Goal: Task Accomplishment & Management: Complete application form

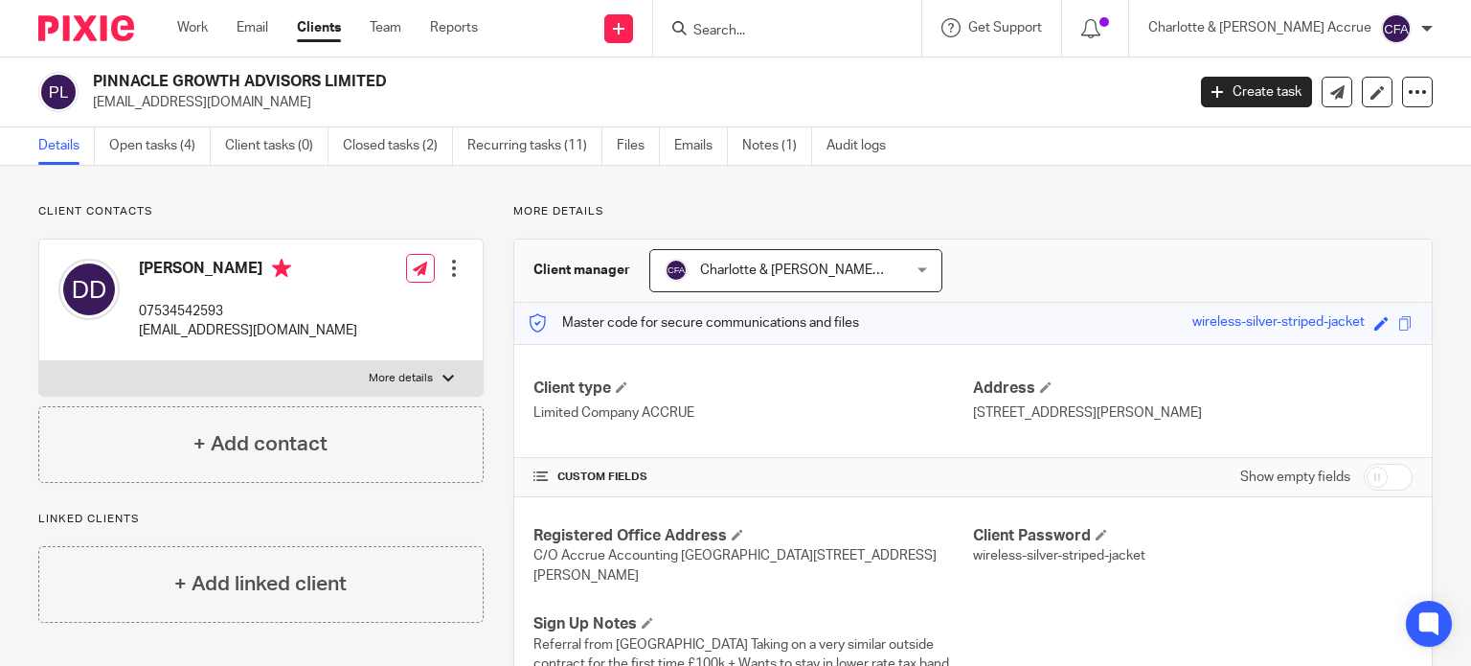
click at [799, 32] on input "Search" at bounding box center [778, 31] width 172 height 17
type input "c"
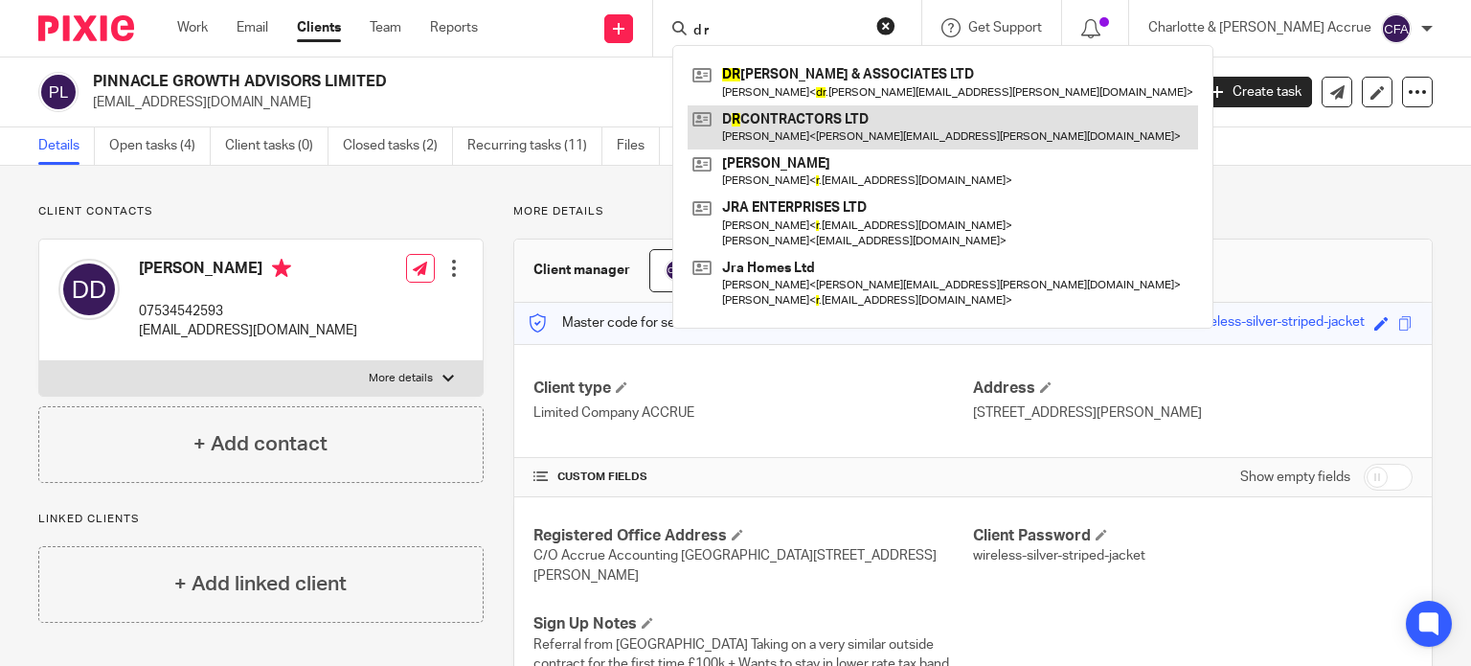
type input "d r"
click at [862, 121] on link at bounding box center [943, 127] width 511 height 44
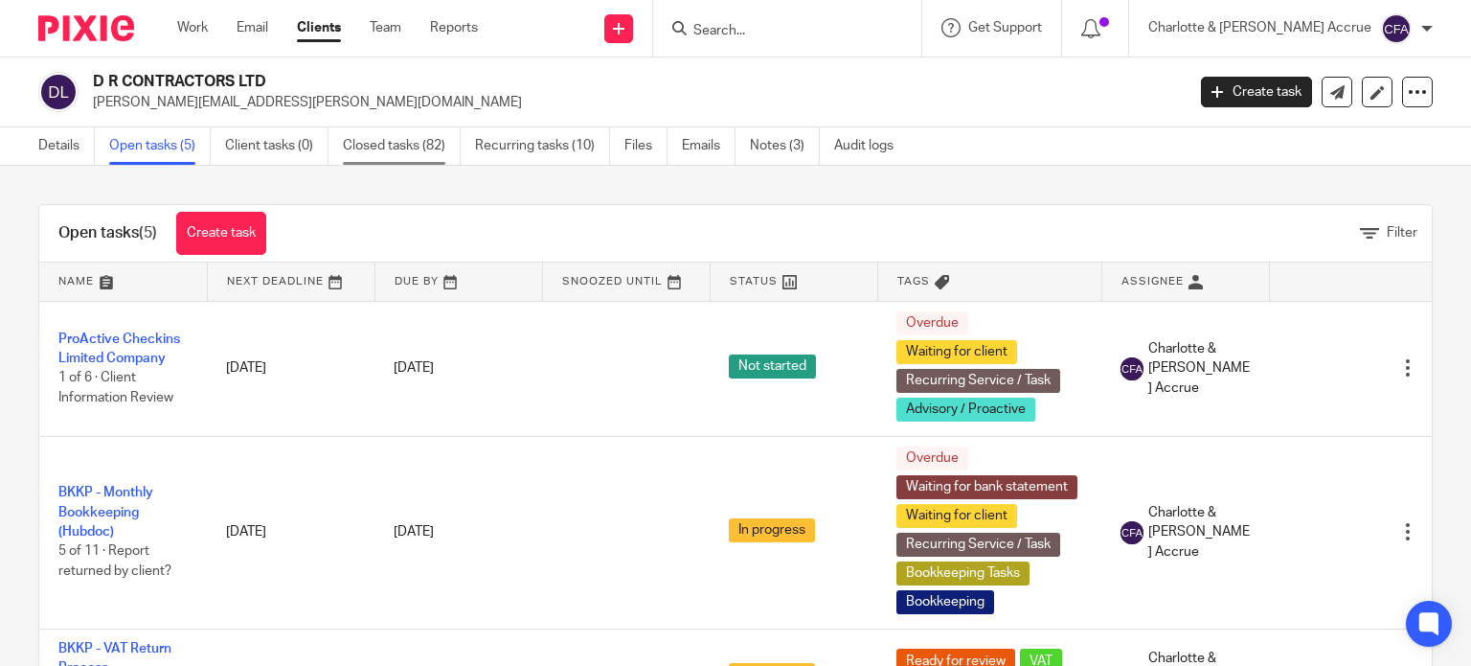
click at [392, 157] on link "Closed tasks (82)" at bounding box center [402, 145] width 118 height 37
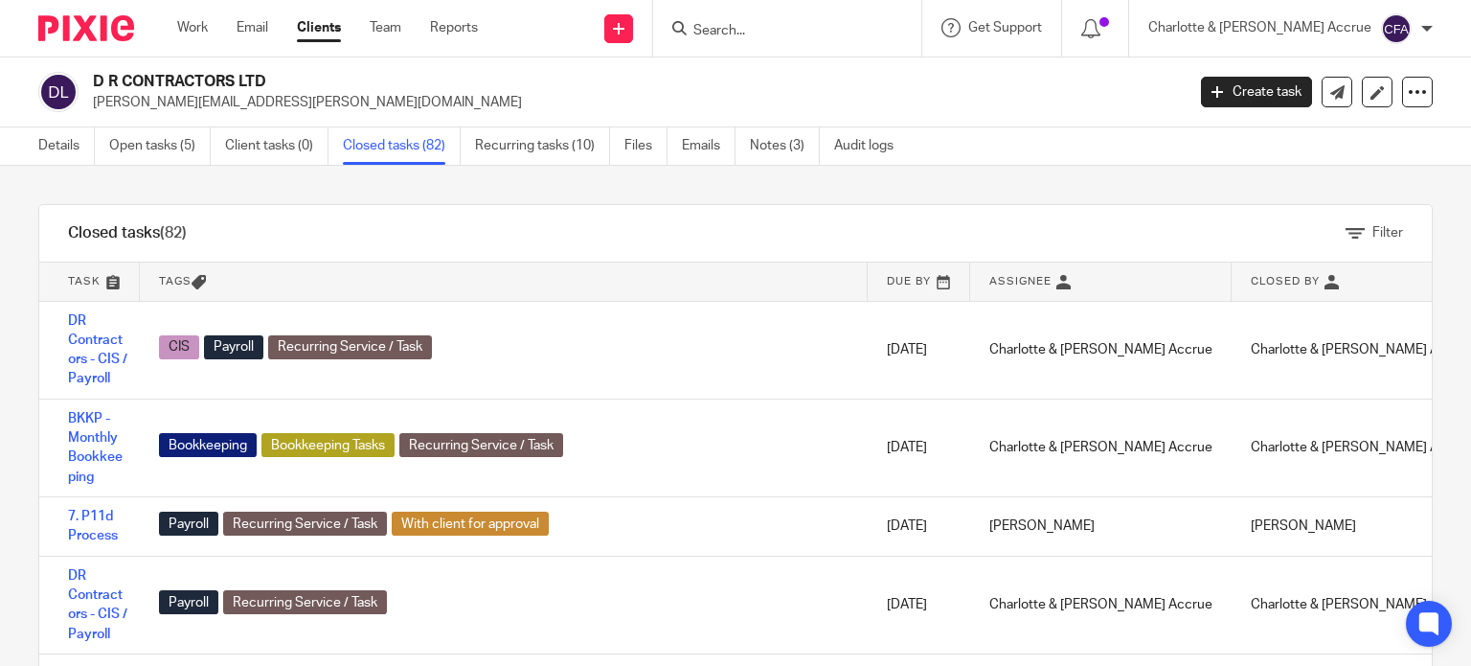
click at [71, 125] on div "D R CONTRACTORS LTD david.rae@draecontractors.co.uk Create task Update from Com…" at bounding box center [735, 92] width 1471 height 70
click at [57, 146] on link "Details" at bounding box center [66, 145] width 57 height 37
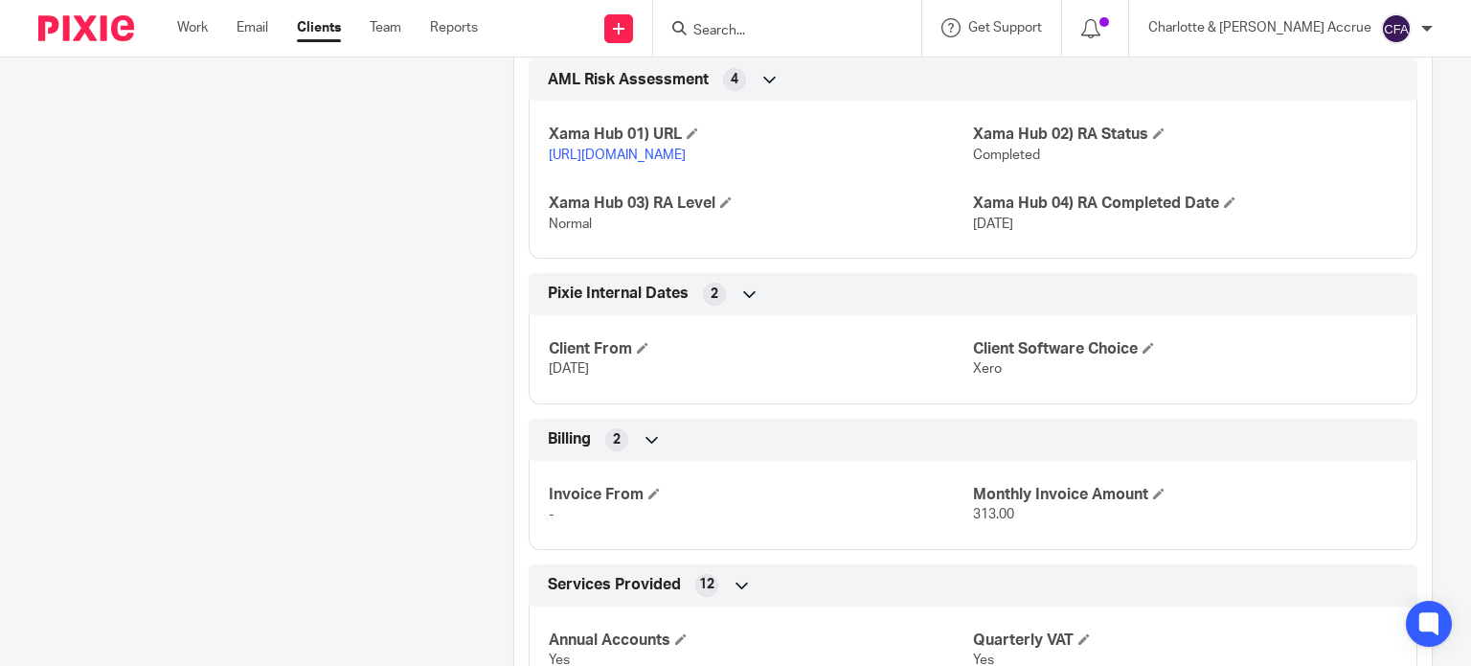
scroll to position [2793, 0]
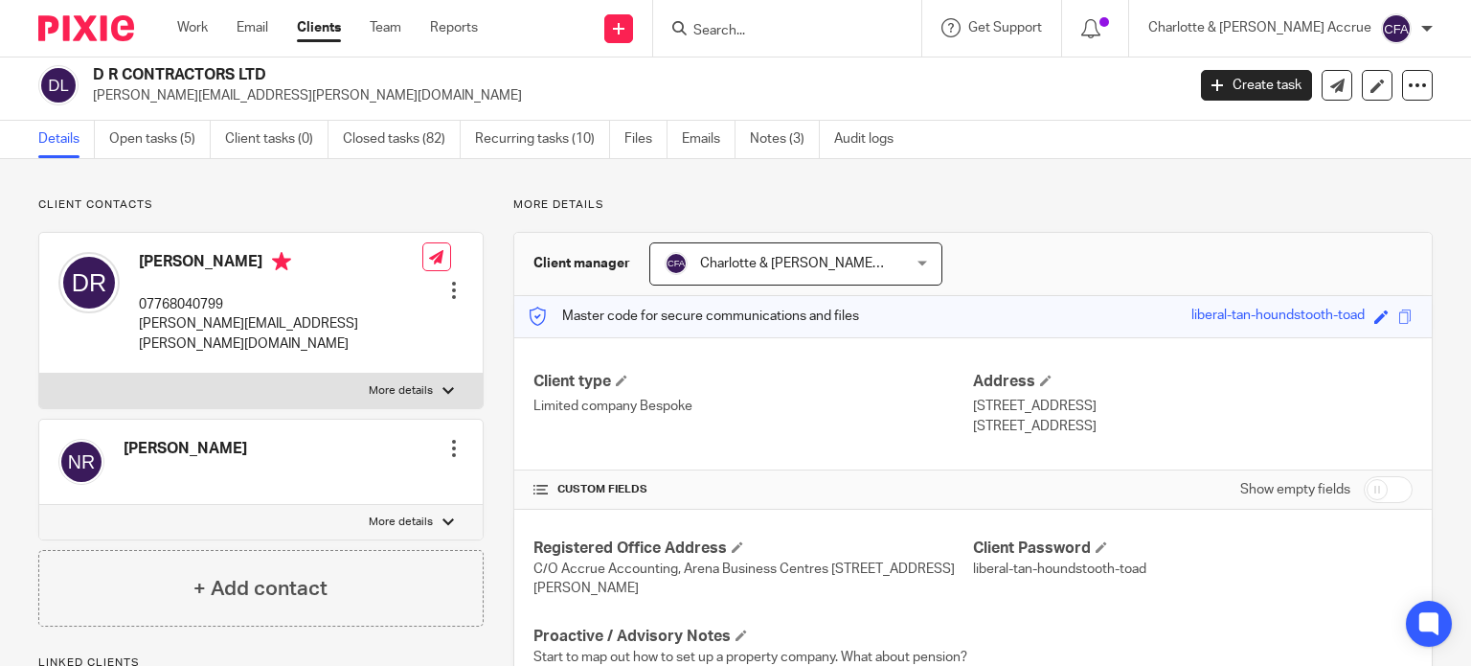
scroll to position [0, 0]
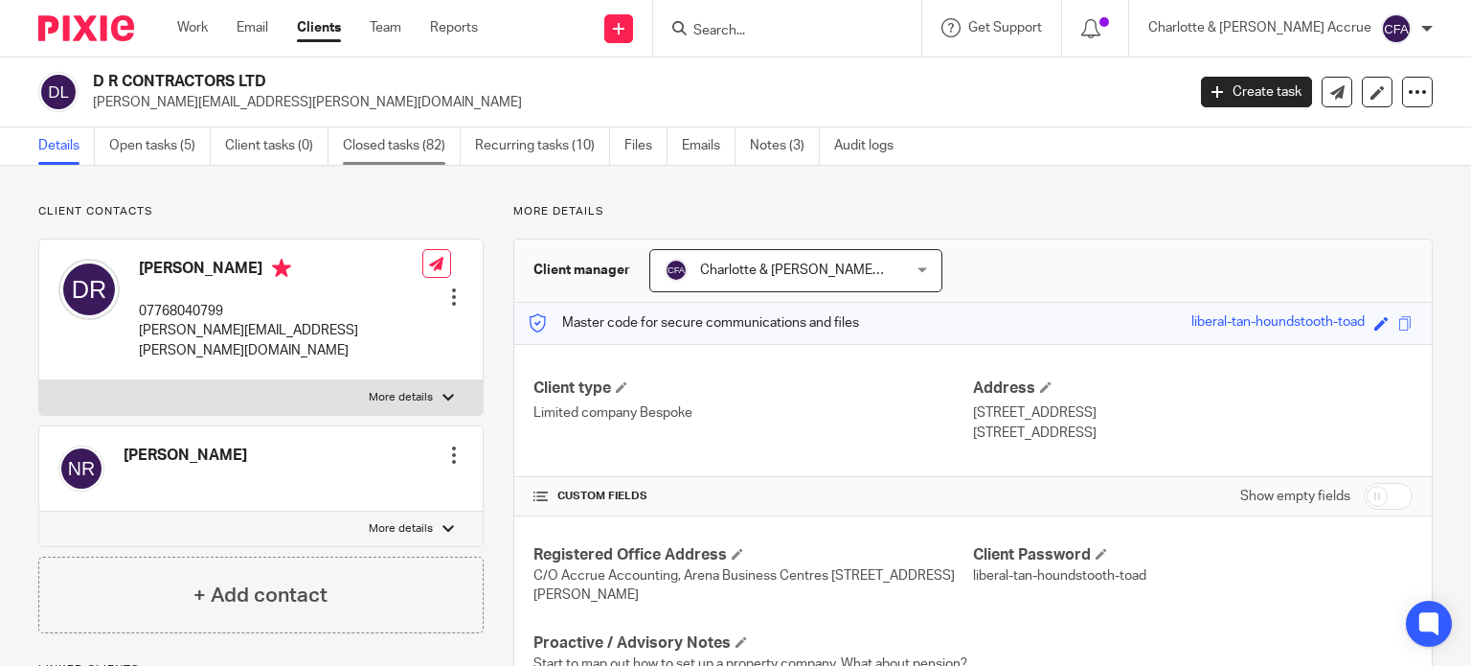
click at [398, 156] on link "Closed tasks (82)" at bounding box center [402, 145] width 118 height 37
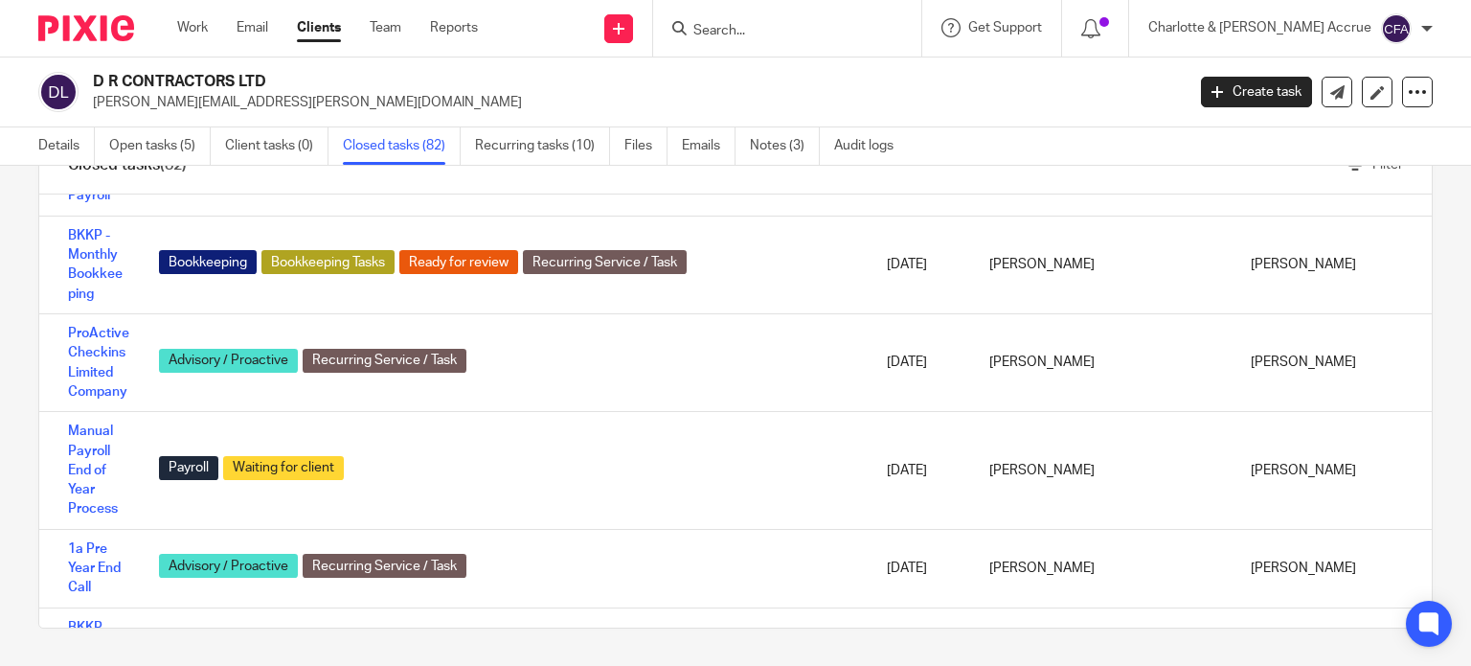
scroll to position [4910, 0]
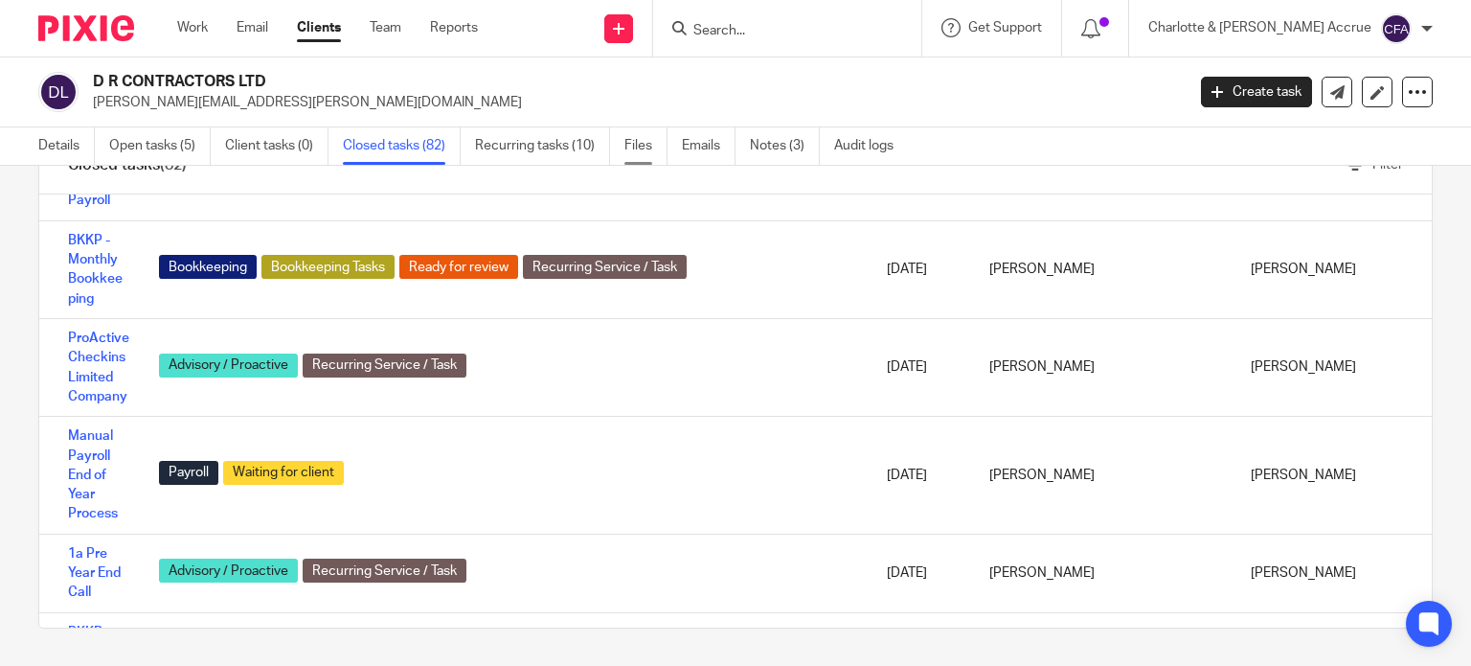
click at [643, 143] on link "Files" at bounding box center [646, 145] width 43 height 37
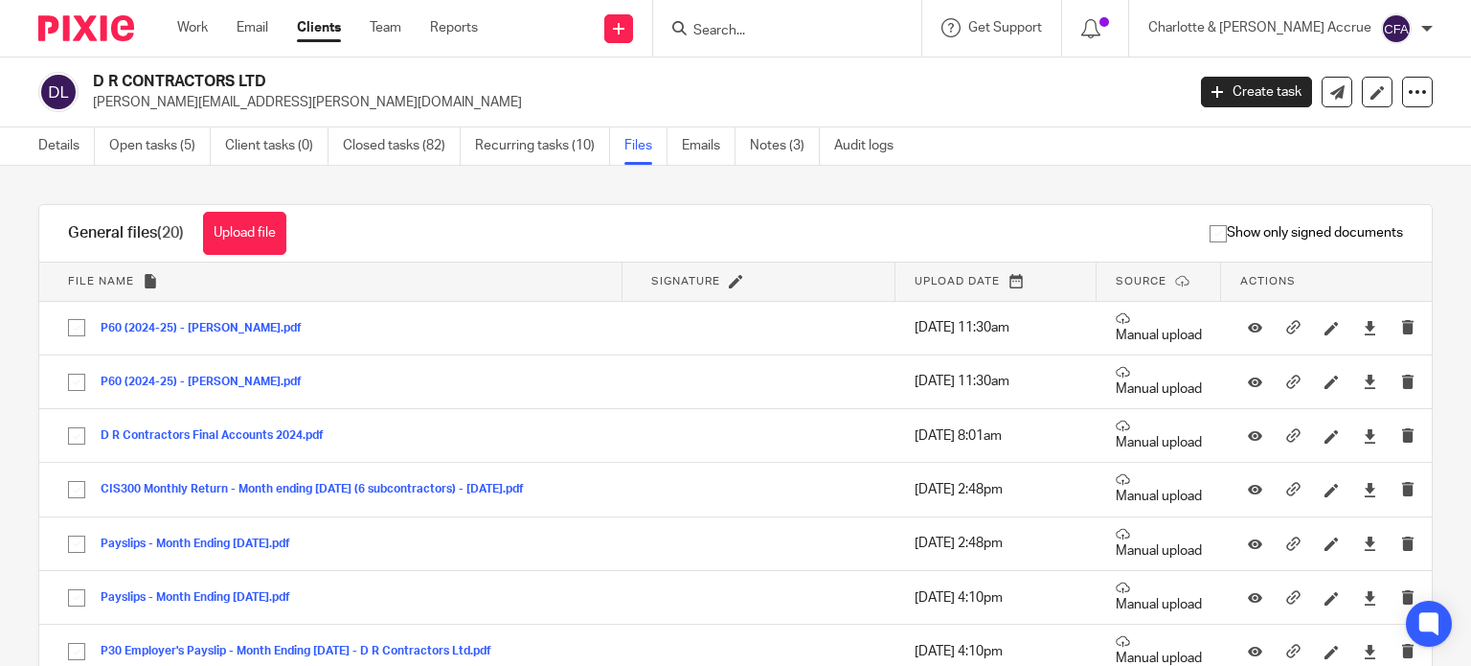
click at [917, 282] on span "Upload date" at bounding box center [957, 281] width 85 height 11
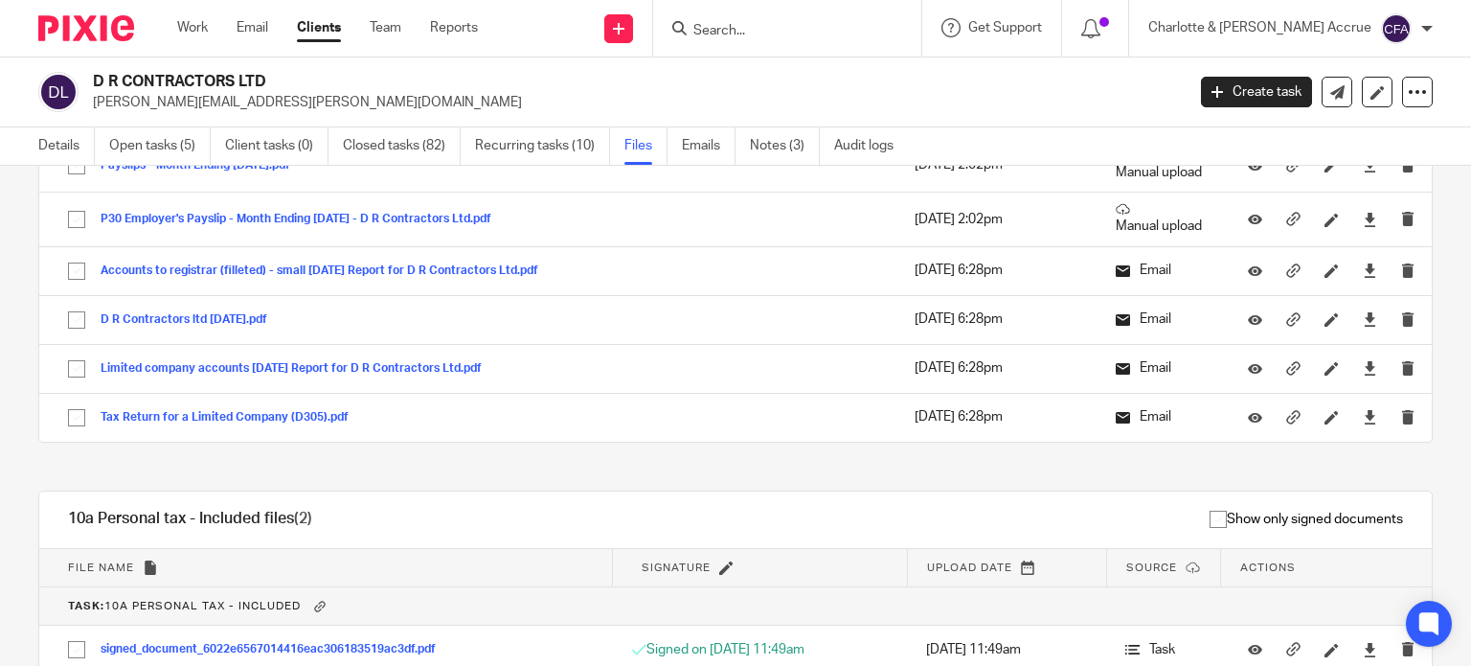
scroll to position [810, 0]
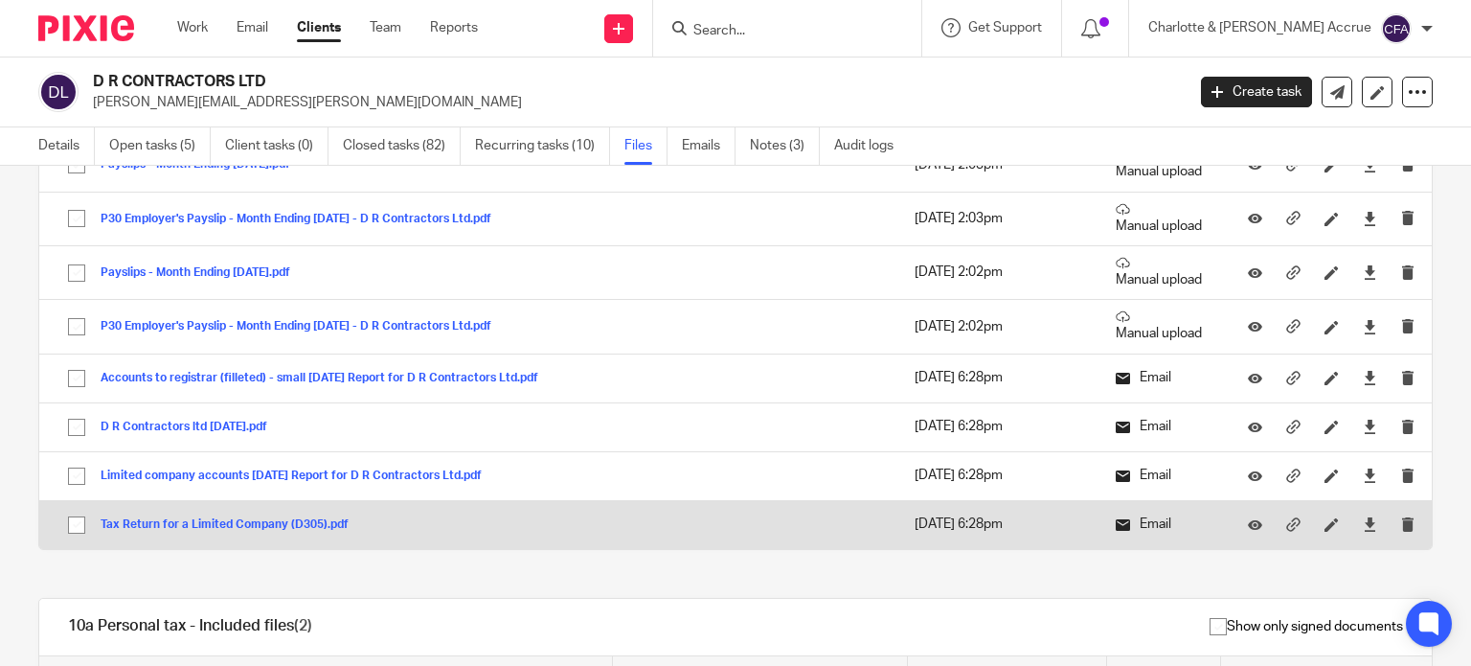
click at [216, 518] on button "Tax Return for a Limited Company (D305).pdf" at bounding box center [232, 524] width 262 height 13
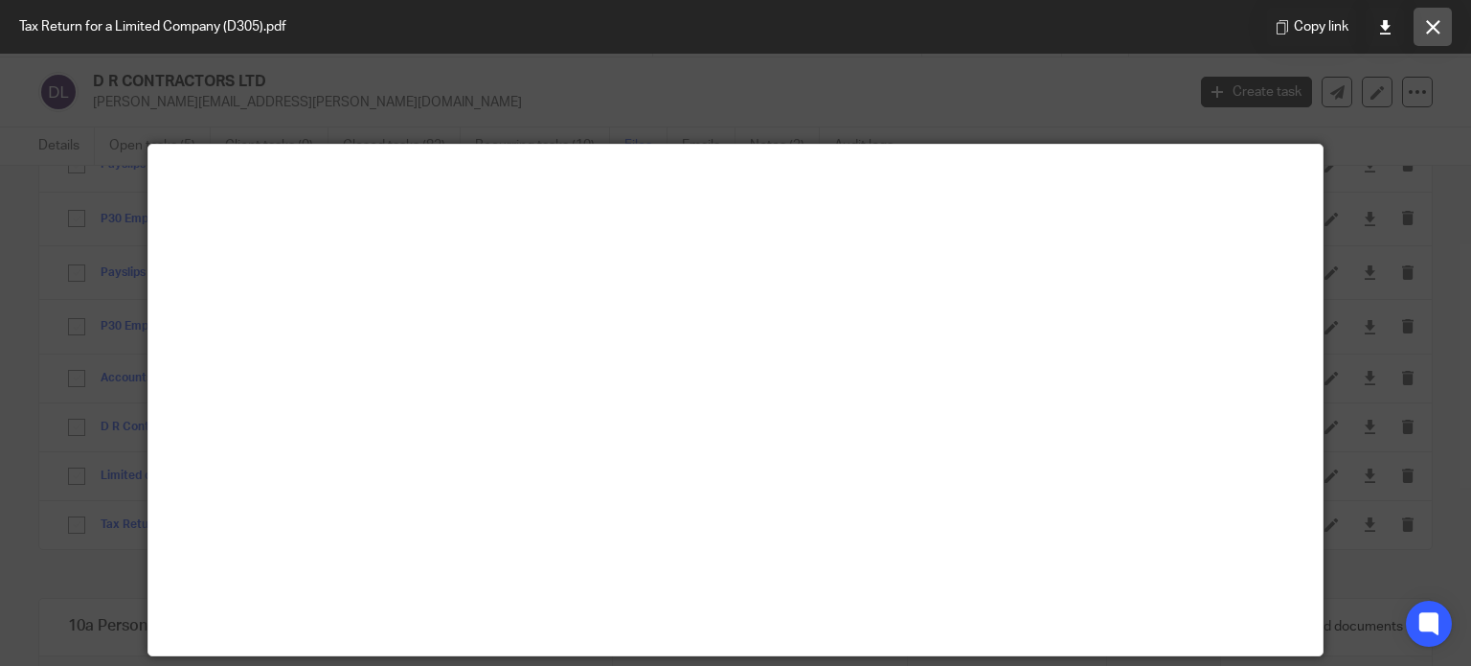
click at [1439, 29] on icon at bounding box center [1433, 27] width 14 height 14
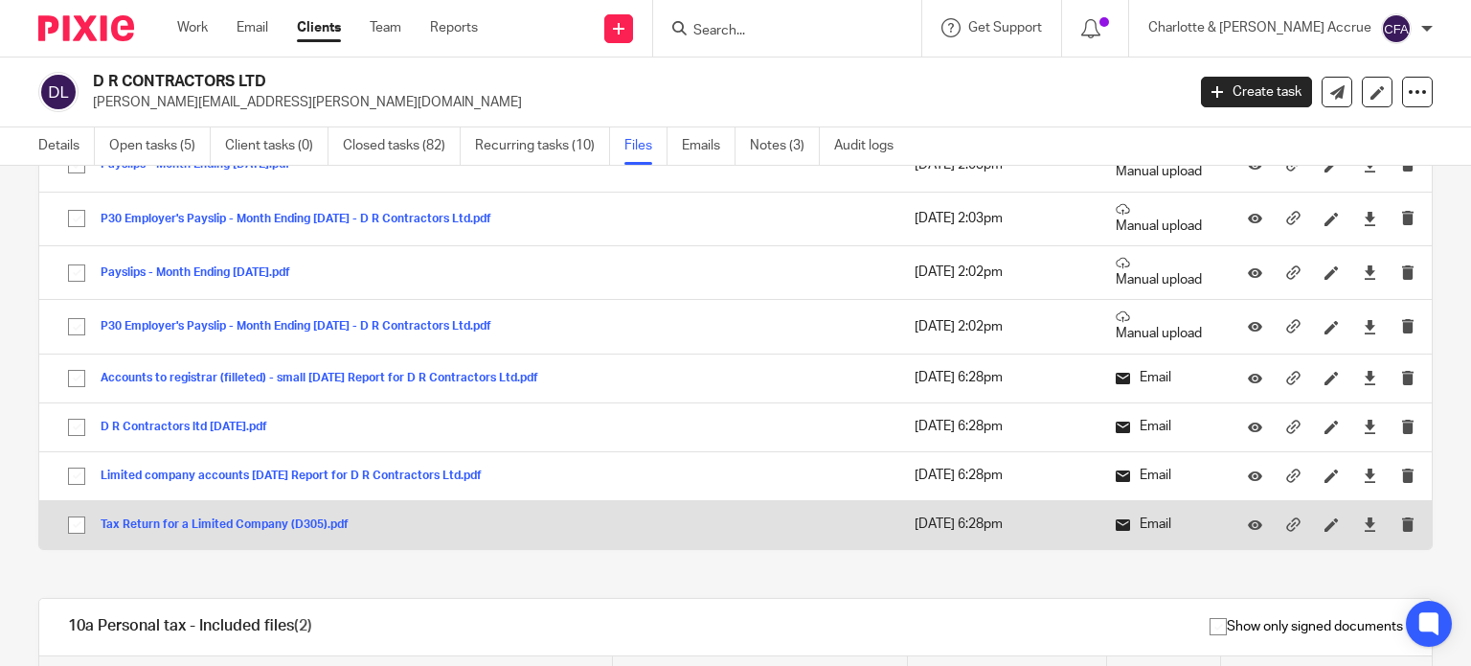
click at [461, 530] on td "Tax Return for a Limited Company (D305).pdf Tax Return for a Limited Company (D…" at bounding box center [330, 524] width 583 height 49
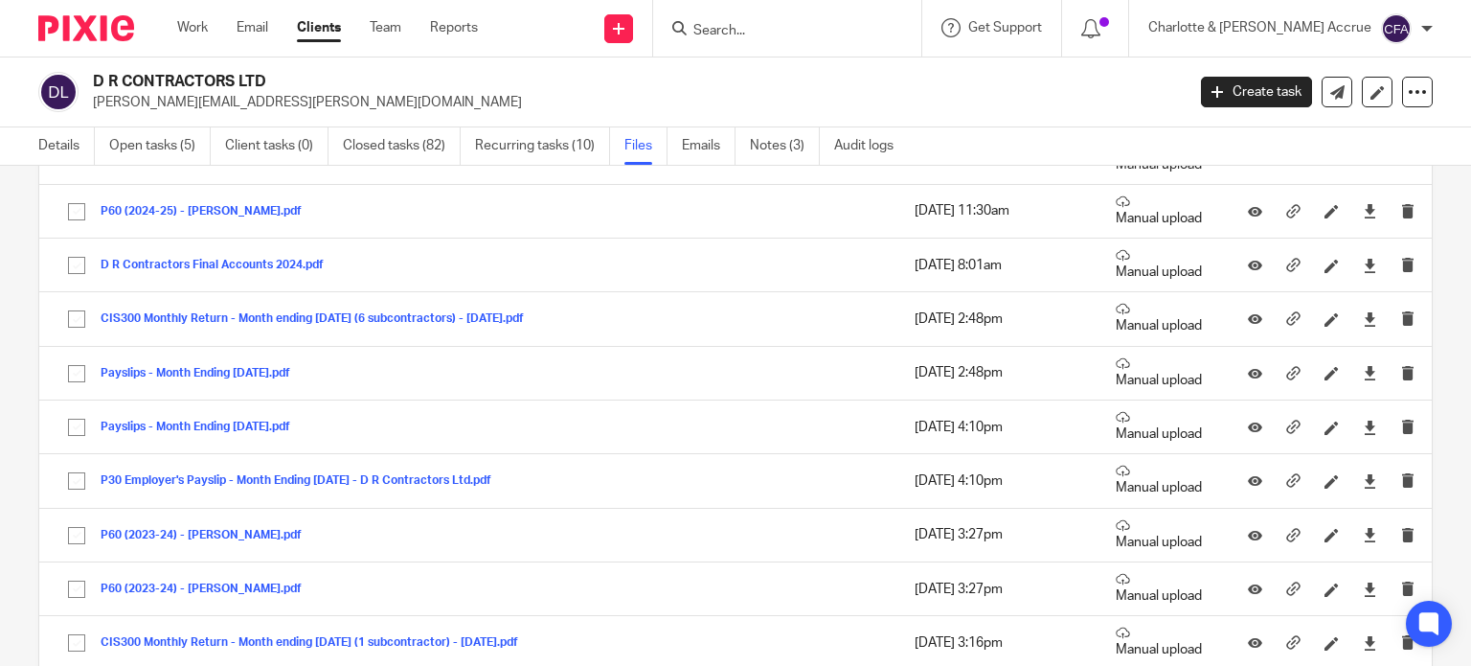
scroll to position [0, 0]
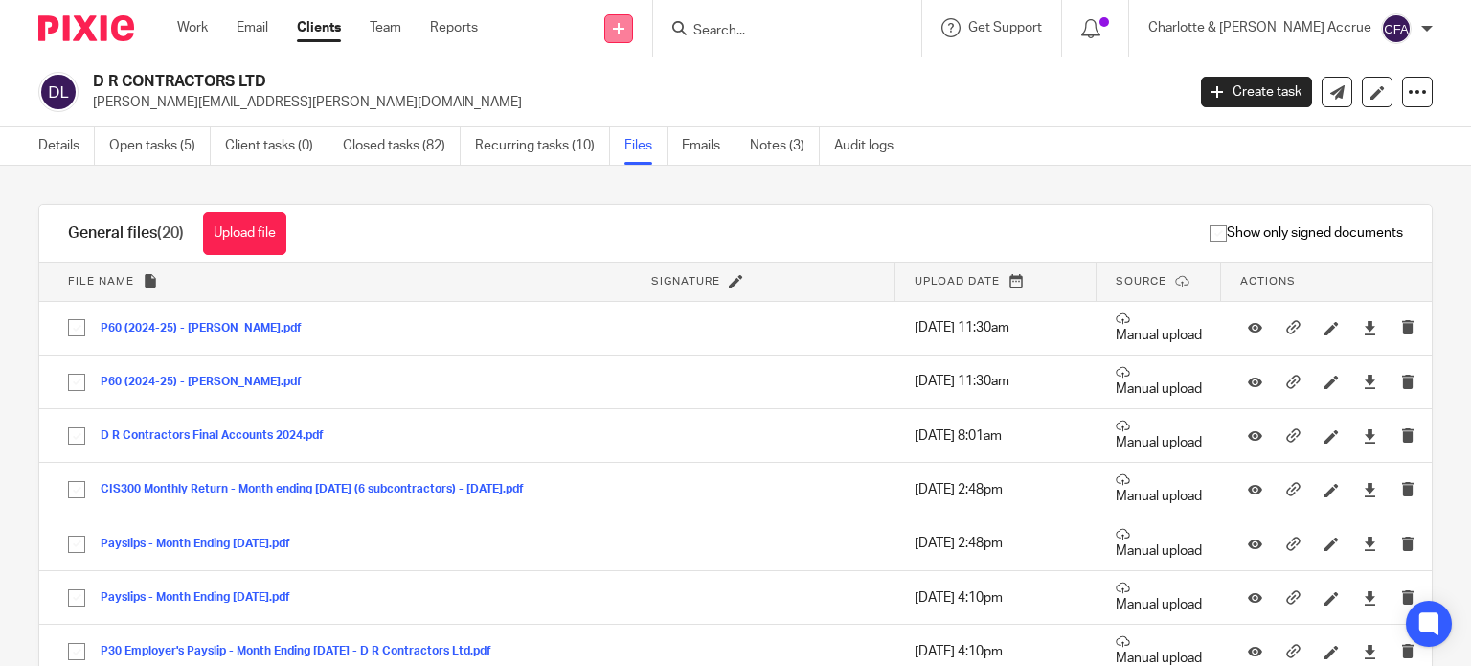
click at [625, 32] on icon at bounding box center [618, 28] width 11 height 11
click at [698, 146] on link "Add client" at bounding box center [699, 146] width 134 height 28
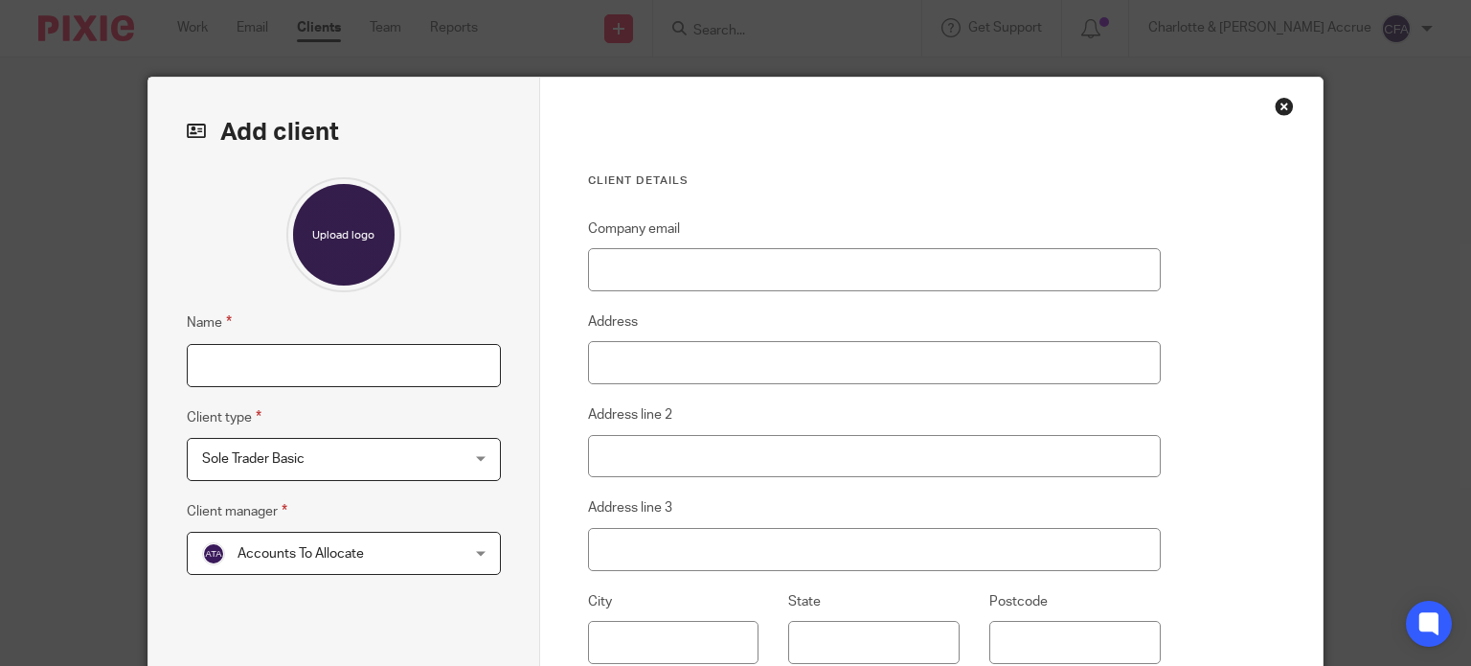
click at [293, 379] on input "Name" at bounding box center [344, 365] width 314 height 43
paste input "[PERSON_NAME] New company"
type input "[PERSON_NAME] New company"
click at [335, 419] on fieldset "Client type Sole Trader Basic Sole Trader Basic Sole Trader Basic Sole Trader A…" at bounding box center [344, 443] width 314 height 75
click at [341, 446] on span "Sole Trader Basic" at bounding box center [321, 459] width 239 height 40
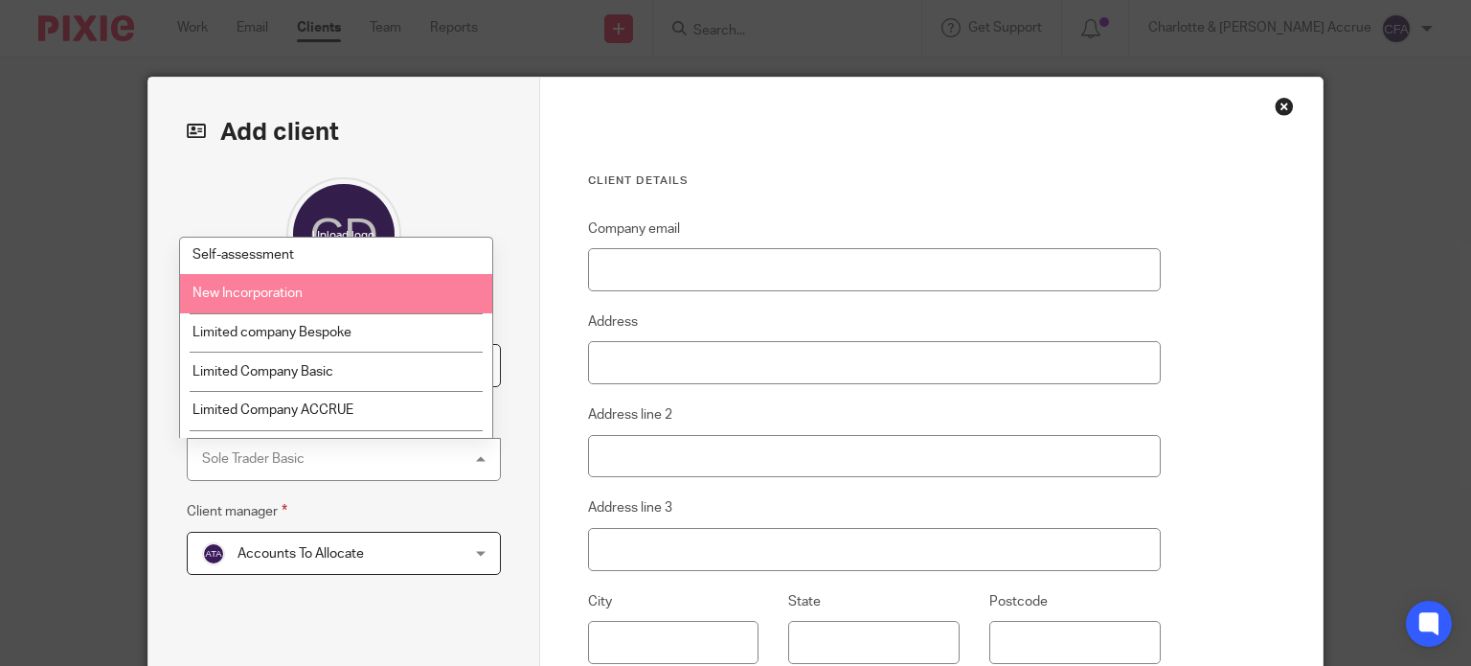
scroll to position [103, 0]
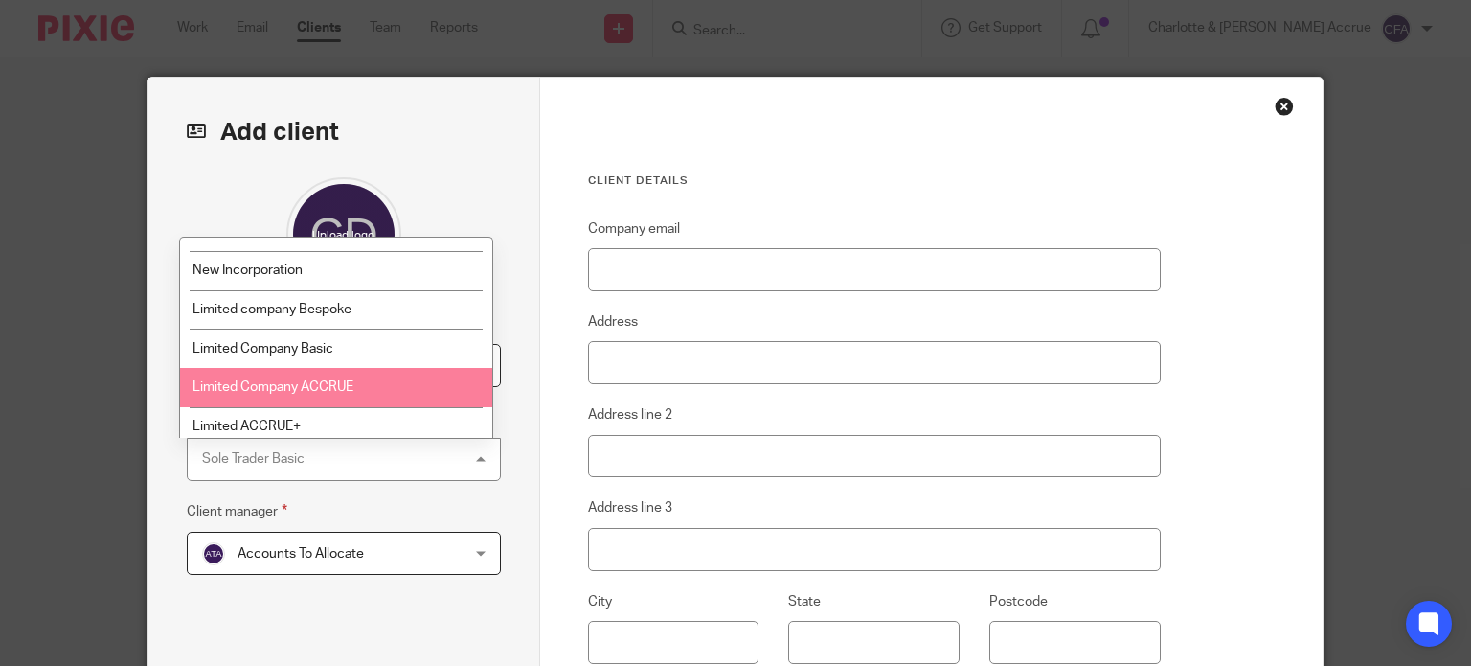
click at [326, 379] on li "Limited Company ACCRUE" at bounding box center [336, 387] width 312 height 39
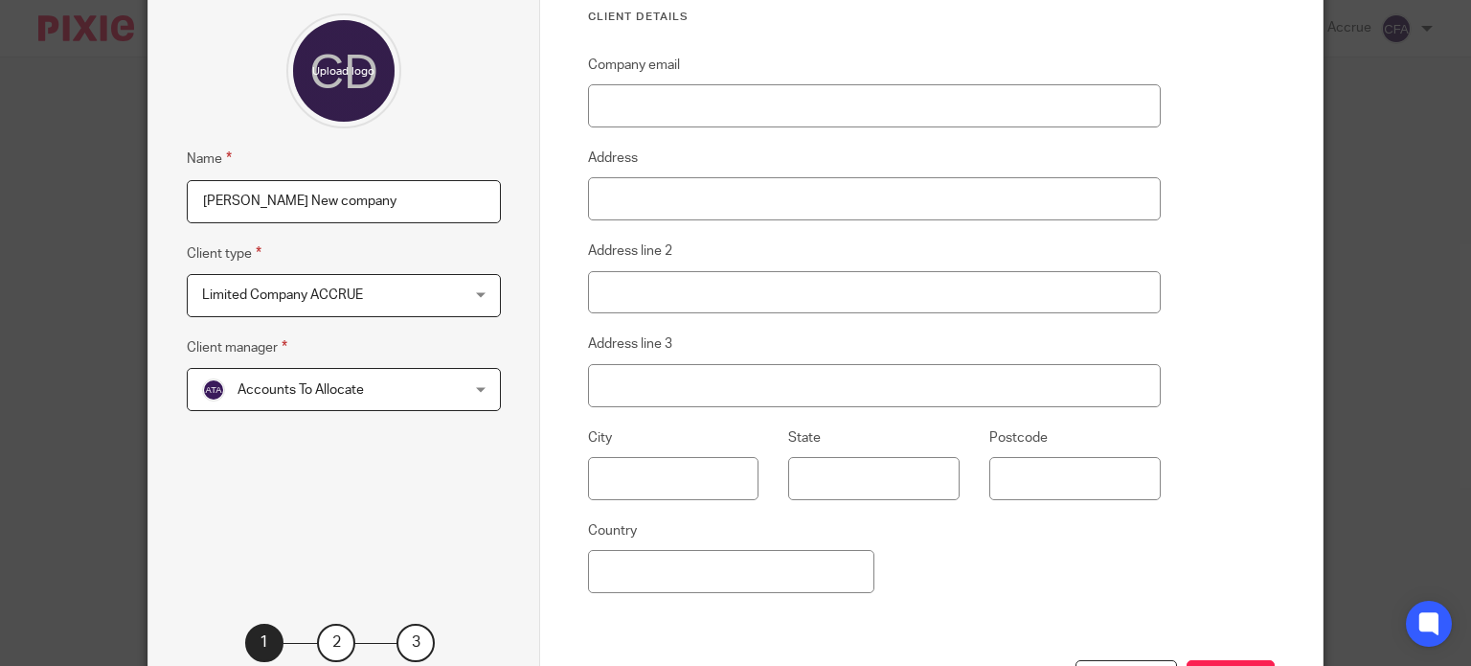
scroll to position [165, 0]
click at [433, 388] on div "Accounts To Allocate Accounts To Allocate" at bounding box center [344, 388] width 314 height 43
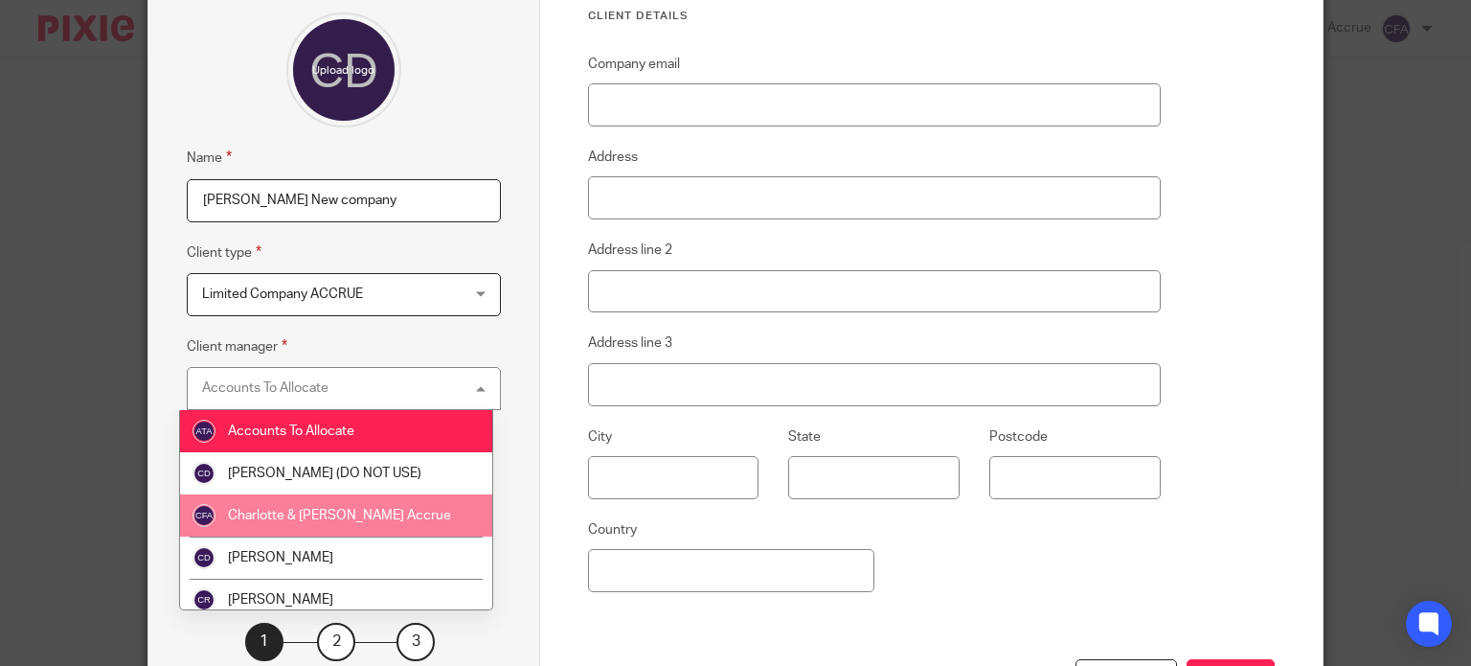
click at [294, 526] on li "Charlotte & [PERSON_NAME] Accrue" at bounding box center [336, 515] width 312 height 42
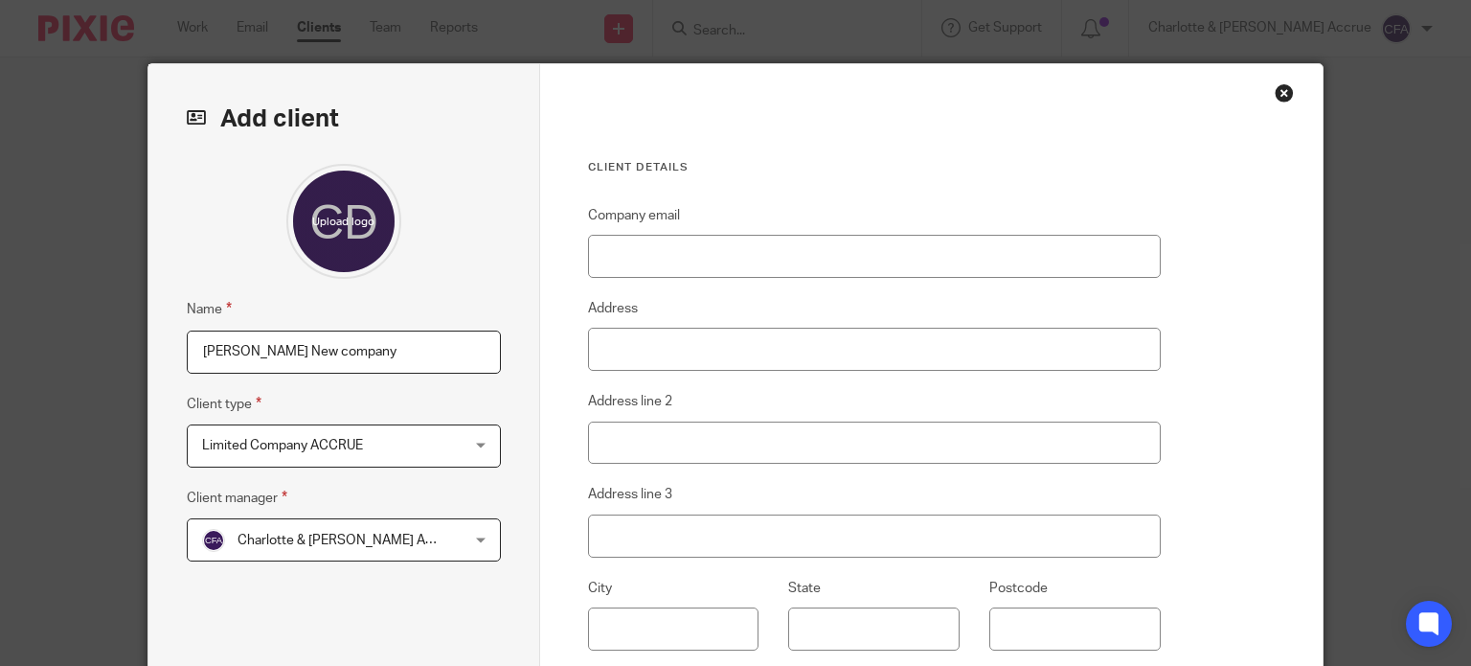
scroll to position [0, 0]
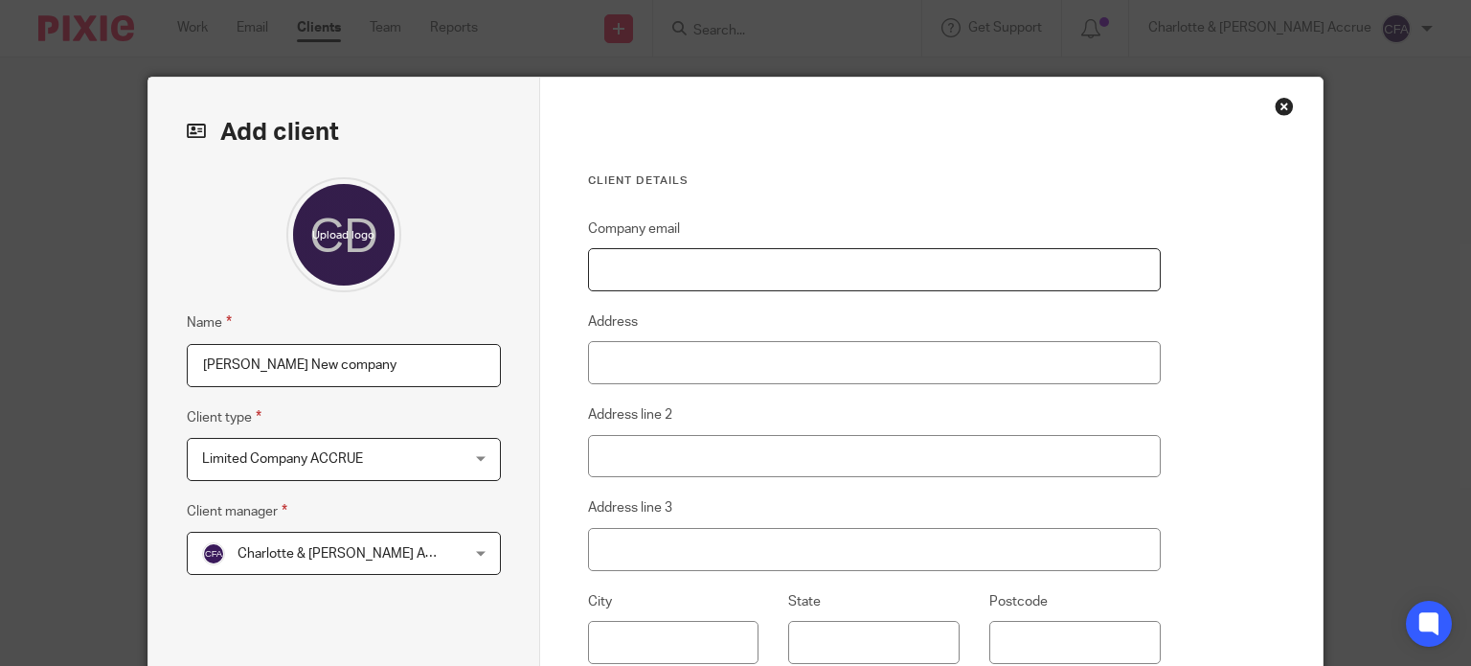
click at [659, 280] on input "Company email" at bounding box center [874, 269] width 573 height 43
paste input "[PERSON_NAME][EMAIL_ADDRESS][DOMAIN_NAME]"
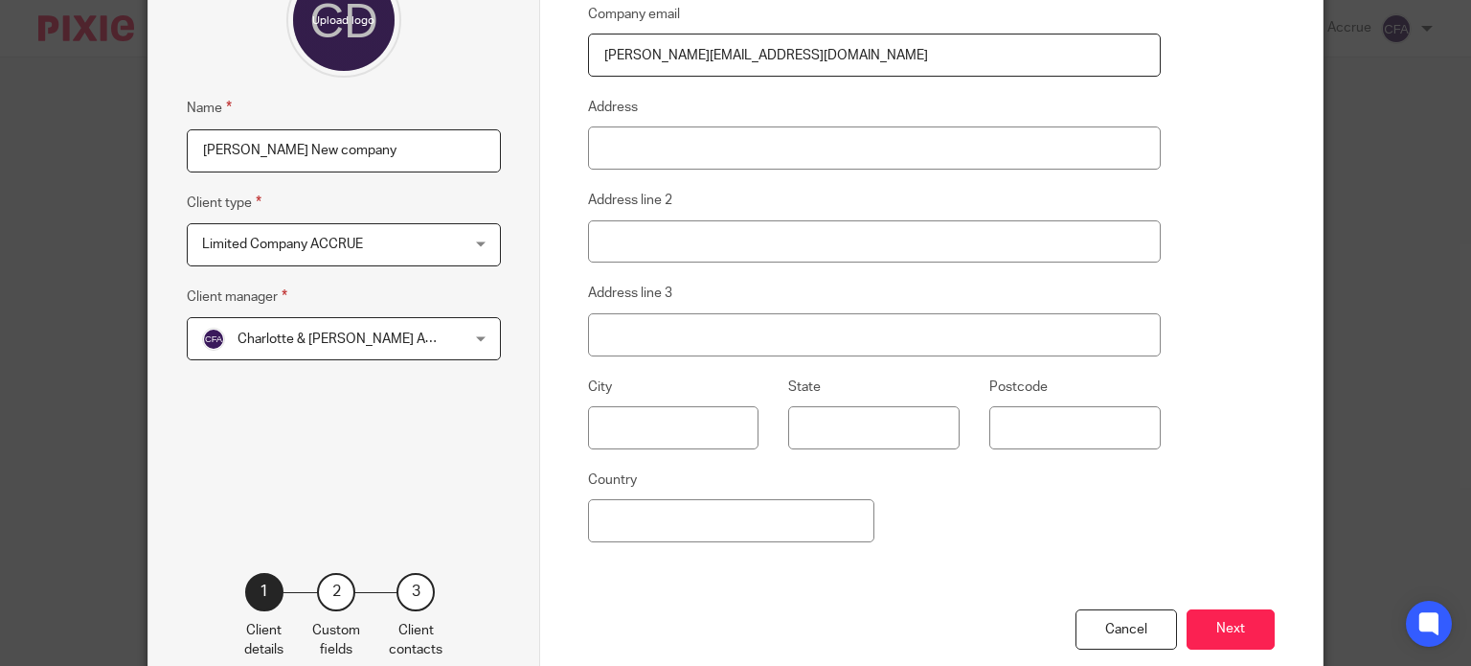
scroll to position [321, 0]
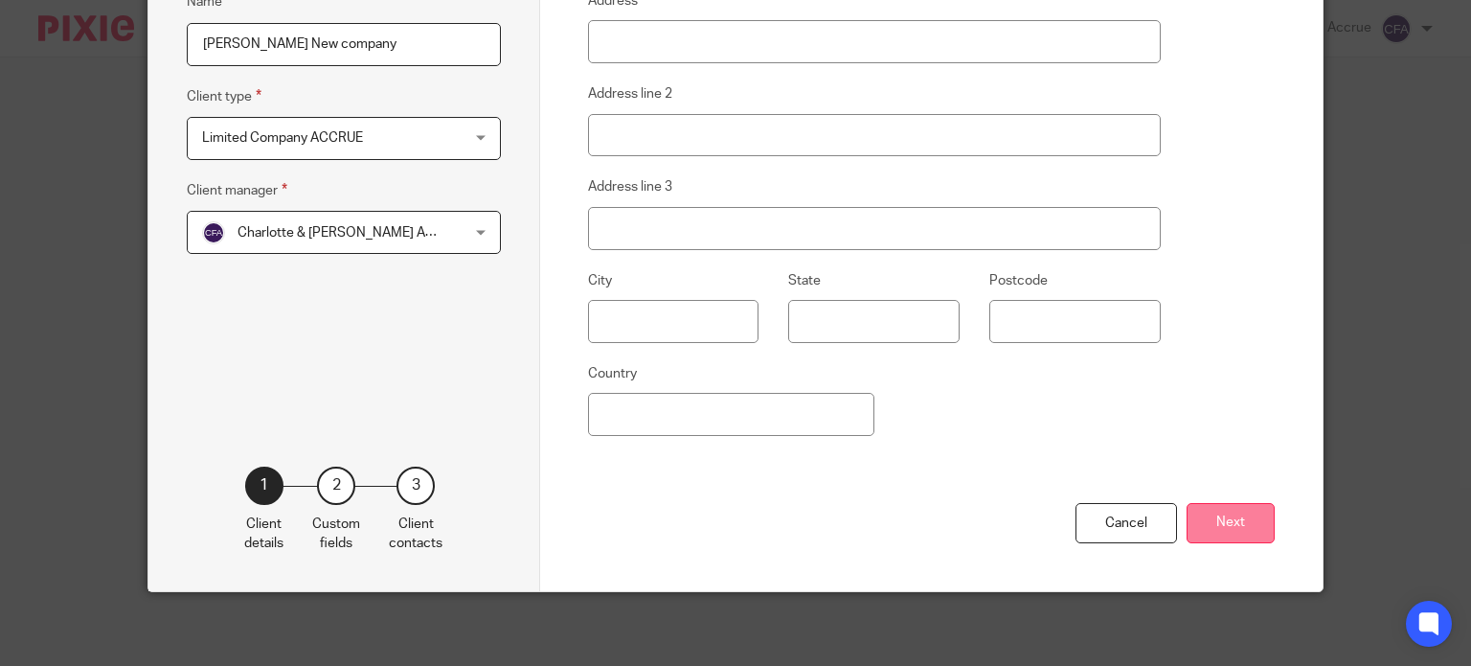
type input "[PERSON_NAME][EMAIL_ADDRESS][DOMAIN_NAME]"
click at [1199, 525] on button "Next" at bounding box center [1231, 523] width 88 height 41
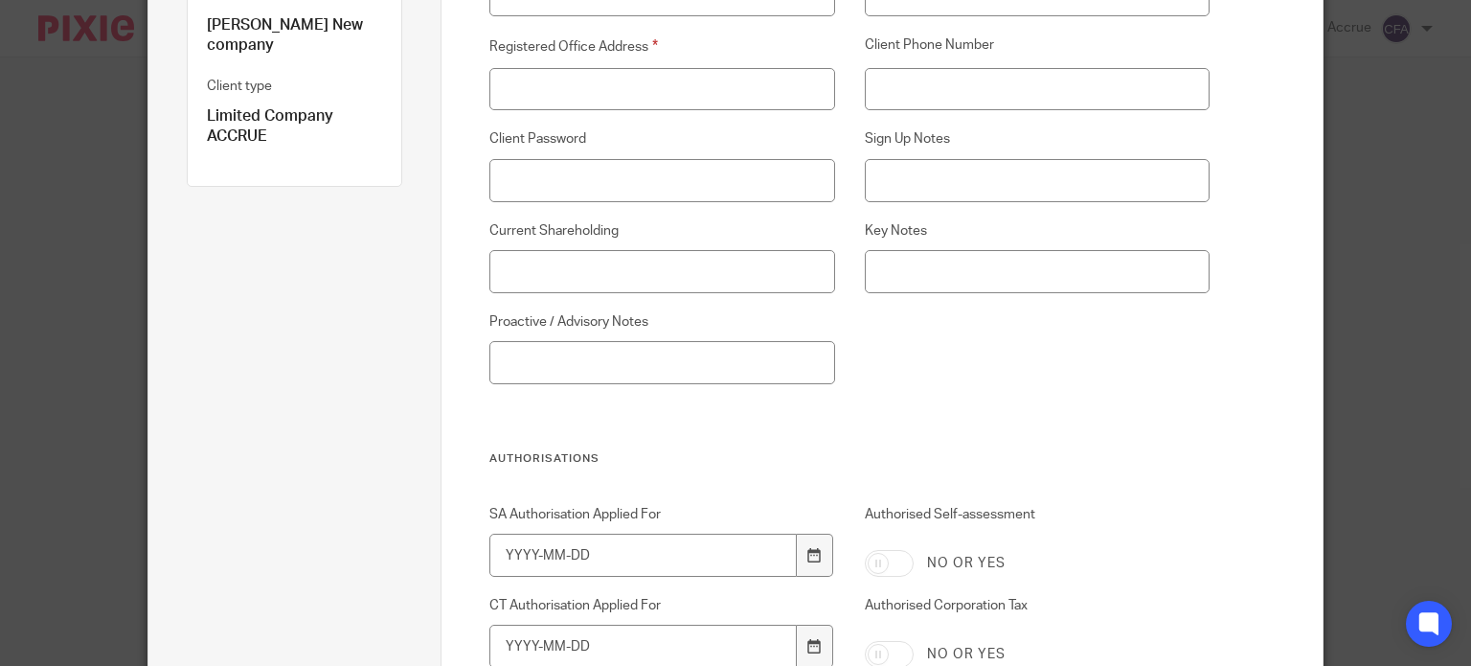
scroll to position [0, 0]
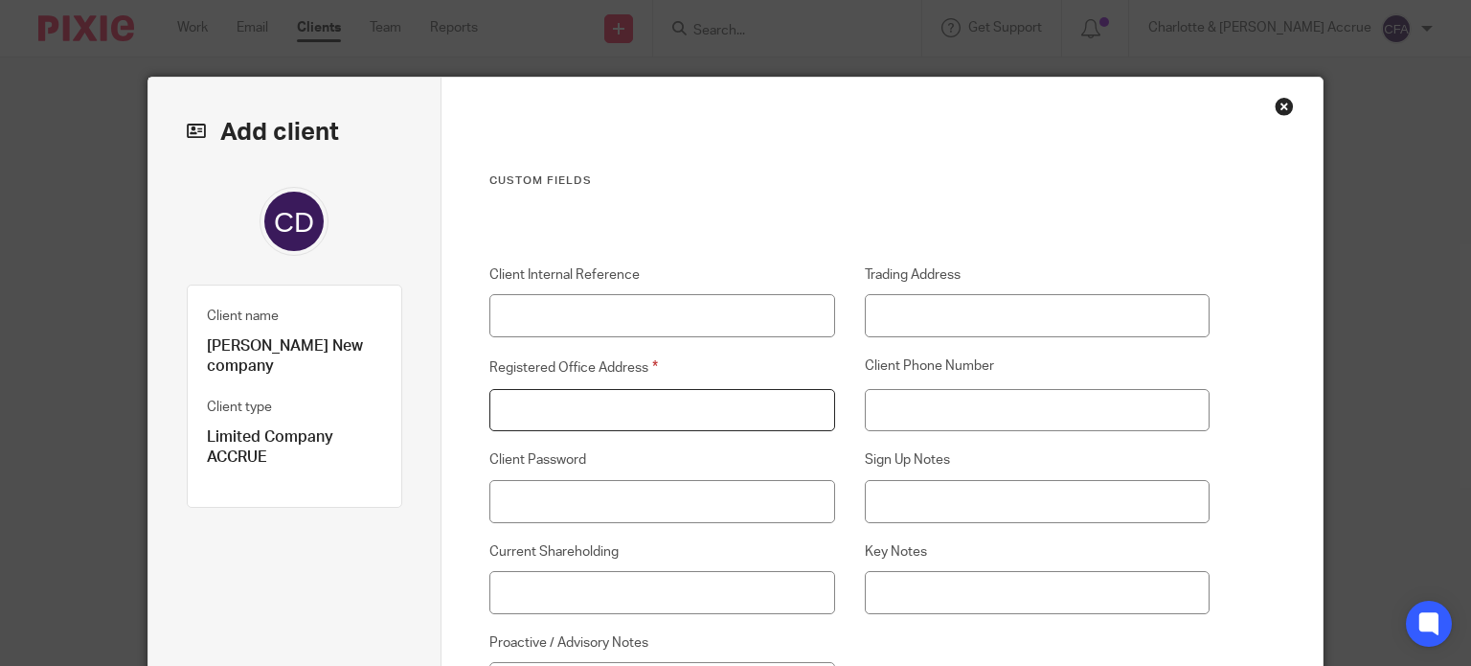
click at [697, 401] on input "Registered Office Address" at bounding box center [662, 410] width 345 height 43
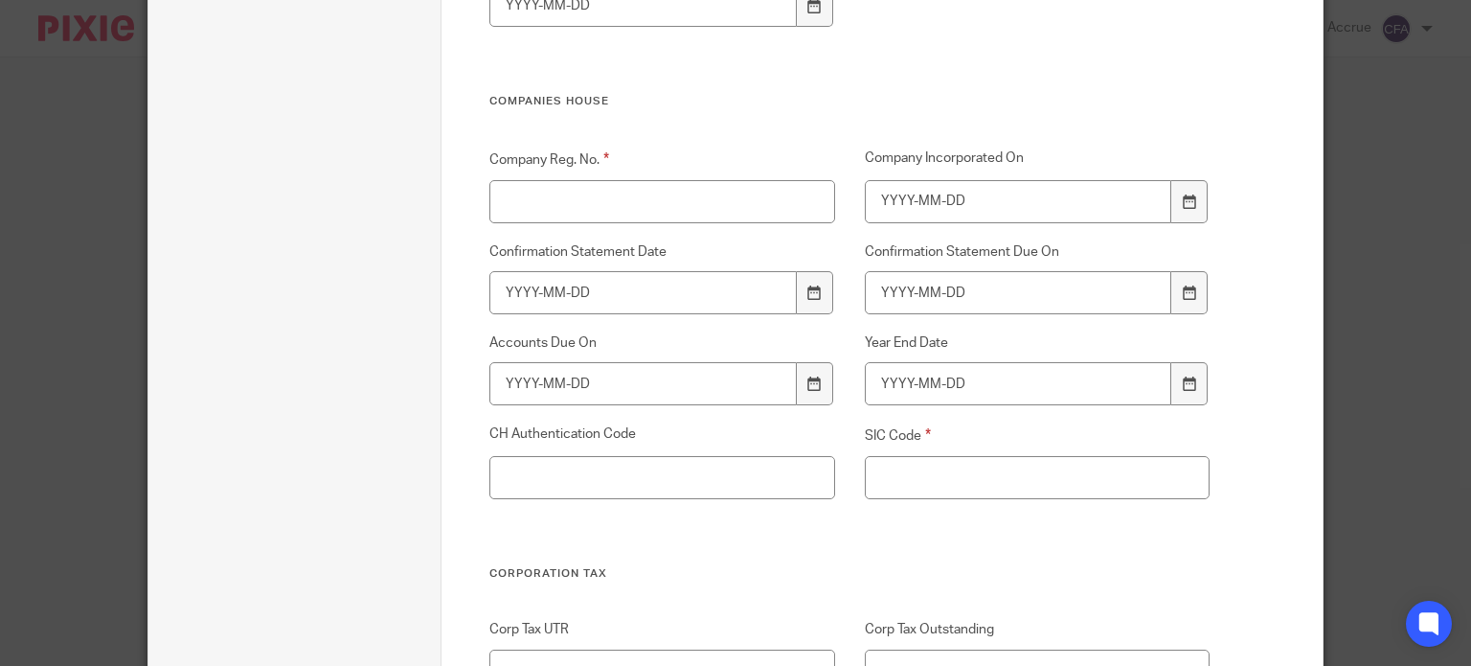
scroll to position [2735, 0]
type input "TBC"
click at [604, 201] on input "Company Reg. No." at bounding box center [662, 198] width 345 height 43
type input "TBC"
click at [898, 485] on input "SIC Code" at bounding box center [1037, 474] width 345 height 43
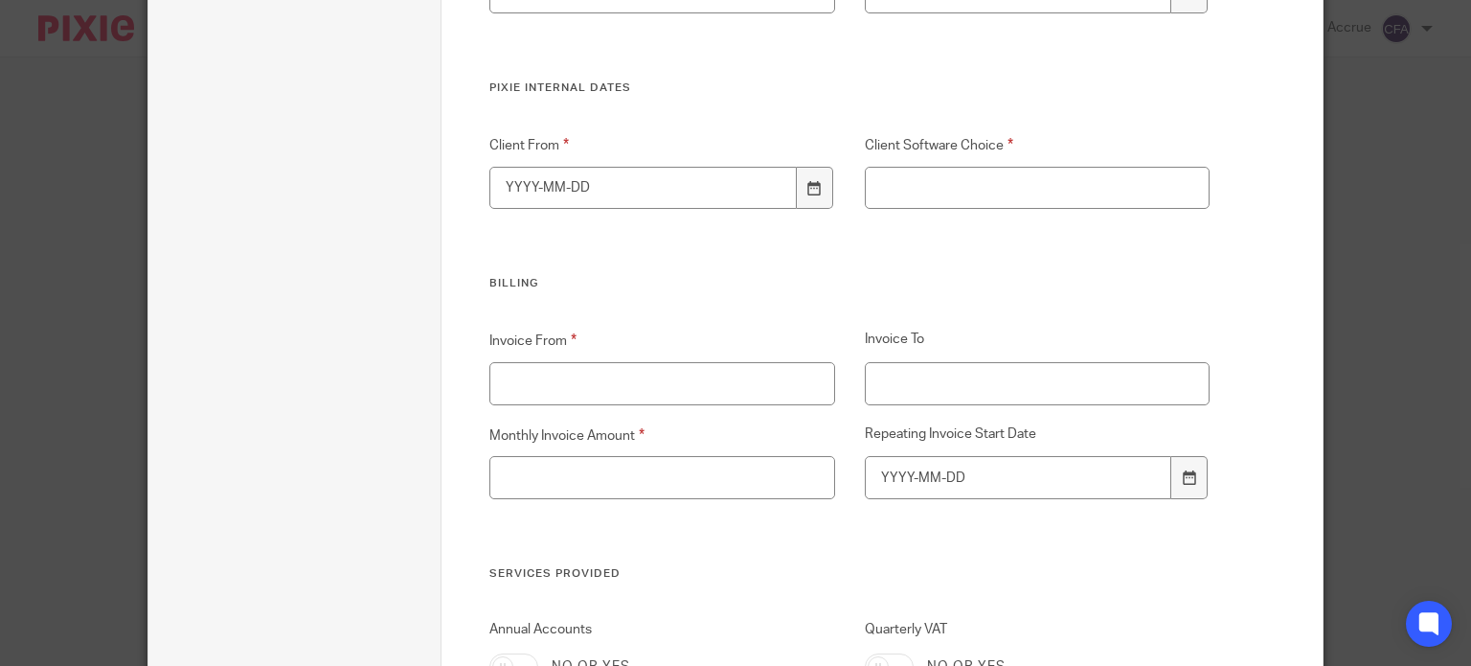
scroll to position [4071, 0]
type input "TBC"
click at [924, 171] on input "Client Software Choice" at bounding box center [1037, 186] width 345 height 43
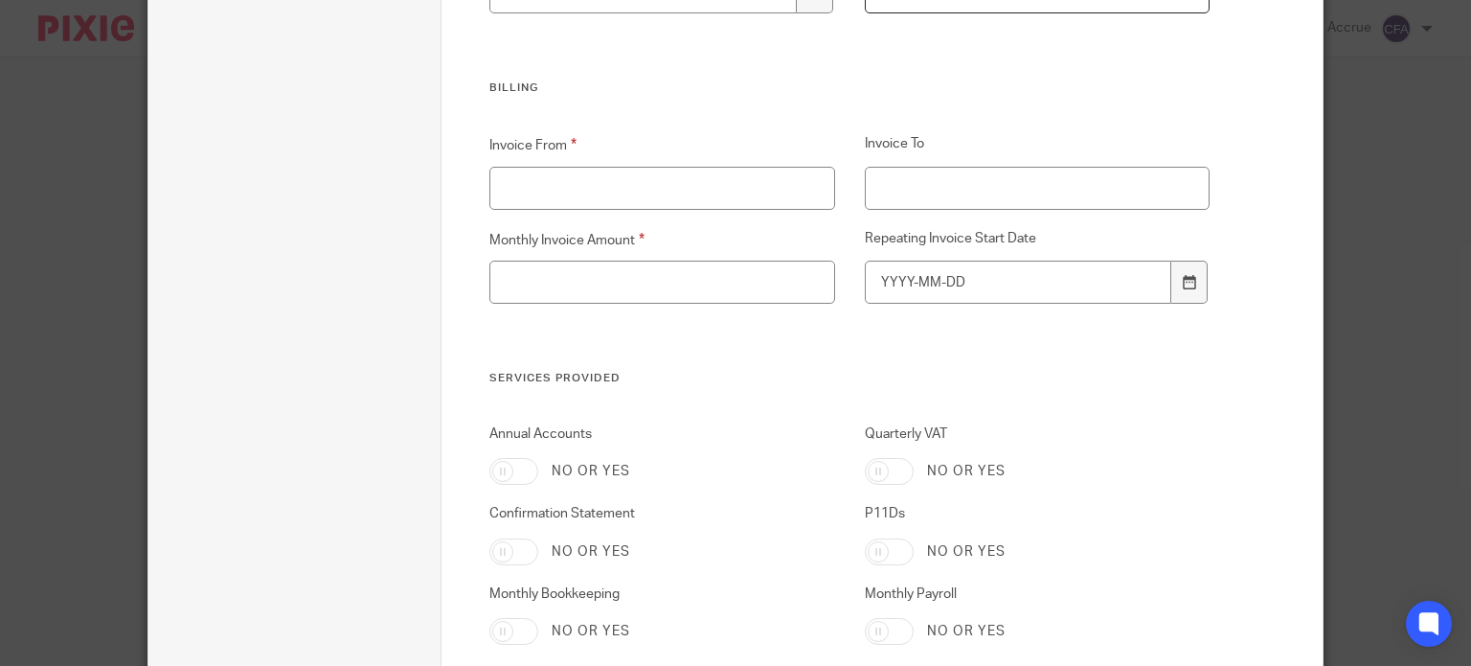
scroll to position [4253, 0]
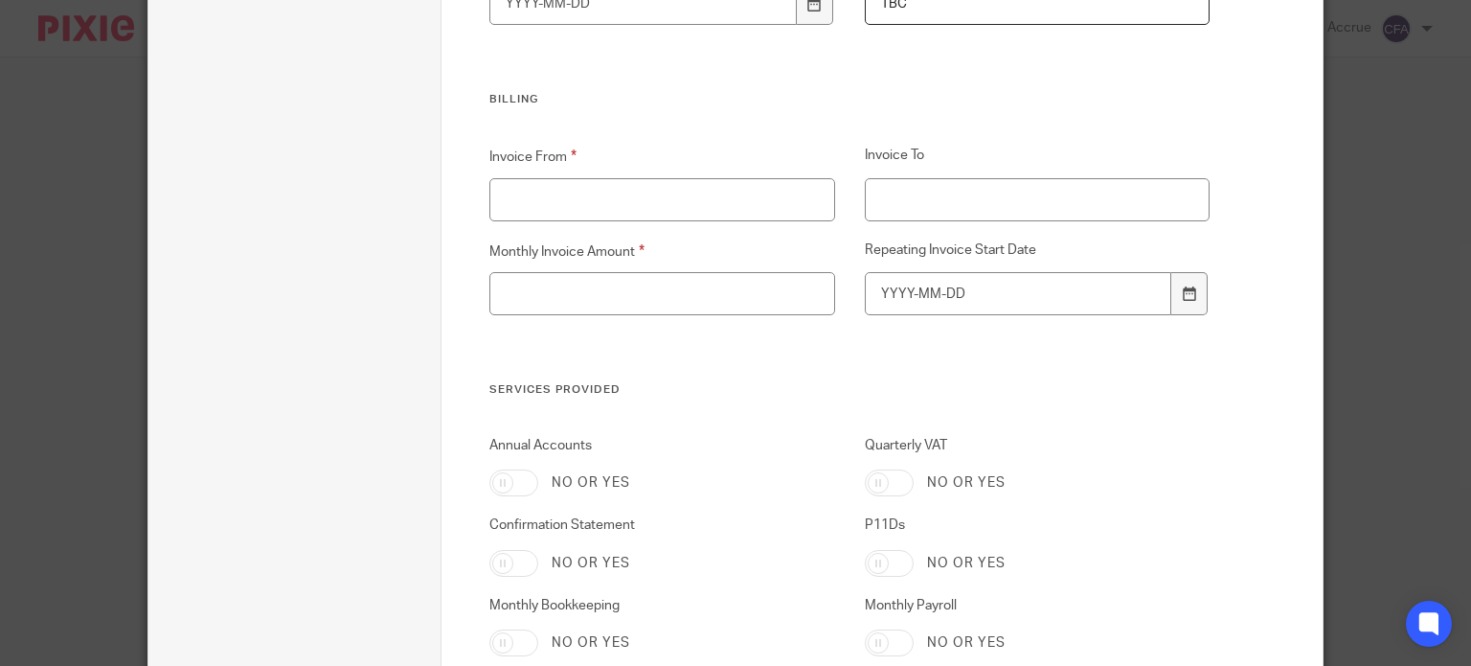
type input "TBC"
click at [605, 217] on input "Invoice From" at bounding box center [662, 199] width 345 height 43
type input "September"
click at [701, 307] on input "Monthly Invoice Amount" at bounding box center [662, 293] width 345 height 43
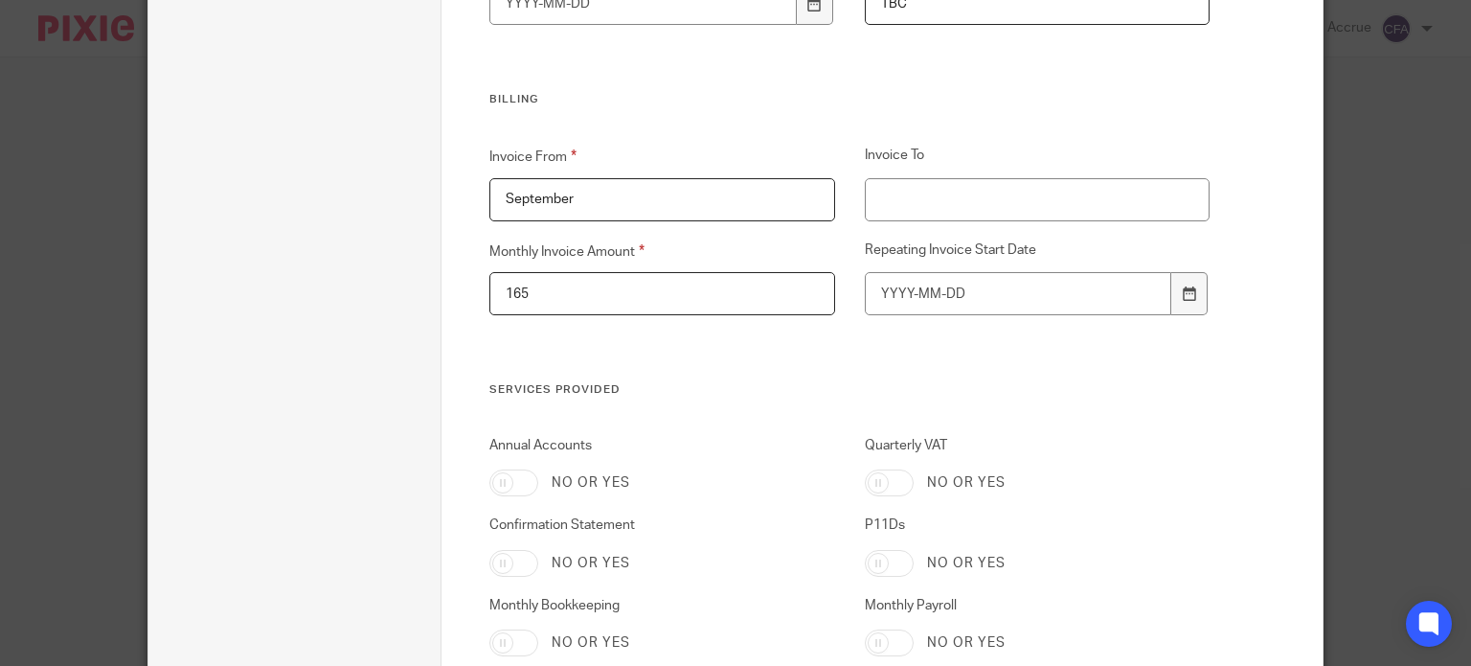
scroll to position [4356, 0]
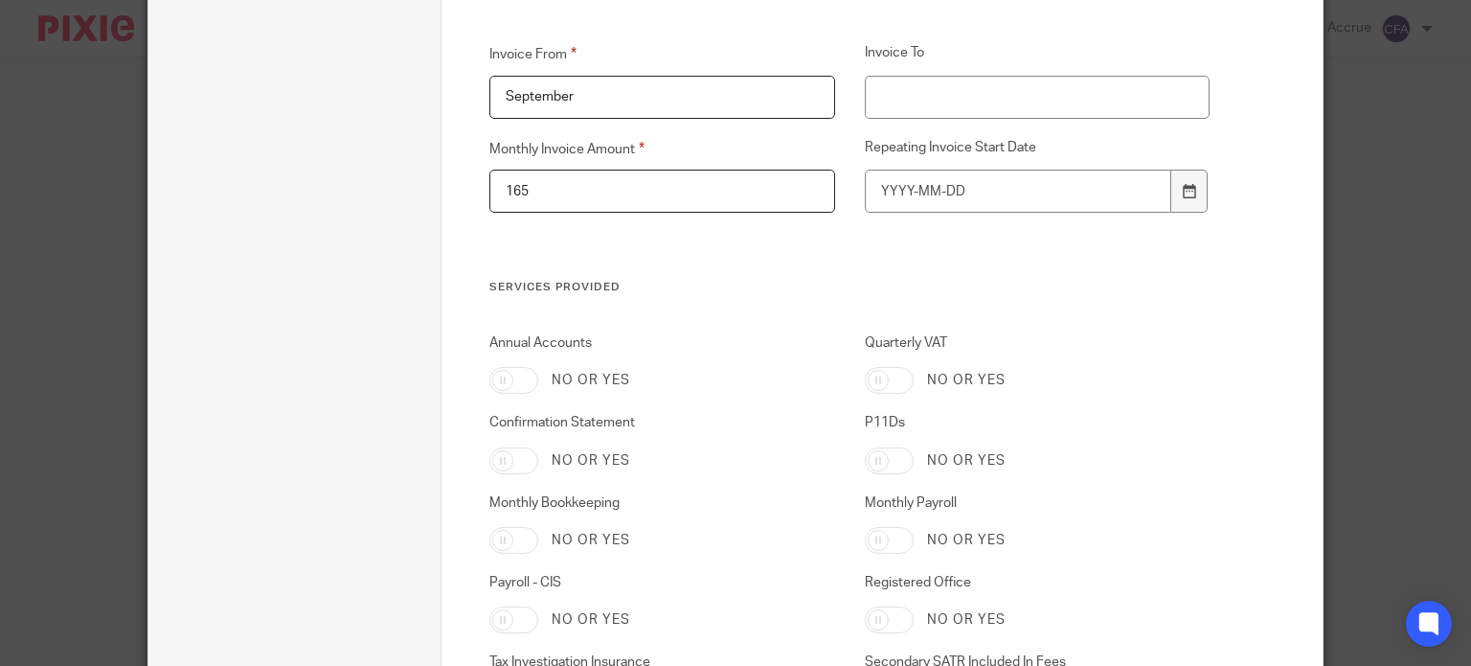
type input "165"
click at [513, 390] on input "Annual Accounts" at bounding box center [514, 380] width 49 height 27
checkbox input "true"
click at [509, 465] on input "Confirmation Statement" at bounding box center [514, 460] width 49 height 27
checkbox input "true"
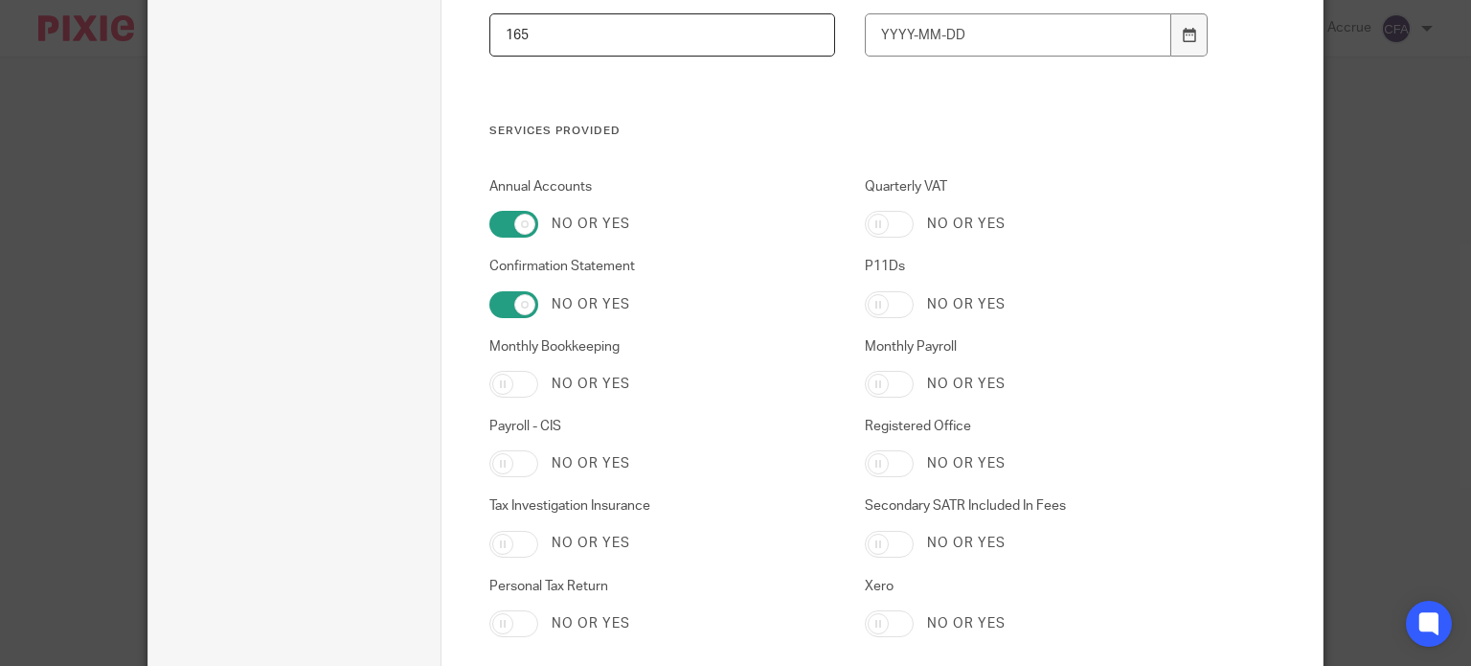
scroll to position [4535, 0]
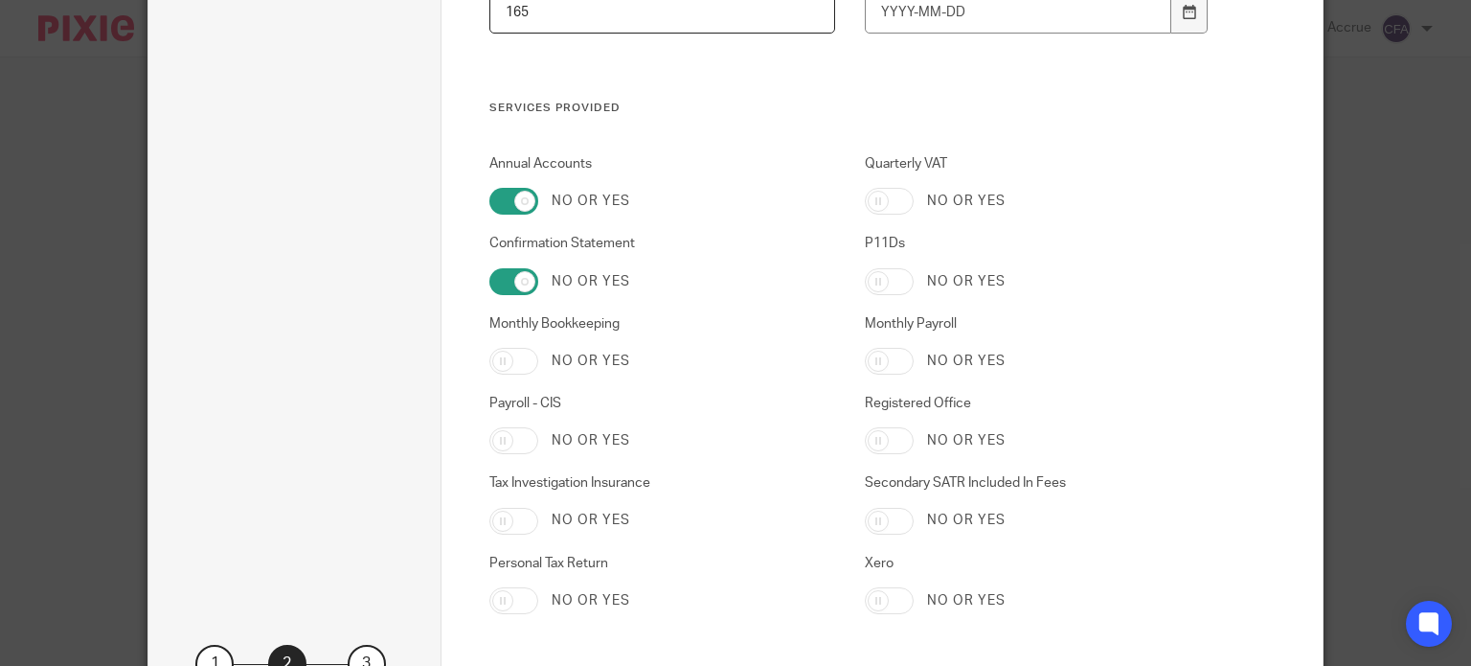
click at [508, 610] on input "Personal Tax Return" at bounding box center [514, 600] width 49 height 27
checkbox input "true"
click at [888, 200] on input "Quarterly VAT" at bounding box center [889, 201] width 49 height 27
checkbox input "true"
click at [880, 356] on input "Monthly Payroll" at bounding box center [889, 361] width 49 height 27
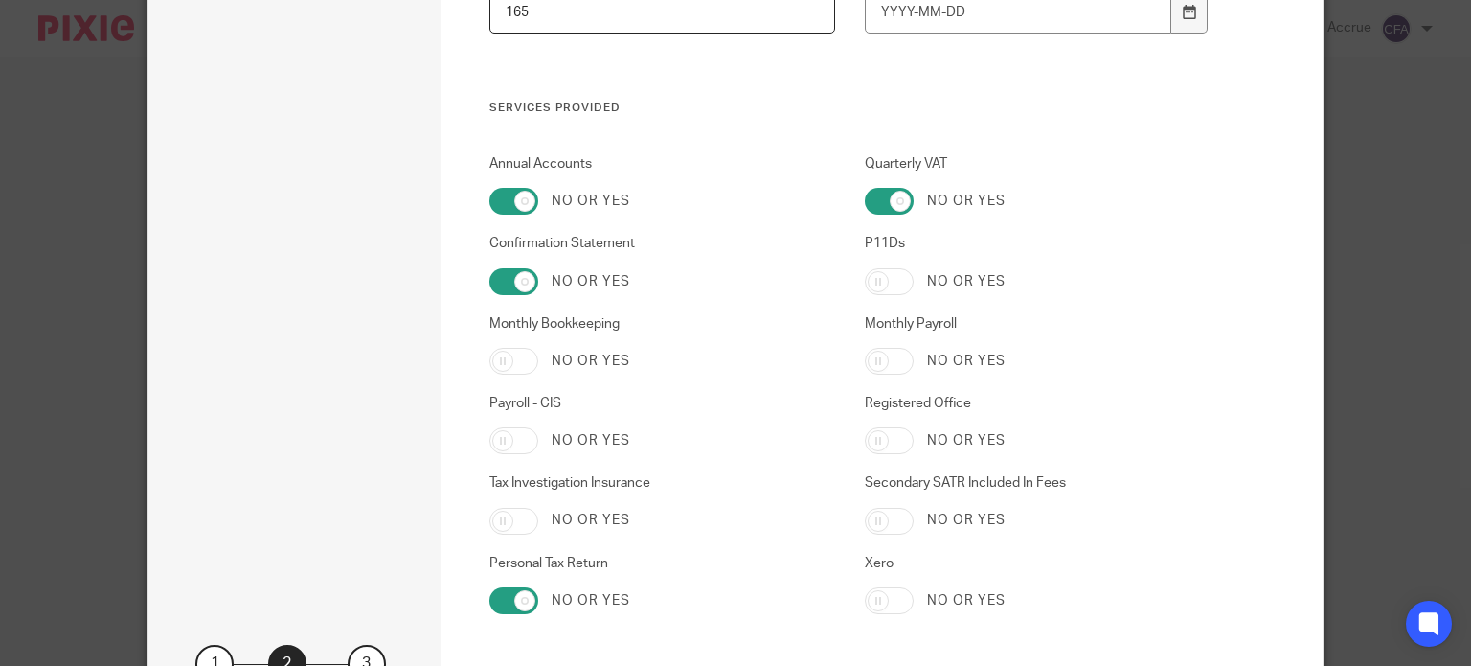
checkbox input "true"
click at [882, 454] on input "Registered Office" at bounding box center [889, 440] width 49 height 27
checkbox input "true"
click at [888, 285] on input "P11Ds" at bounding box center [889, 281] width 49 height 27
checkbox input "true"
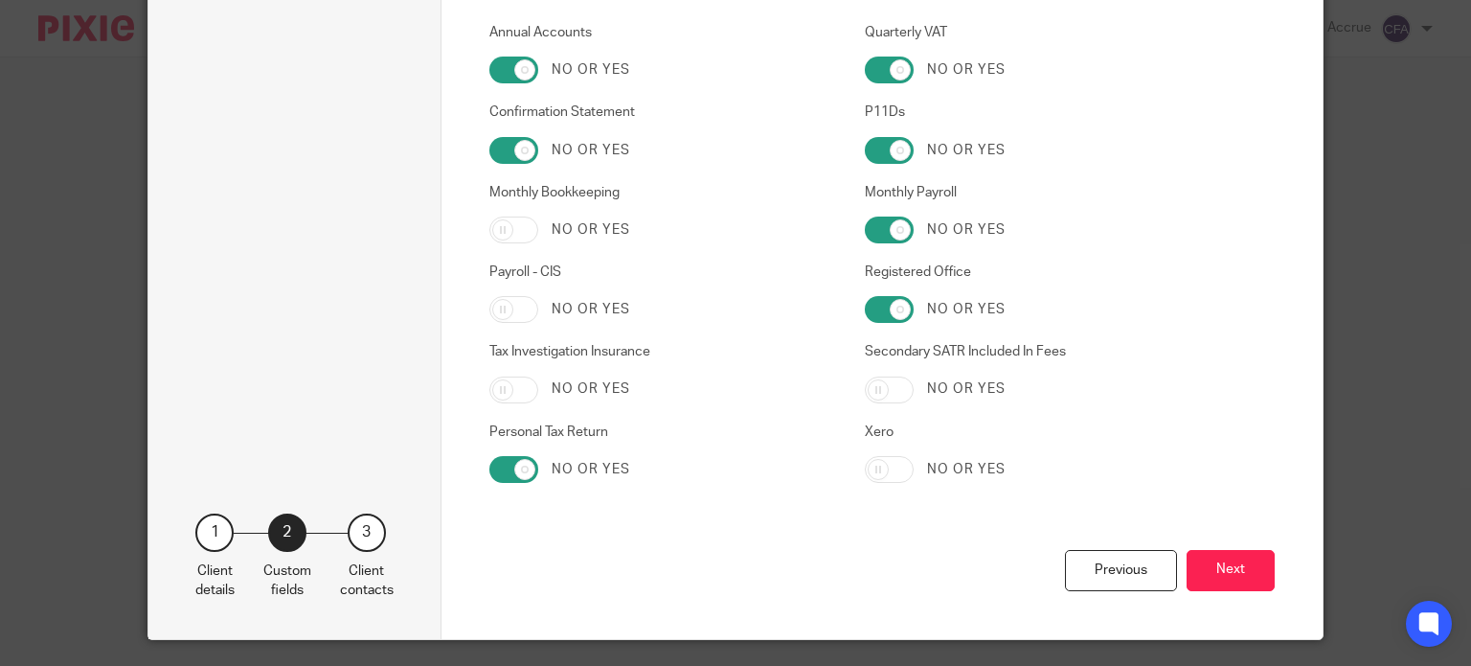
scroll to position [4717, 0]
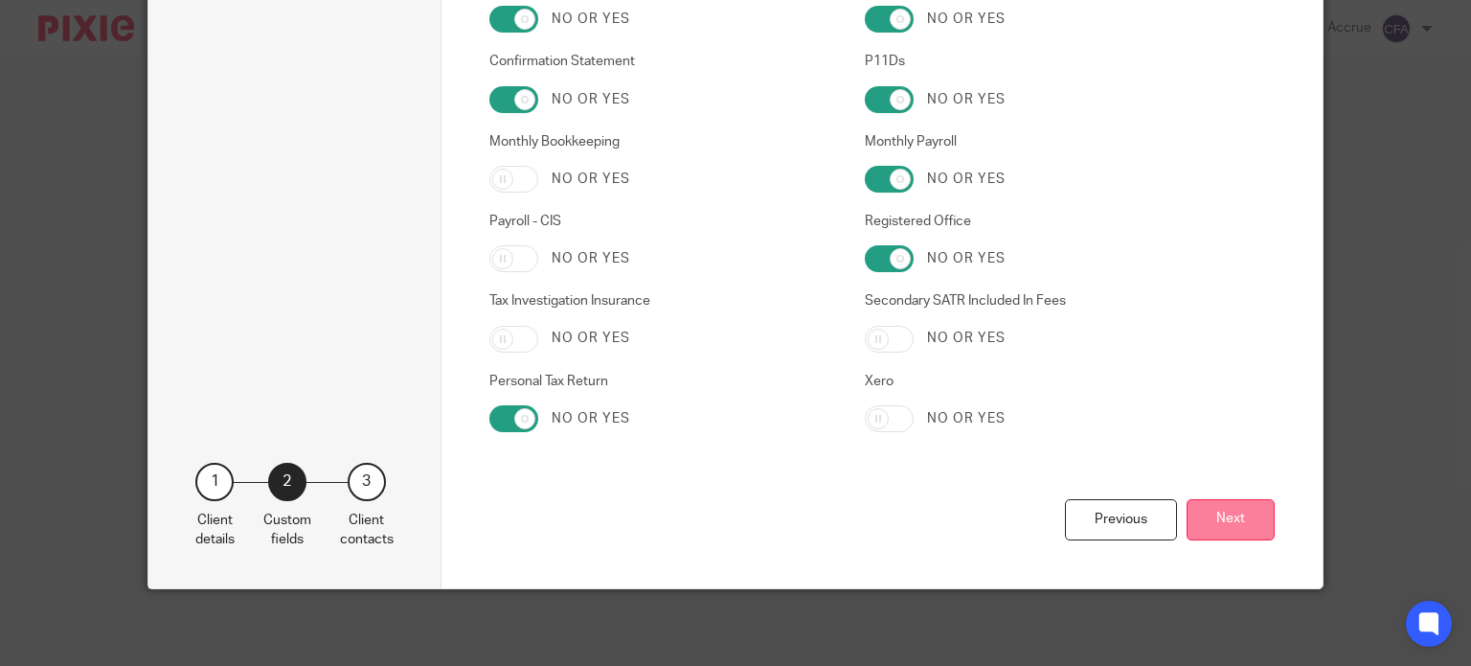
click at [1233, 516] on button "Next" at bounding box center [1231, 519] width 88 height 41
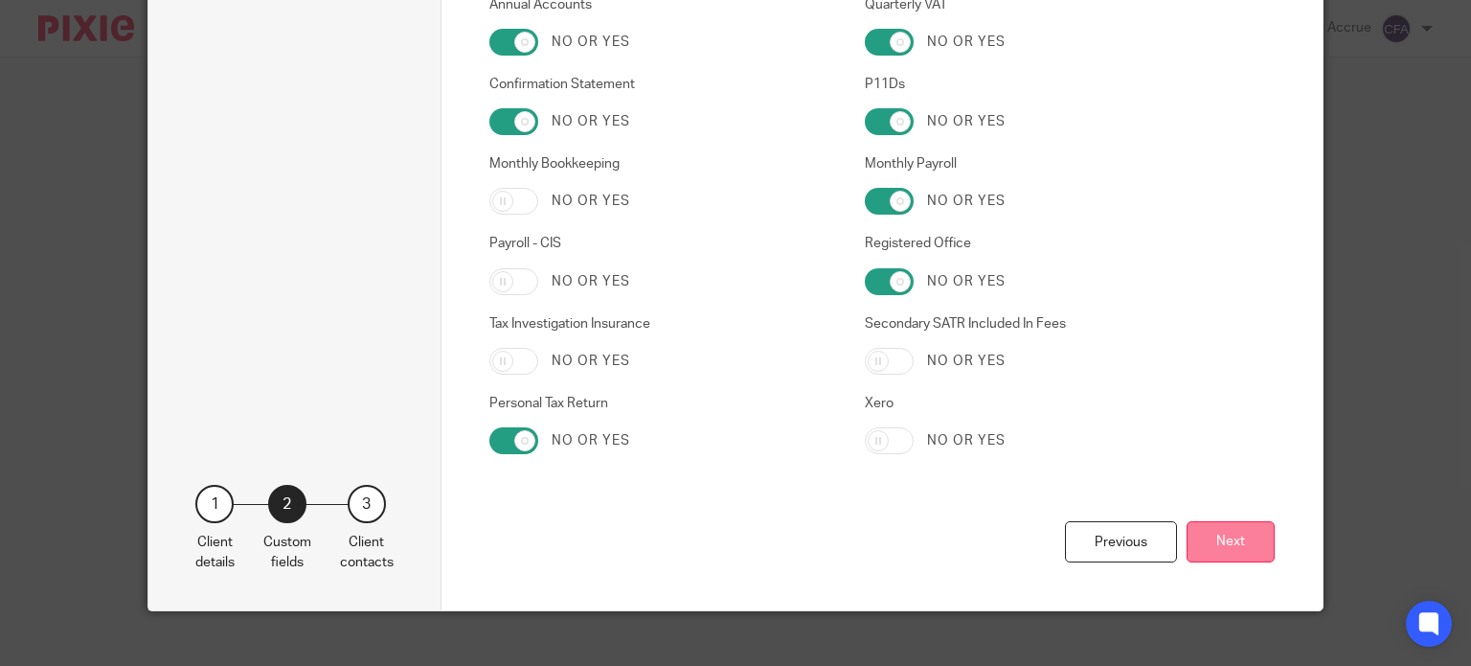
click at [1226, 542] on button "Next" at bounding box center [1231, 541] width 88 height 41
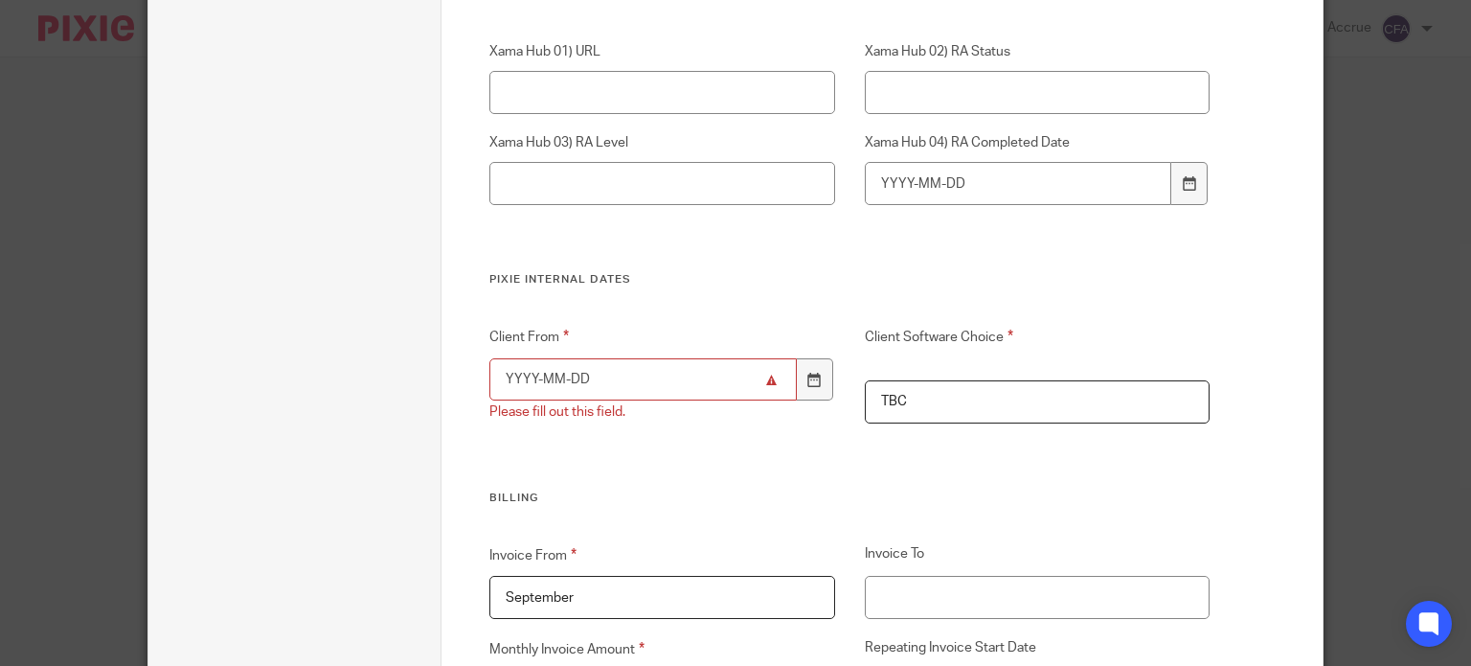
scroll to position [3882, 0]
click at [808, 369] on icon at bounding box center [815, 376] width 14 height 14
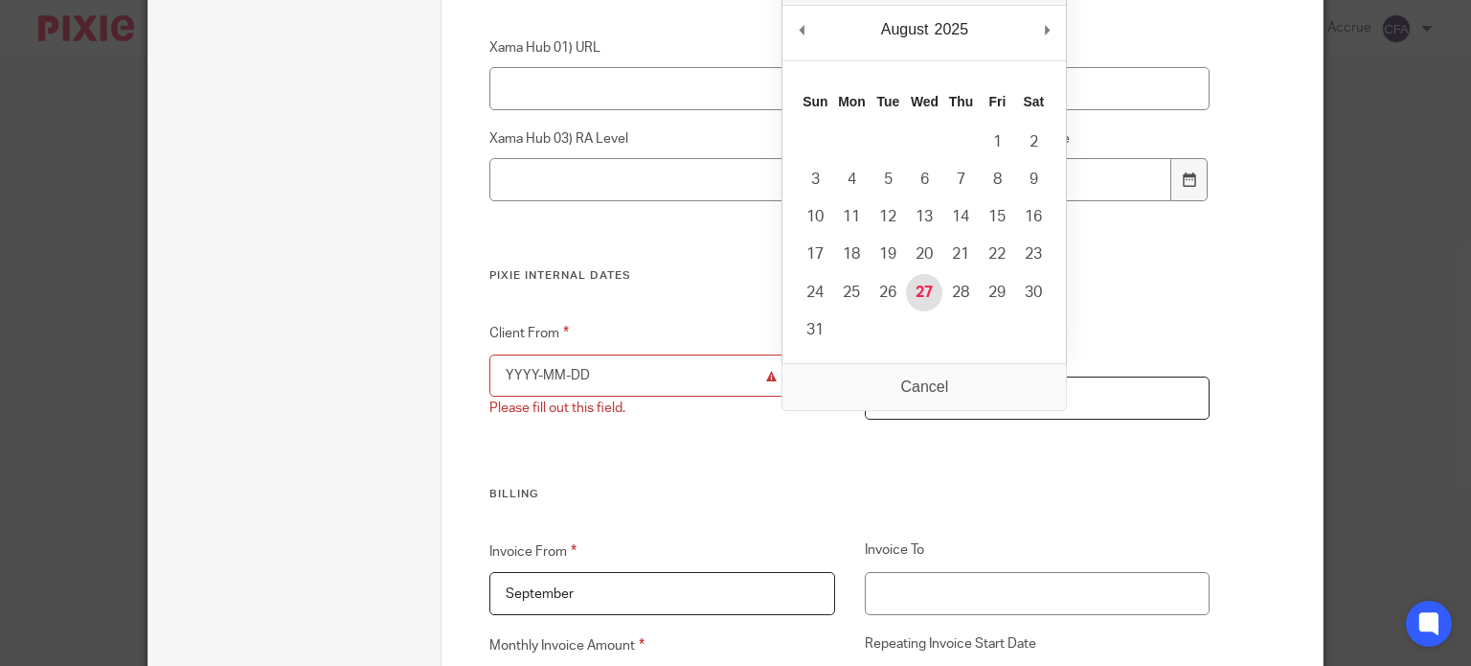
type input "[DATE]"
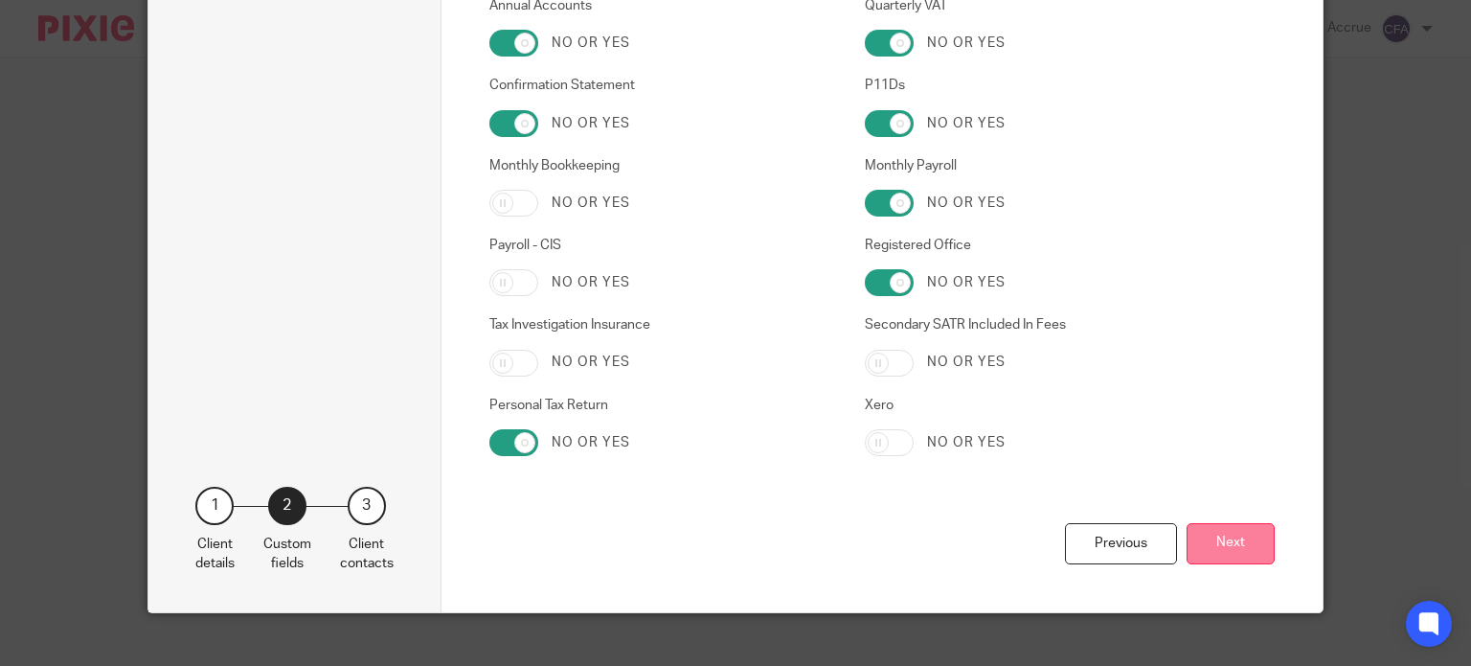
click at [1226, 552] on button "Next" at bounding box center [1231, 543] width 88 height 41
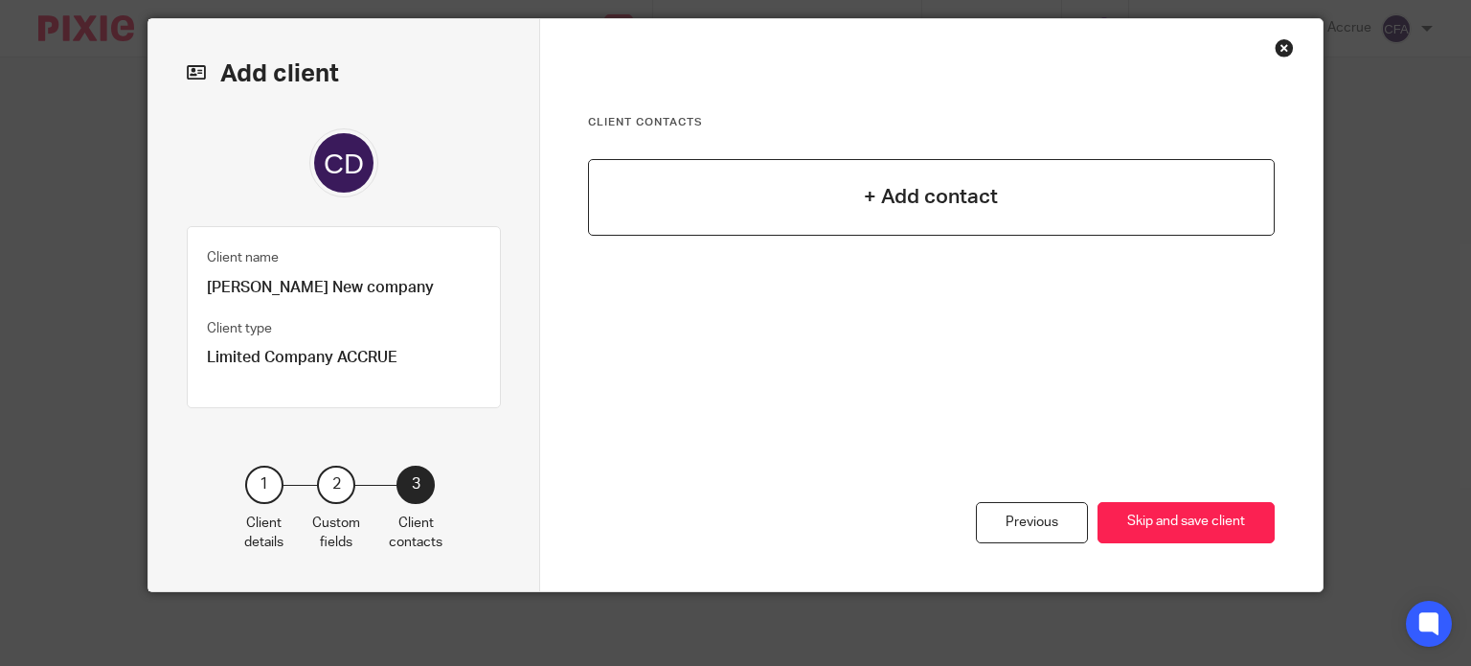
click at [920, 224] on div "+ Add contact" at bounding box center [932, 197] width 688 height 77
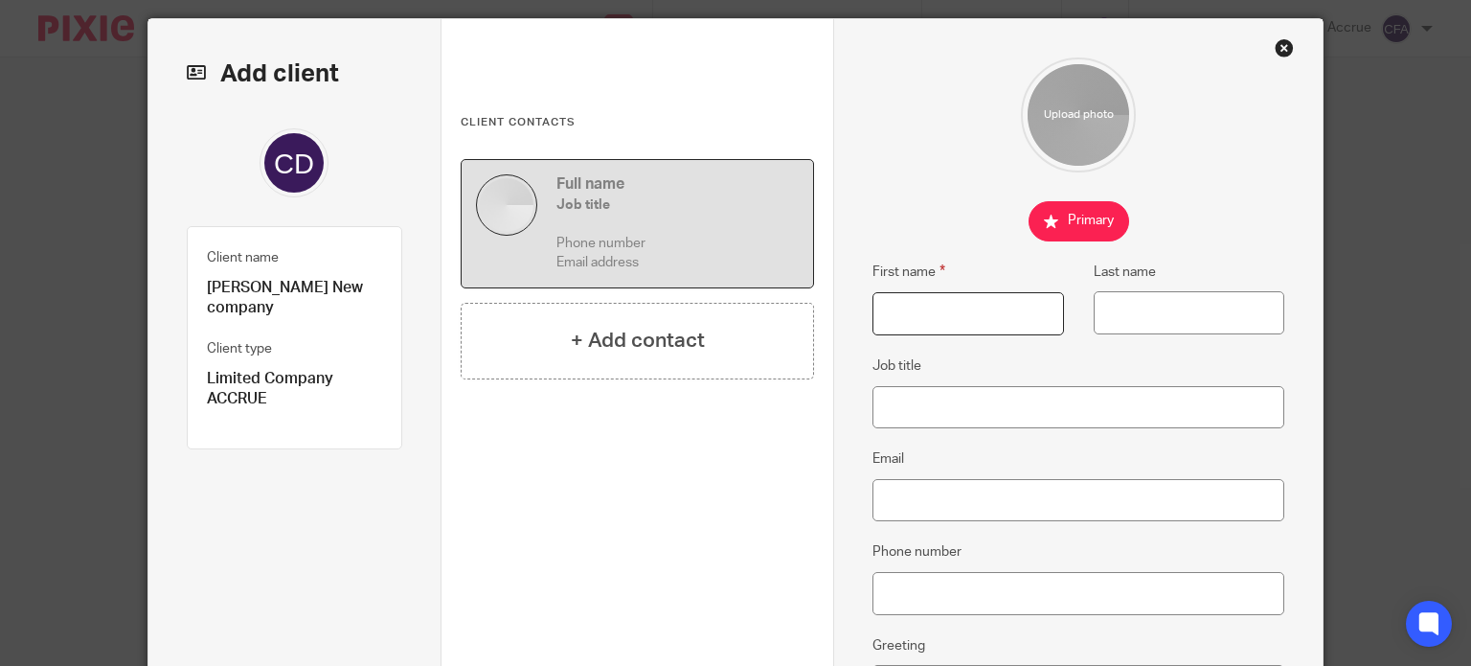
click at [942, 321] on input "First name" at bounding box center [968, 313] width 191 height 43
paste input "Claudia"
type input "Claudia"
paste input "Ditri"
type input "Ditri"
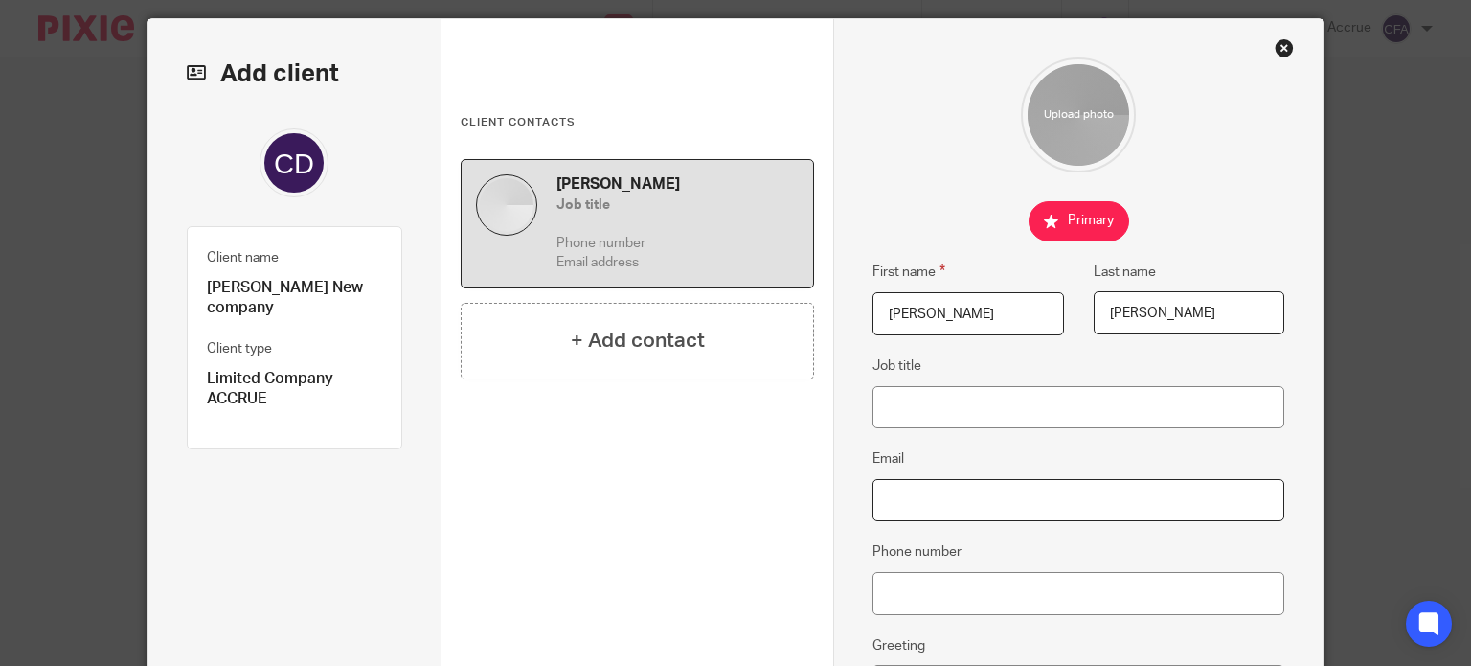
click at [913, 505] on input "Email" at bounding box center [1079, 500] width 412 height 43
paste input "claudia.ditri95@gmail.com"
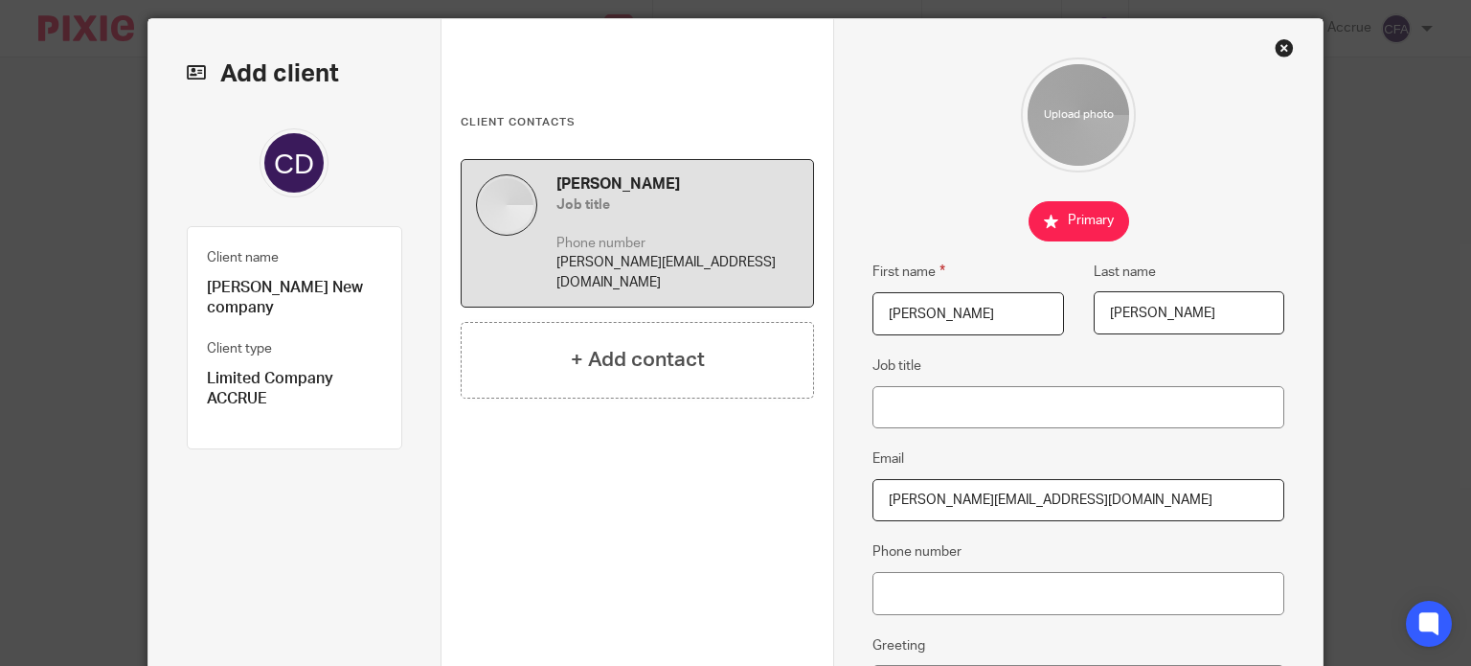
type input "claudia.ditri95@gmail.com"
click at [951, 609] on input "Phone number" at bounding box center [1079, 593] width 412 height 43
paste input "07498562770"
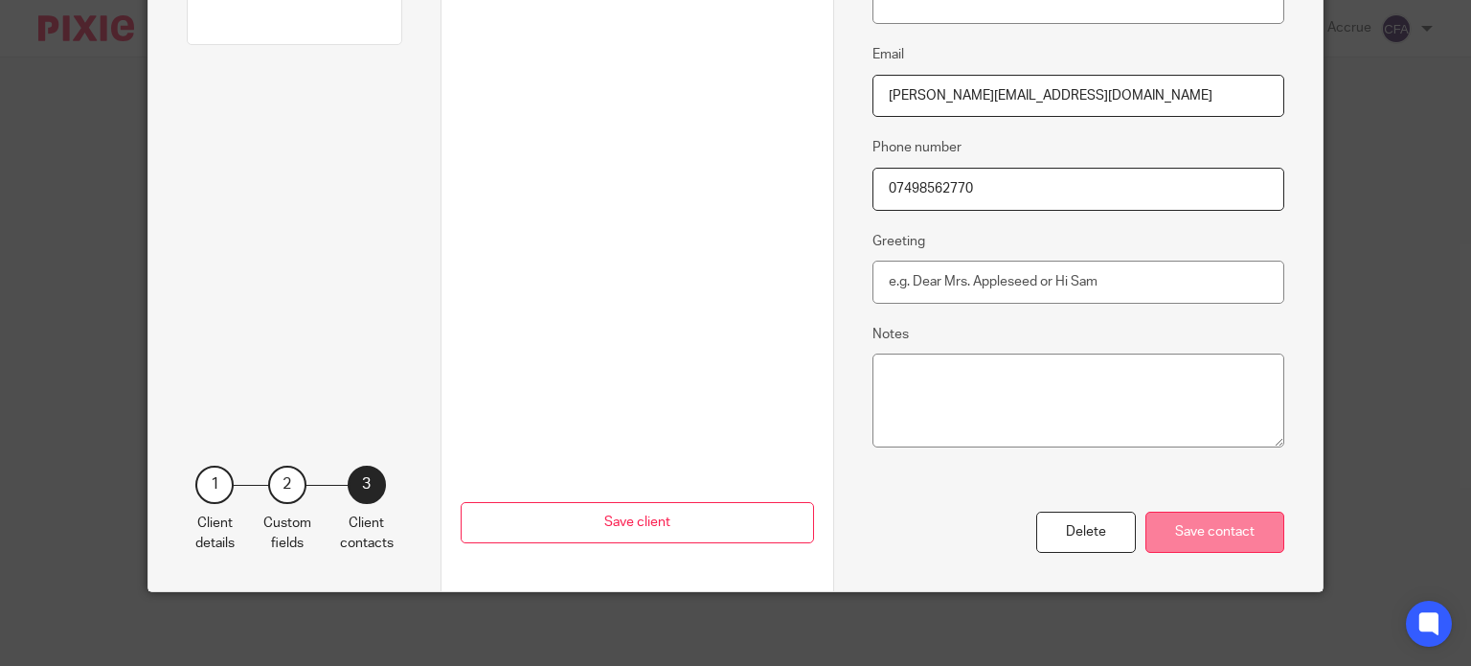
type input "07498562770"
click at [1224, 536] on div "Save contact" at bounding box center [1215, 532] width 139 height 41
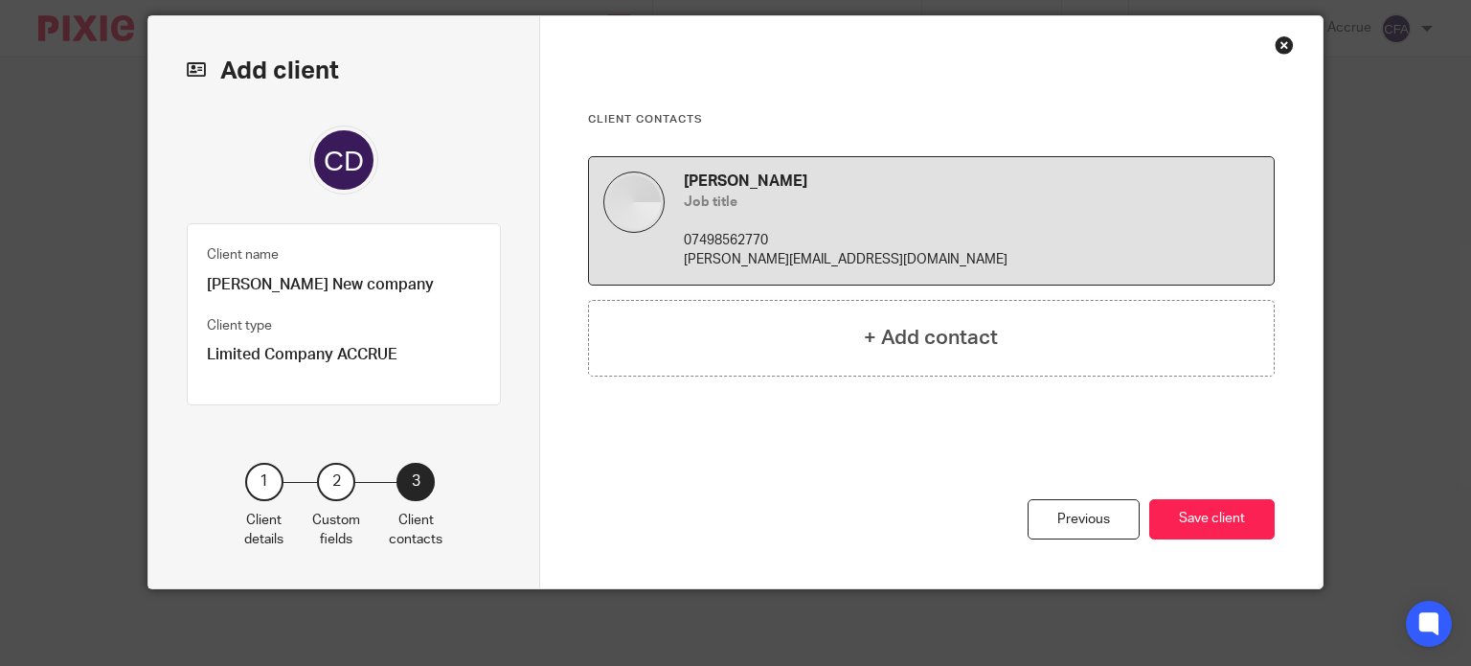
scroll to position [58, 0]
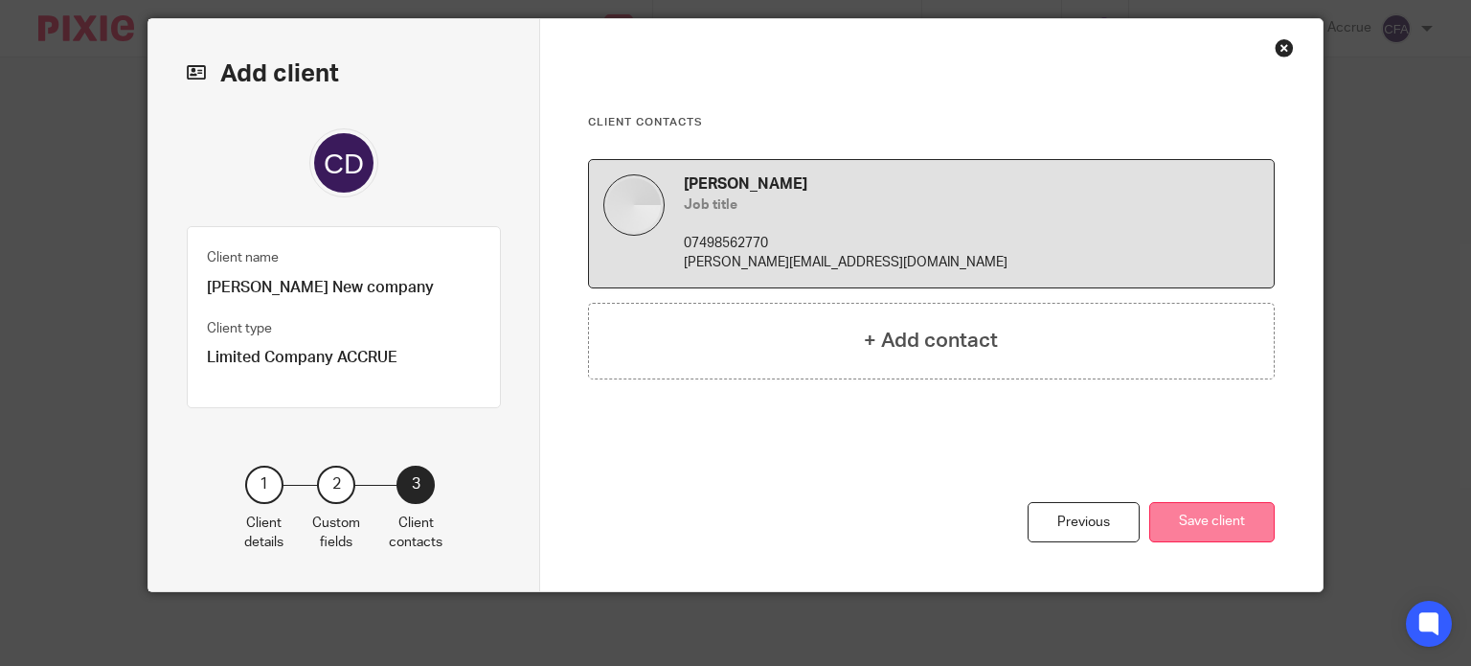
click at [1184, 503] on button "Save client" at bounding box center [1212, 522] width 125 height 41
click at [1178, 528] on button "Save client" at bounding box center [1212, 522] width 125 height 41
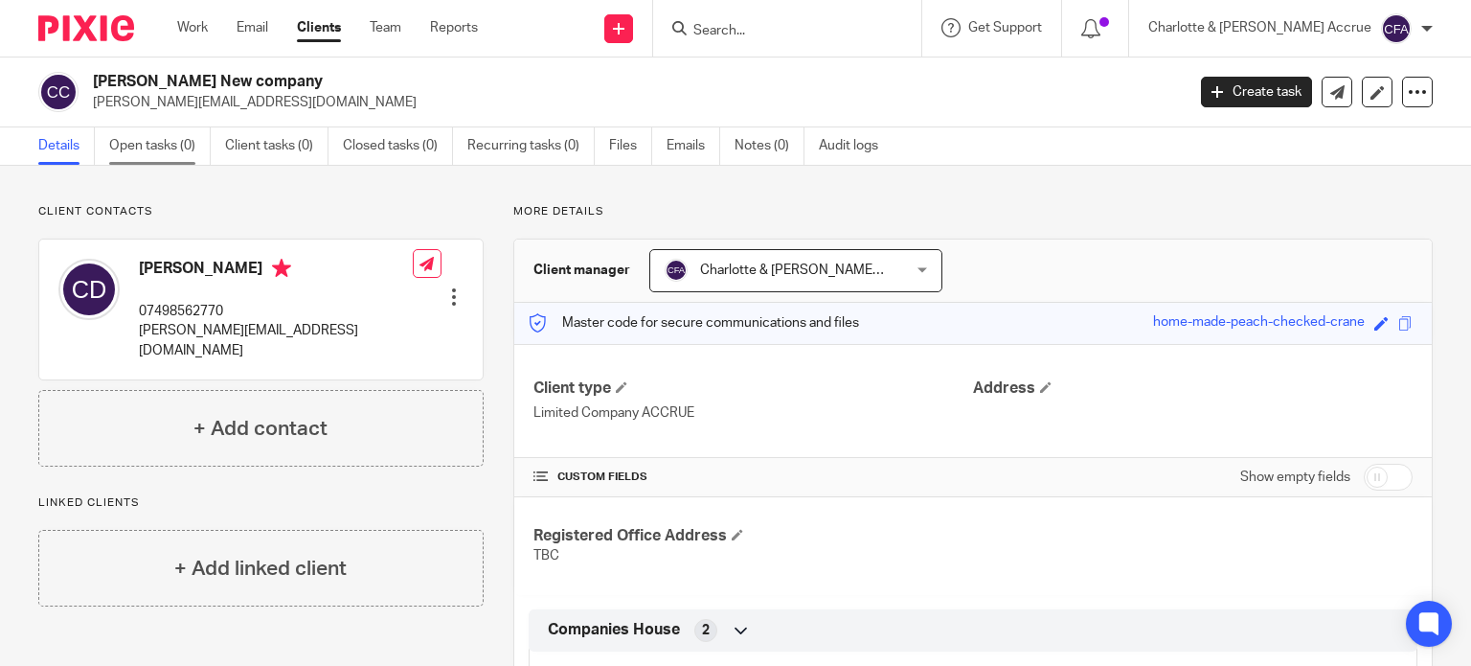
click at [139, 137] on link "Open tasks (0)" at bounding box center [160, 145] width 102 height 37
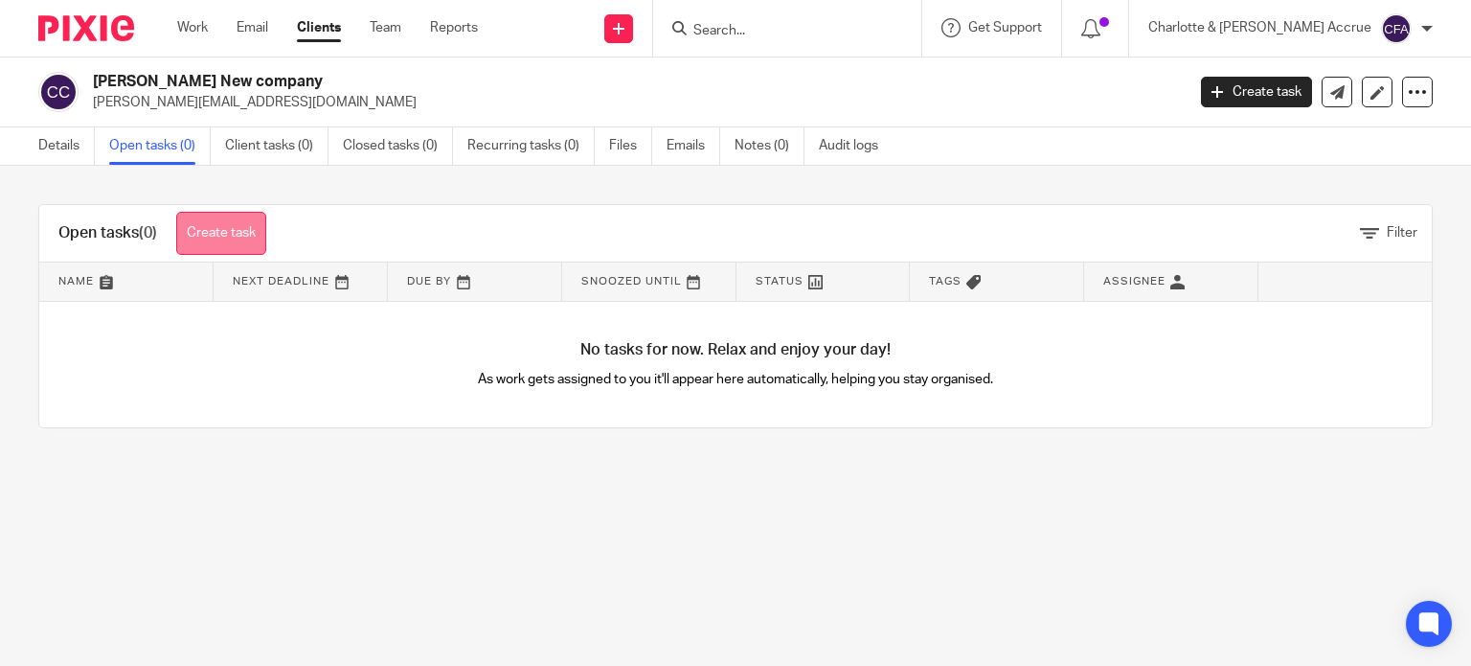
click at [234, 228] on link "Create task" at bounding box center [221, 233] width 90 height 43
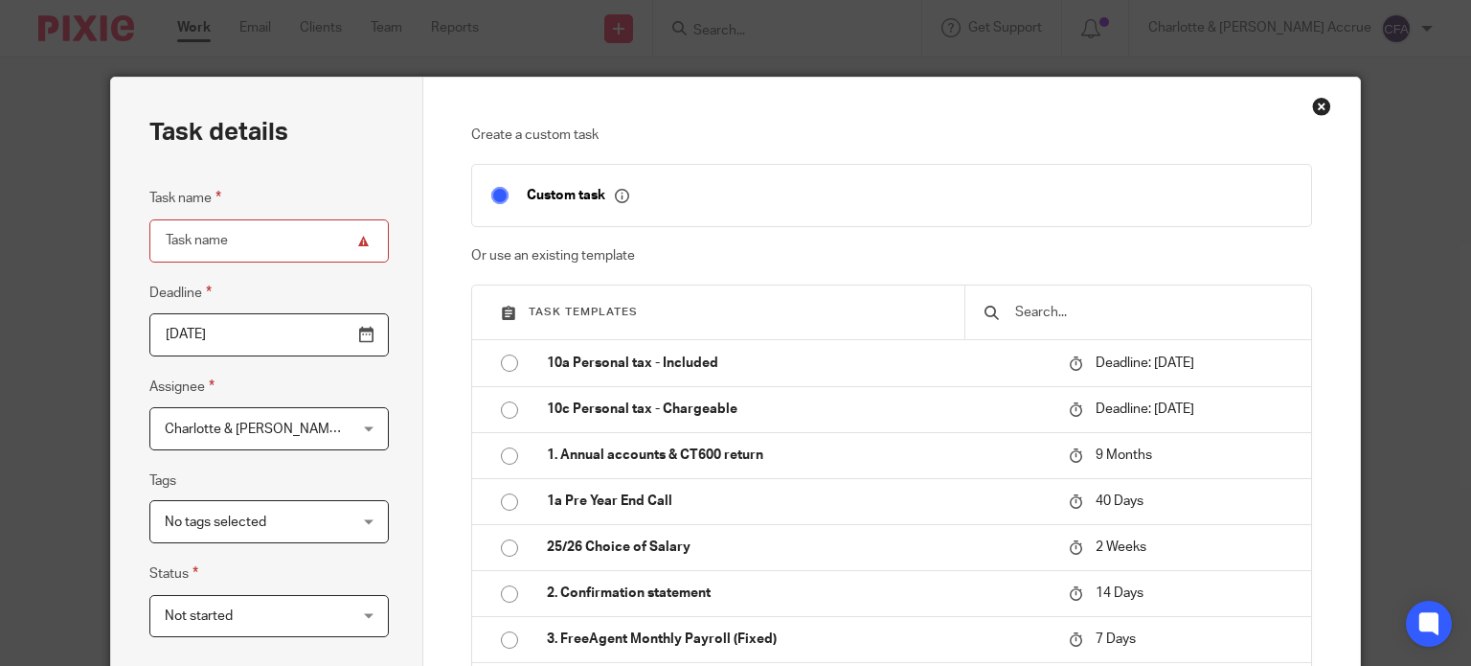
click at [1079, 313] on input "text" at bounding box center [1152, 312] width 279 height 21
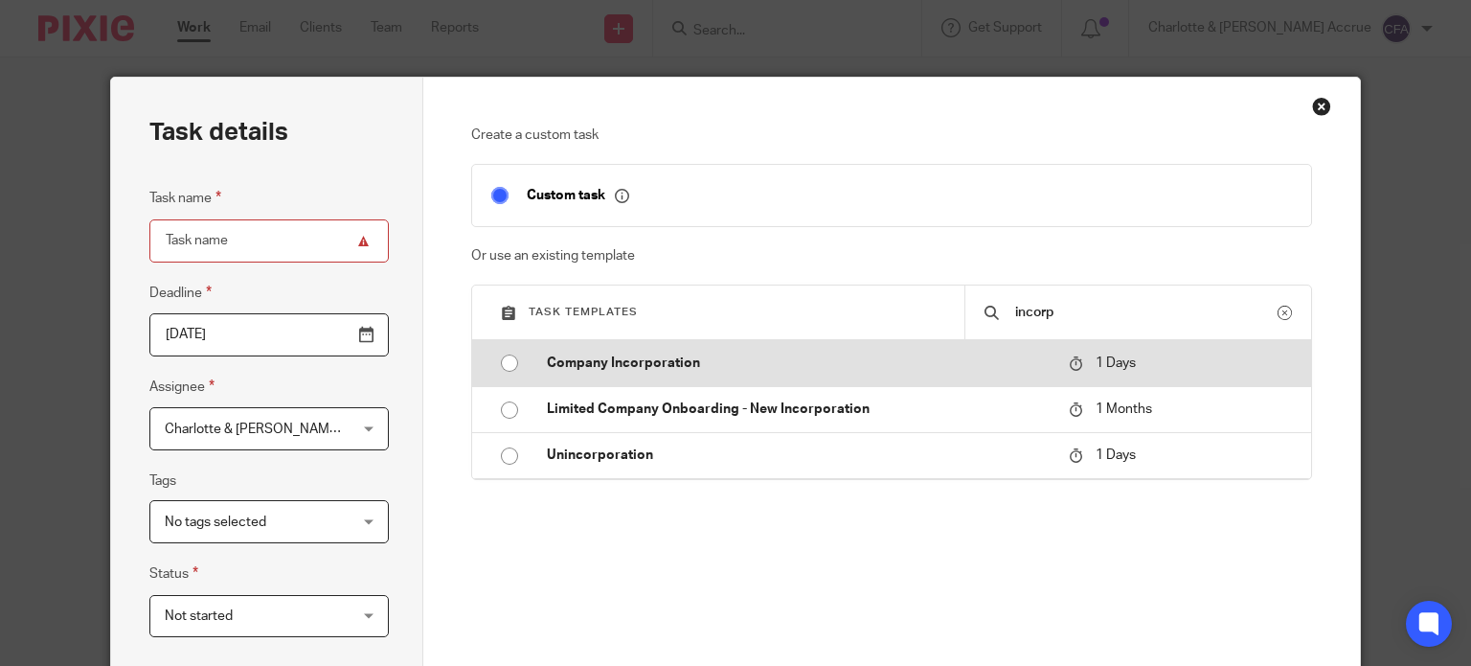
type input "incorp"
click at [579, 353] on p "Company Incorporation" at bounding box center [798, 362] width 503 height 19
type input "2025-08-28"
type input "Company Incorporation"
checkbox input "false"
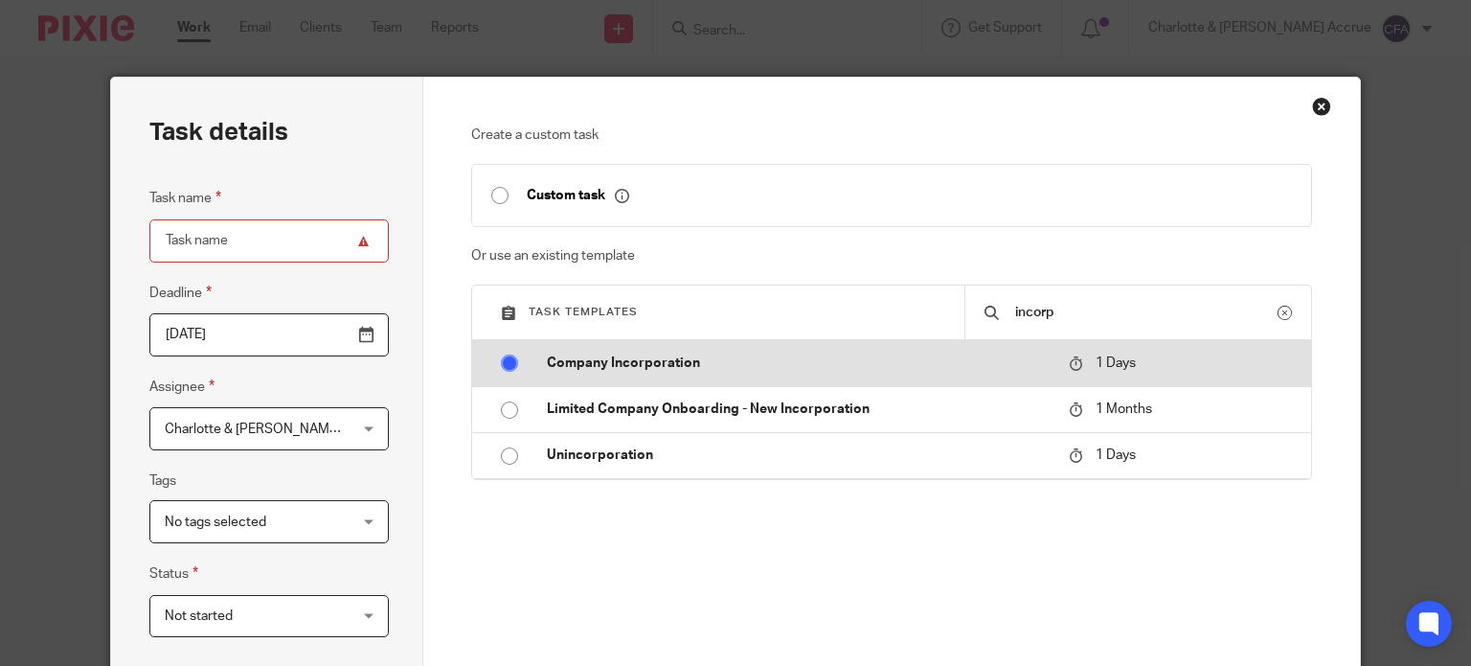
radio input "true"
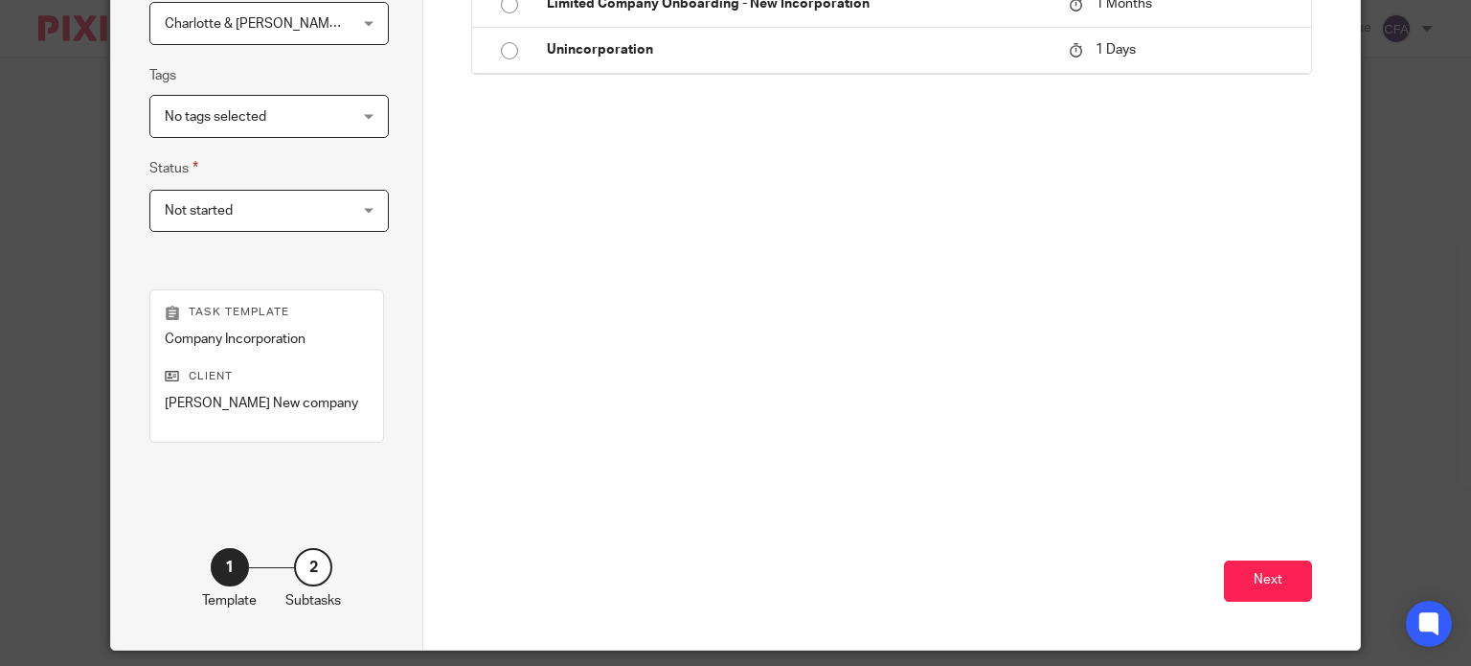
scroll to position [465, 0]
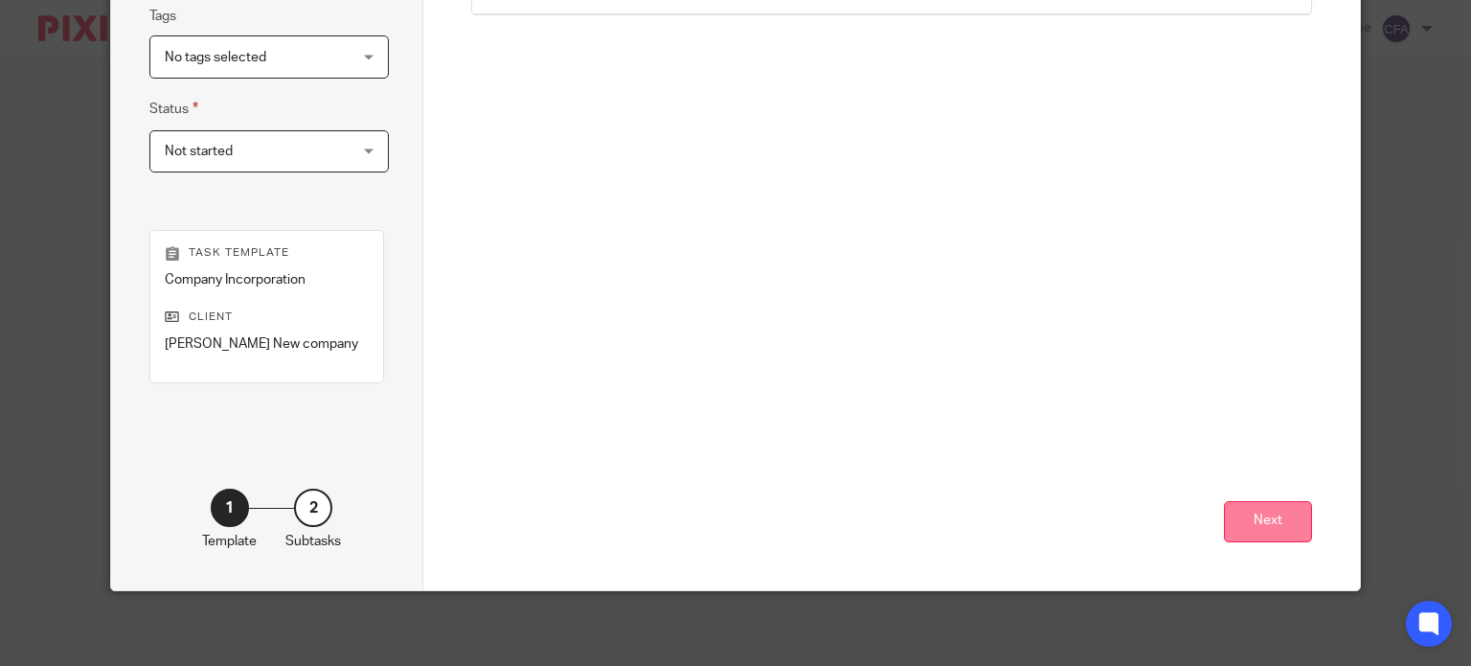
click at [1277, 526] on button "Next" at bounding box center [1268, 521] width 88 height 41
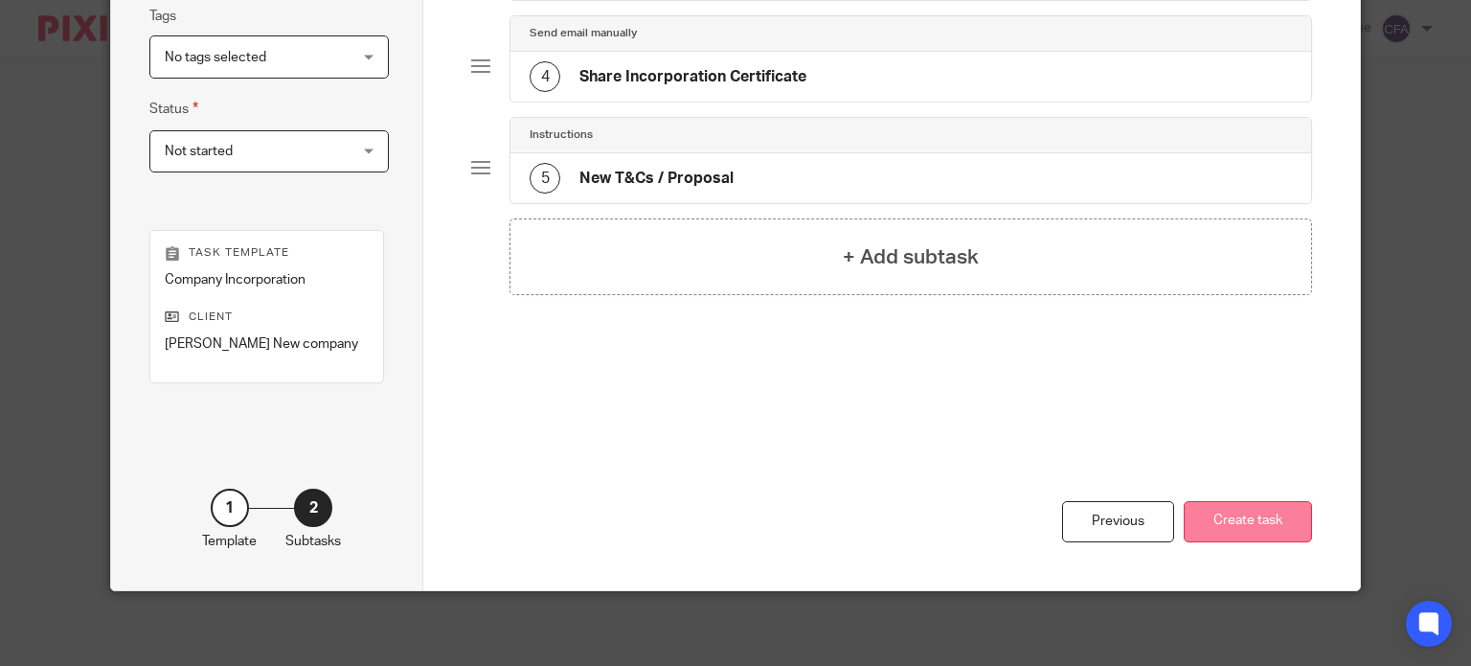
click at [1254, 525] on button "Create task" at bounding box center [1248, 521] width 128 height 41
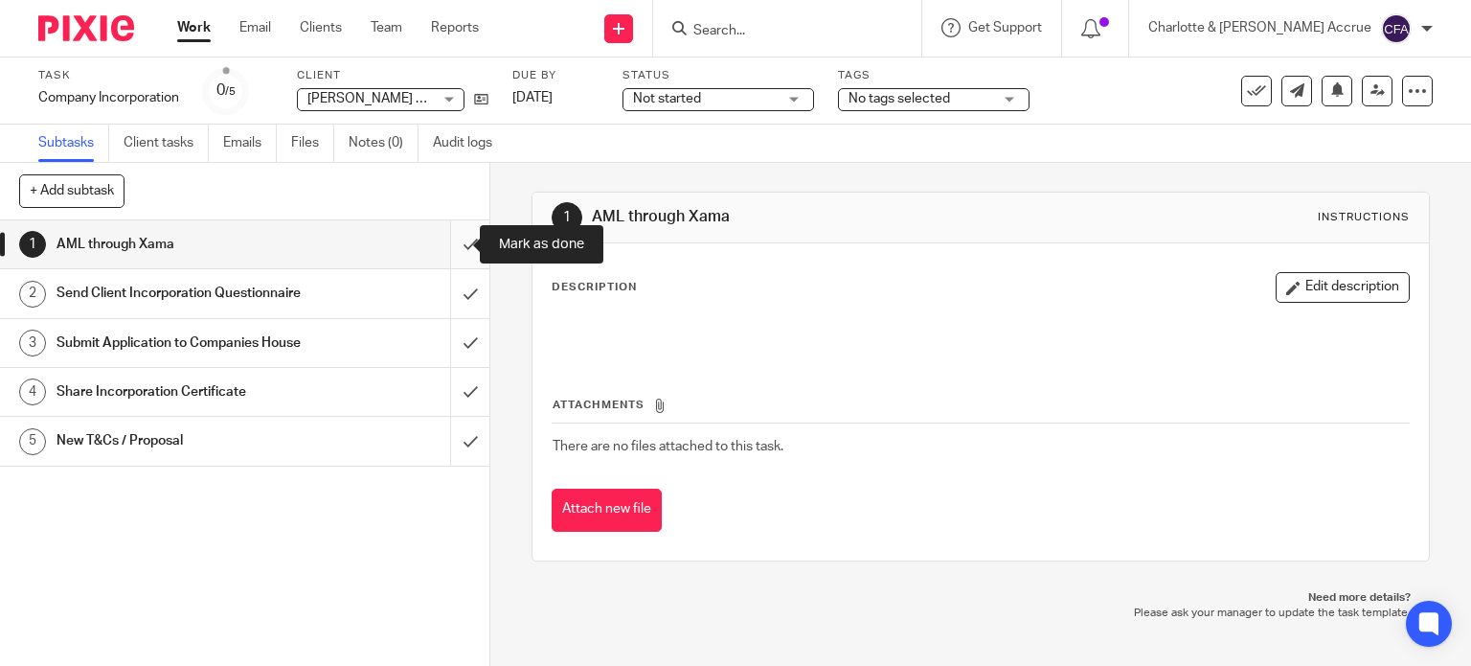
click at [448, 240] on input "submit" at bounding box center [245, 244] width 490 height 48
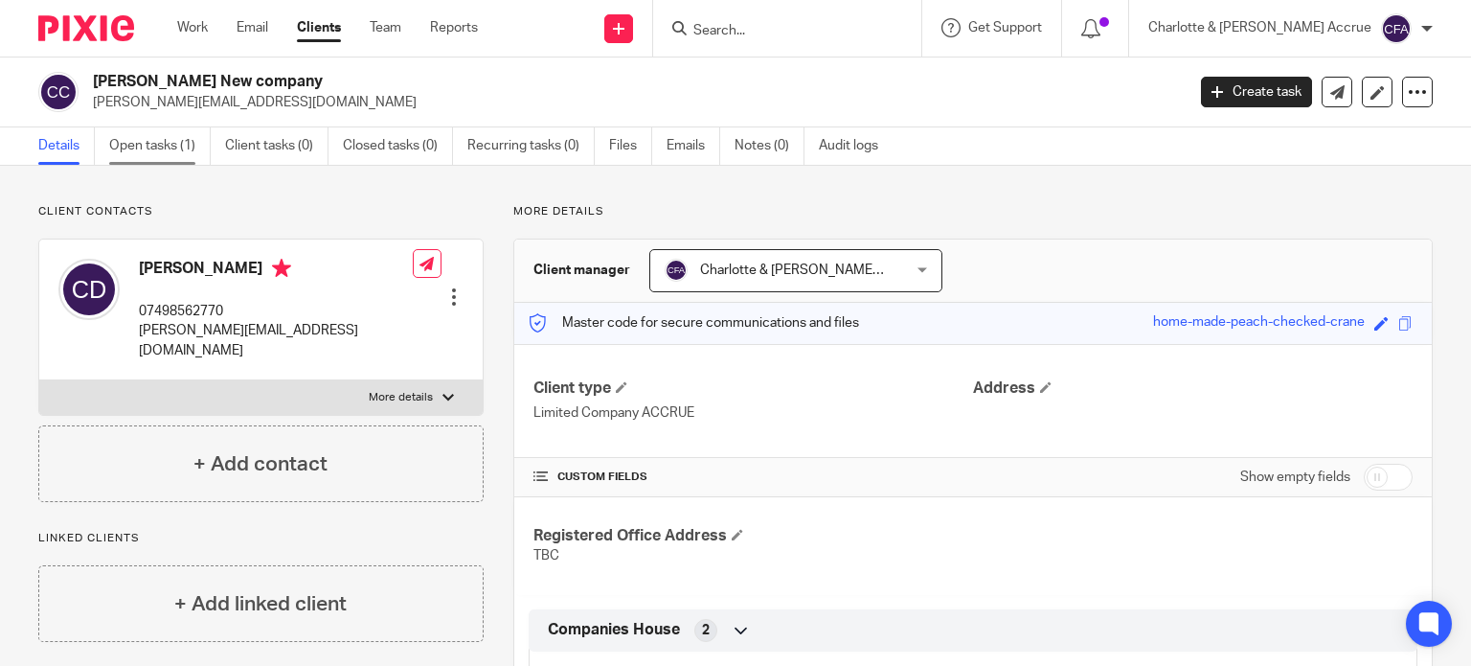
click at [164, 131] on link "Open tasks (1)" at bounding box center [160, 145] width 102 height 37
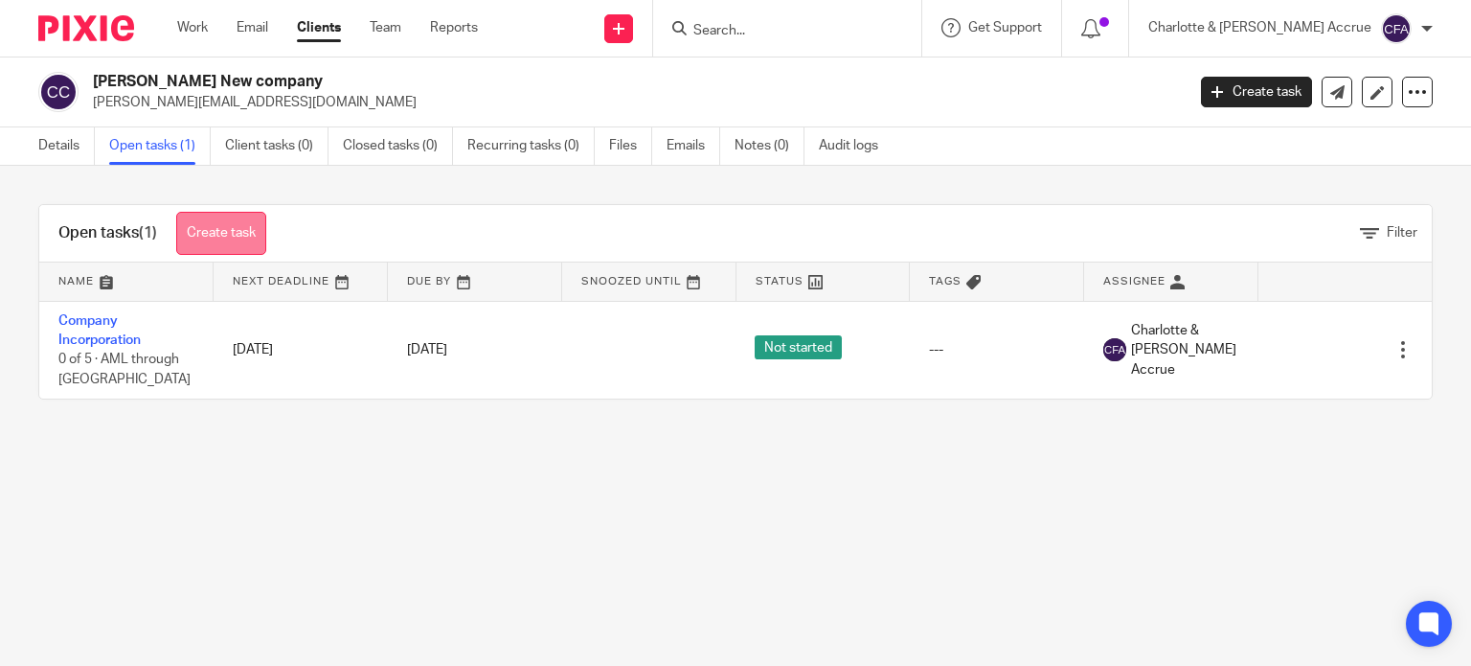
click at [248, 244] on link "Create task" at bounding box center [221, 233] width 90 height 43
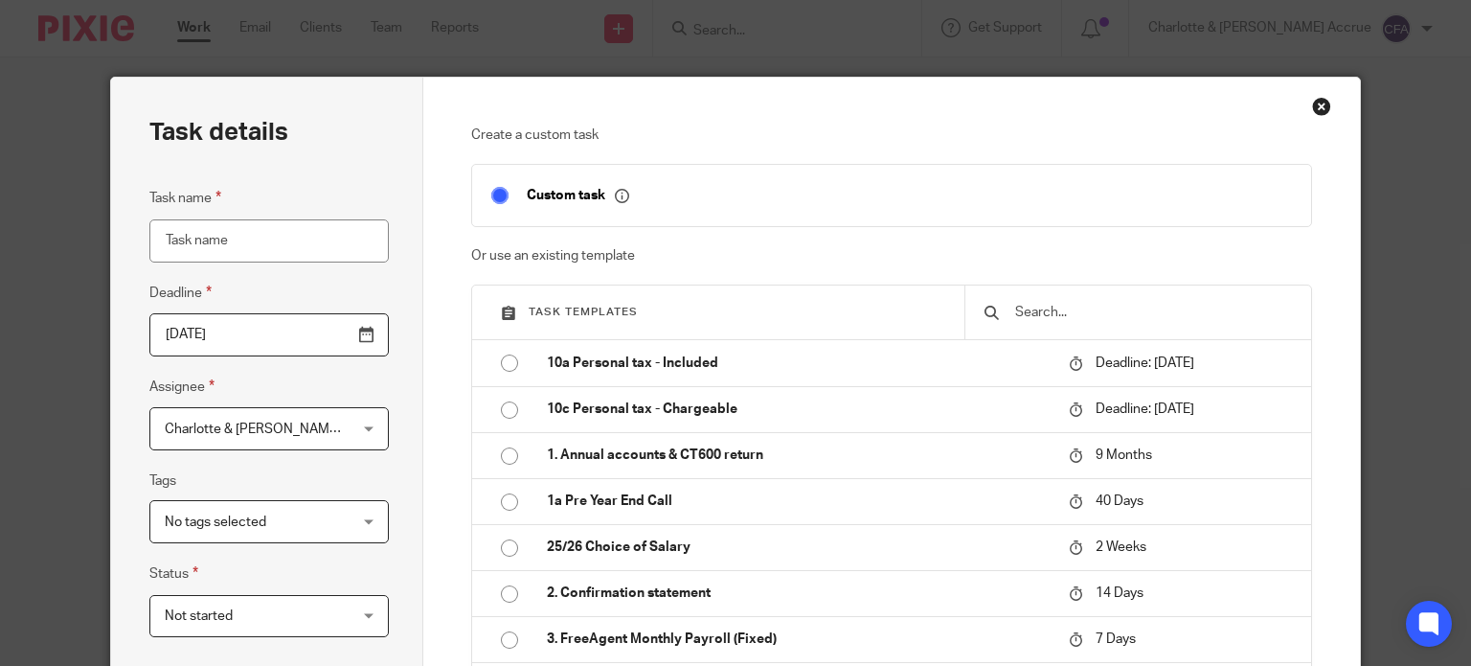
click at [1045, 315] on input "text" at bounding box center [1152, 312] width 279 height 21
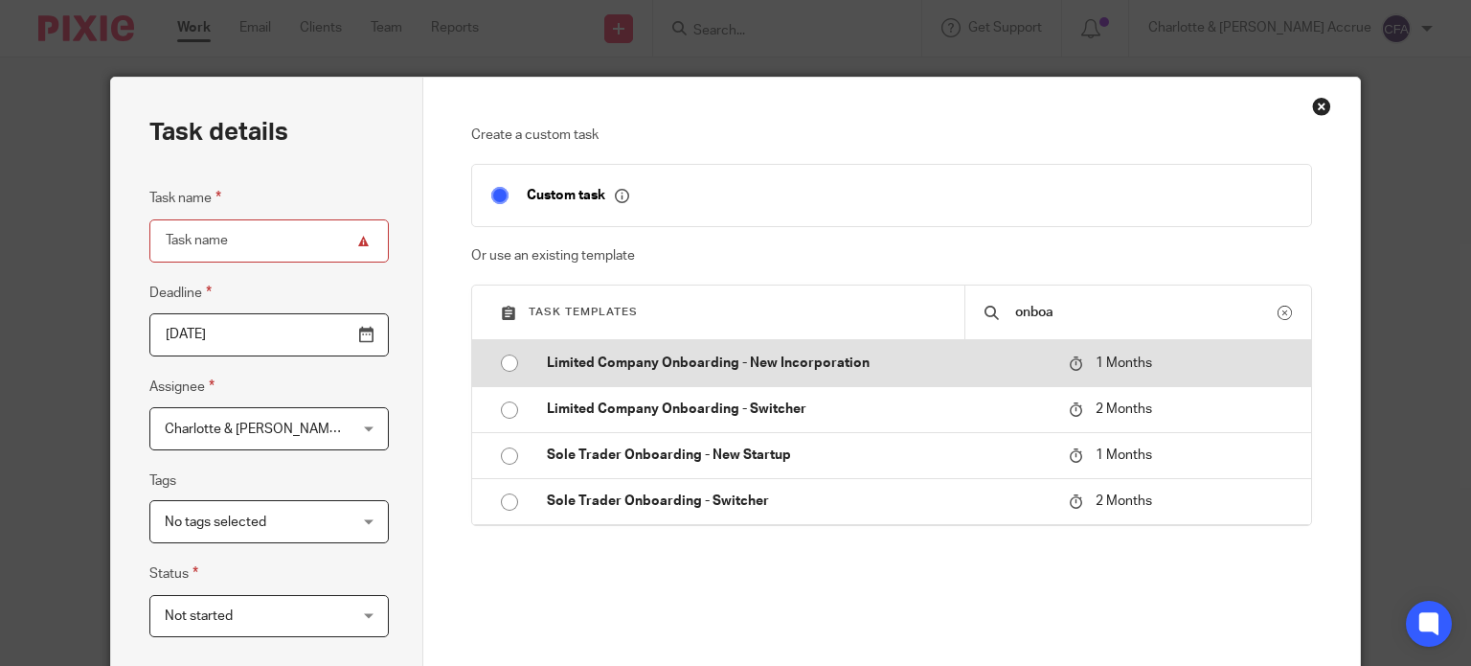
type input "onboa"
click at [694, 359] on p "Limited Company Onboarding - New Incorporation" at bounding box center [798, 362] width 503 height 19
type input "2025-09-27"
type input "Limited Company Onboarding - New Incorporation"
checkbox input "false"
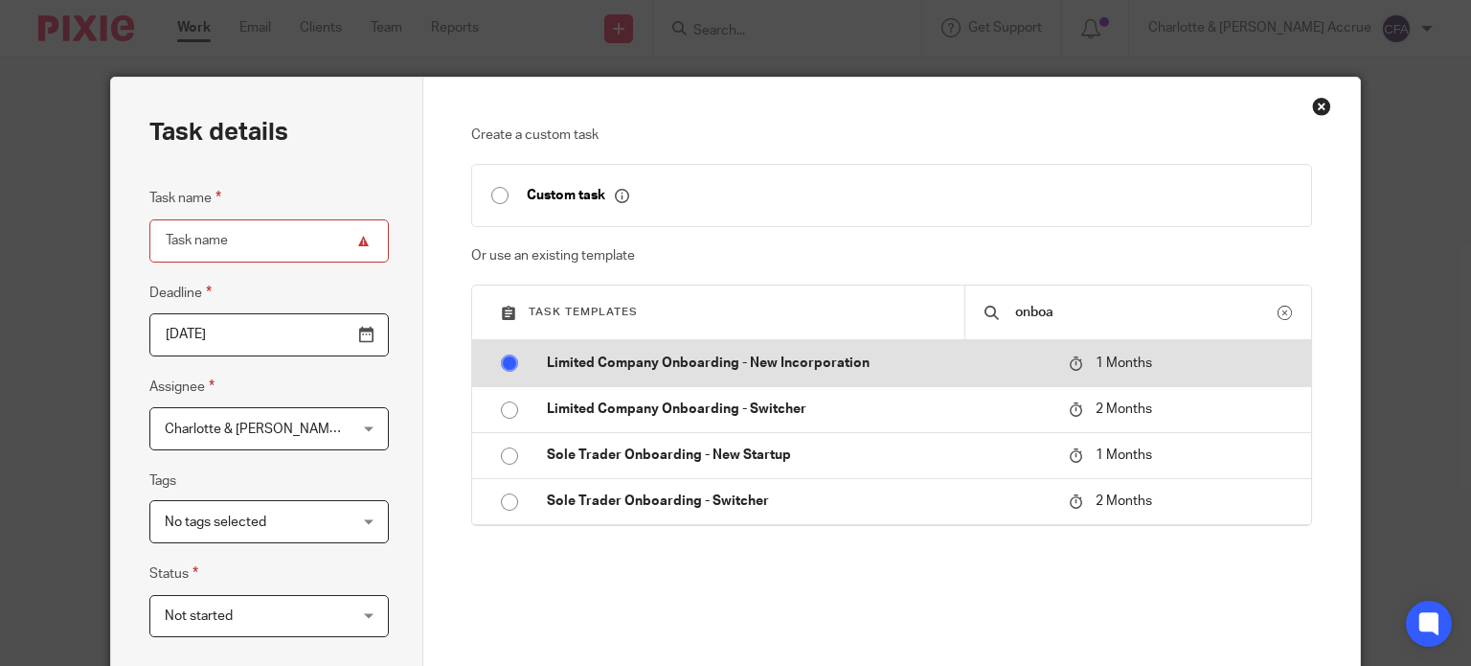
radio input "true"
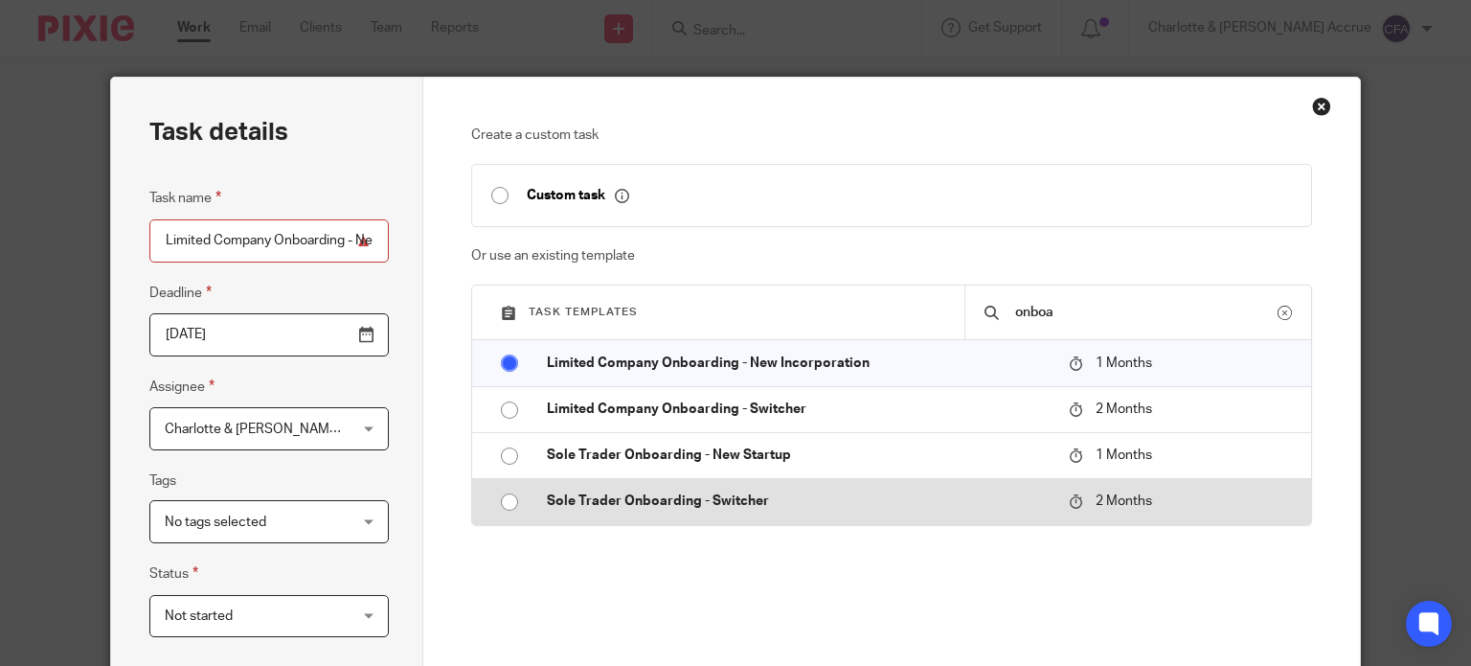
scroll to position [484, 0]
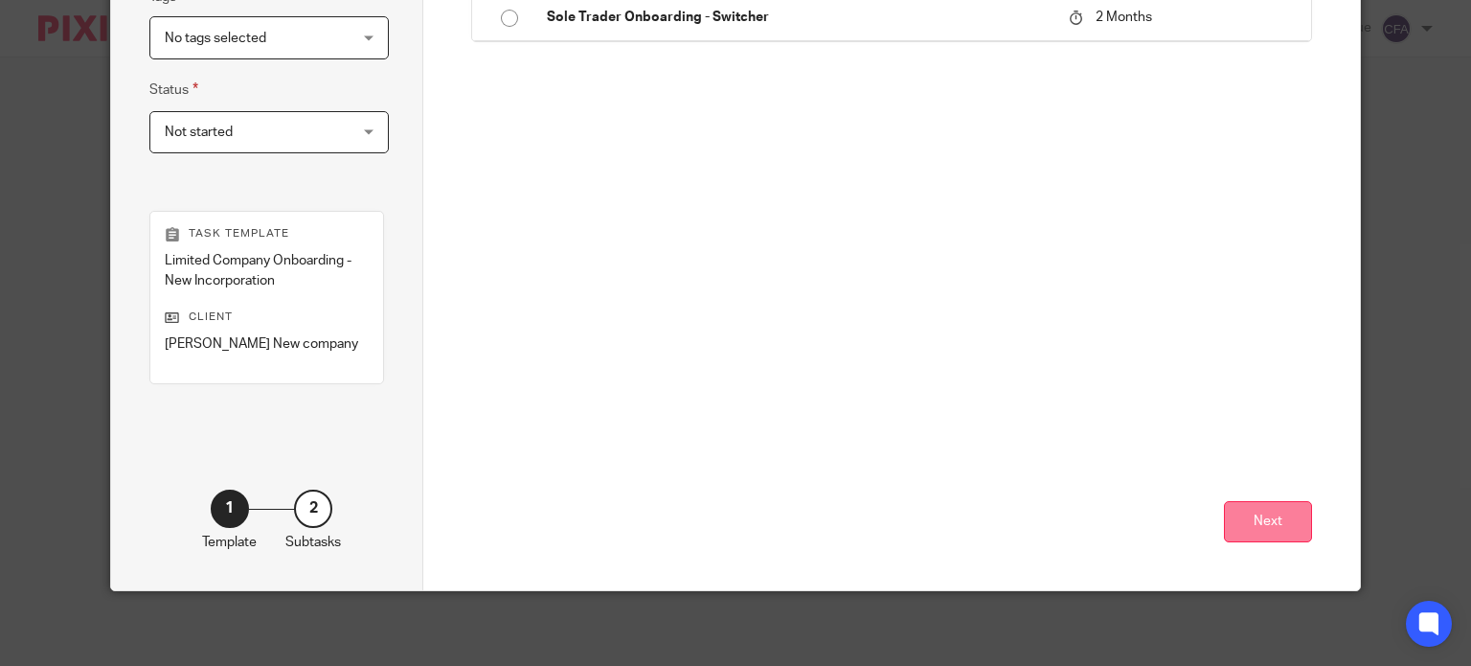
click at [1255, 524] on button "Next" at bounding box center [1268, 521] width 88 height 41
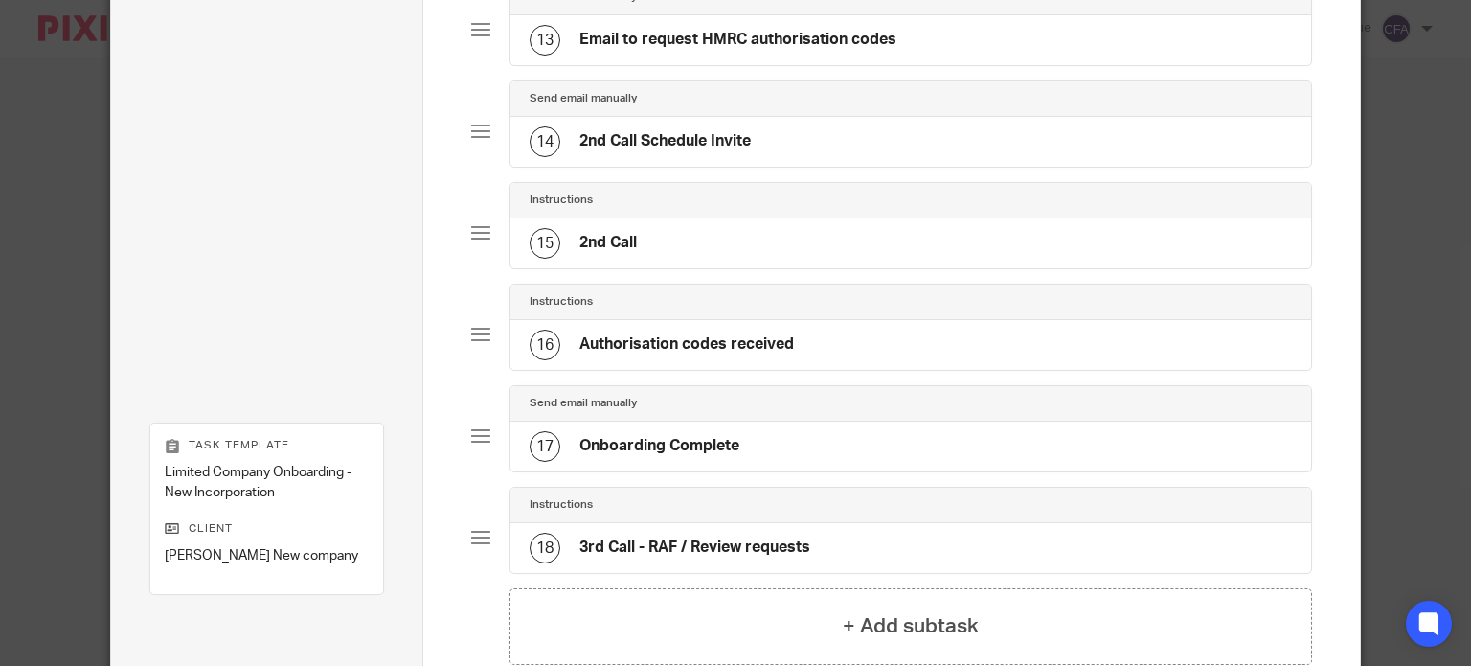
scroll to position [1563, 0]
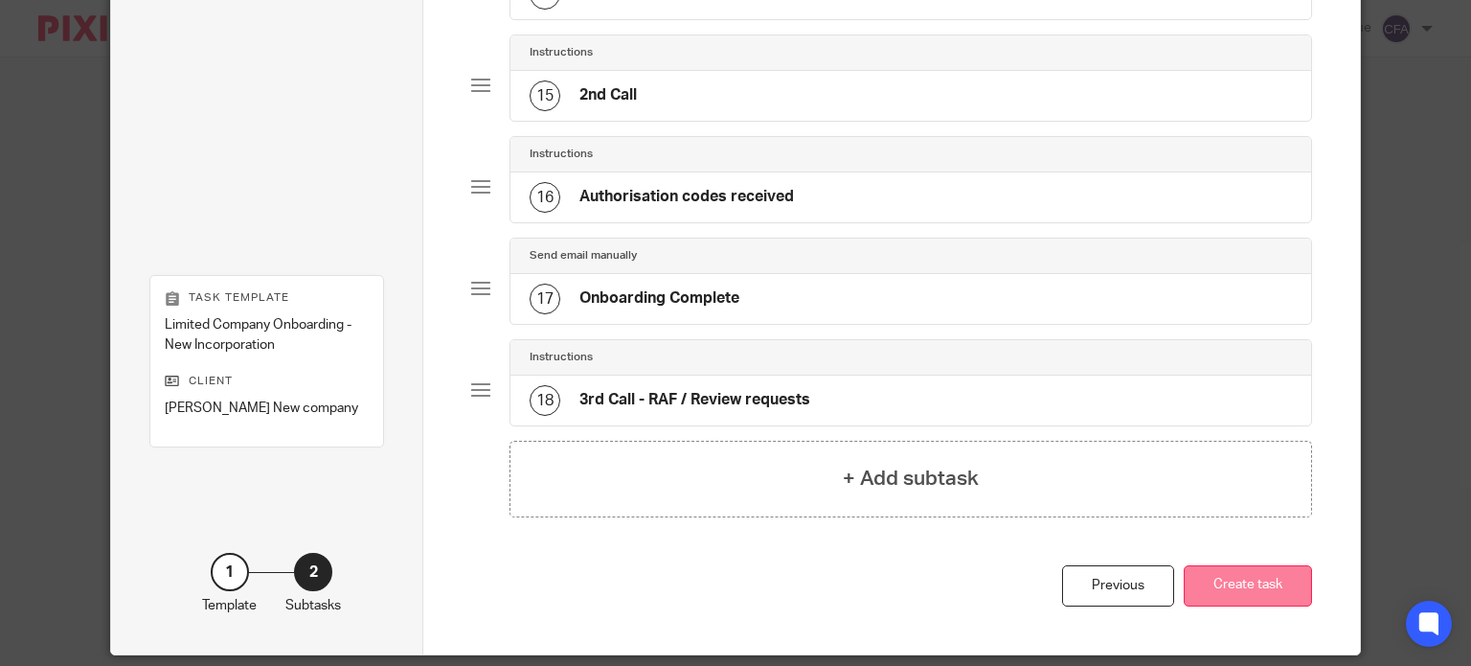
click at [1245, 585] on button "Create task" at bounding box center [1248, 585] width 128 height 41
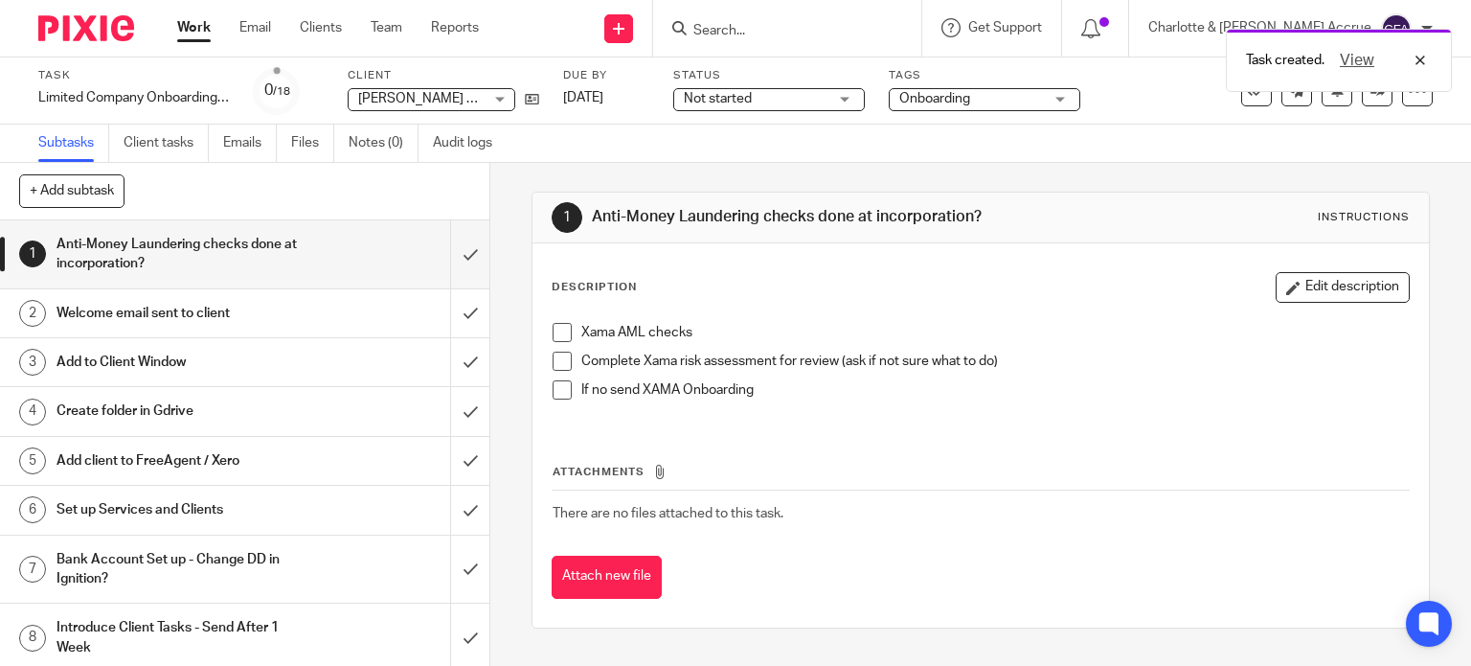
click at [558, 334] on span at bounding box center [562, 332] width 19 height 19
click at [965, 96] on div "Task created. View Subtask instruction updated." at bounding box center [1094, 92] width 717 height 146
click at [1026, 102] on div "Task created. View Subtask instruction updated." at bounding box center [1094, 92] width 717 height 146
click at [1056, 97] on div "Onboarding" at bounding box center [985, 99] width 192 height 23
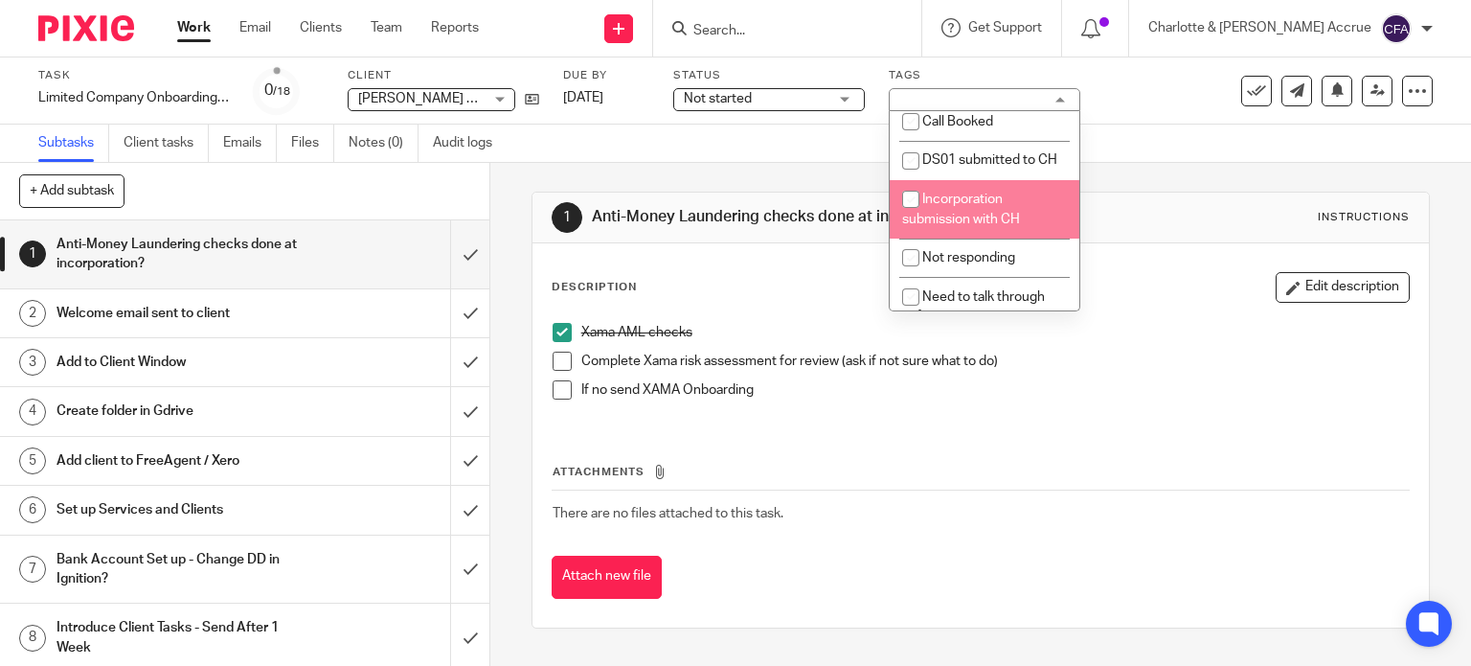
scroll to position [205, 0]
click at [973, 217] on span "Incorporation submission with CH" at bounding box center [961, 208] width 118 height 34
checkbox input "true"
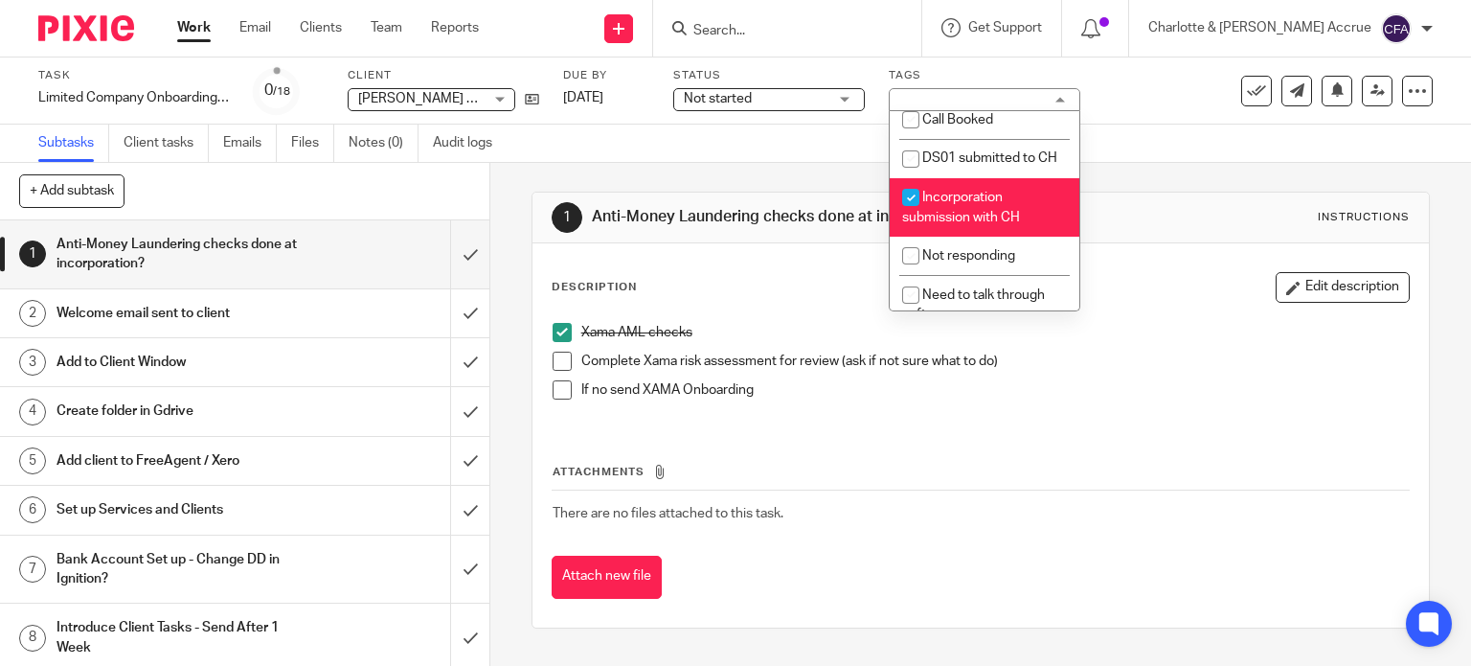
click at [743, 156] on div "Subtasks Client tasks Emails Files Notes (0) Audit logs" at bounding box center [735, 144] width 1471 height 38
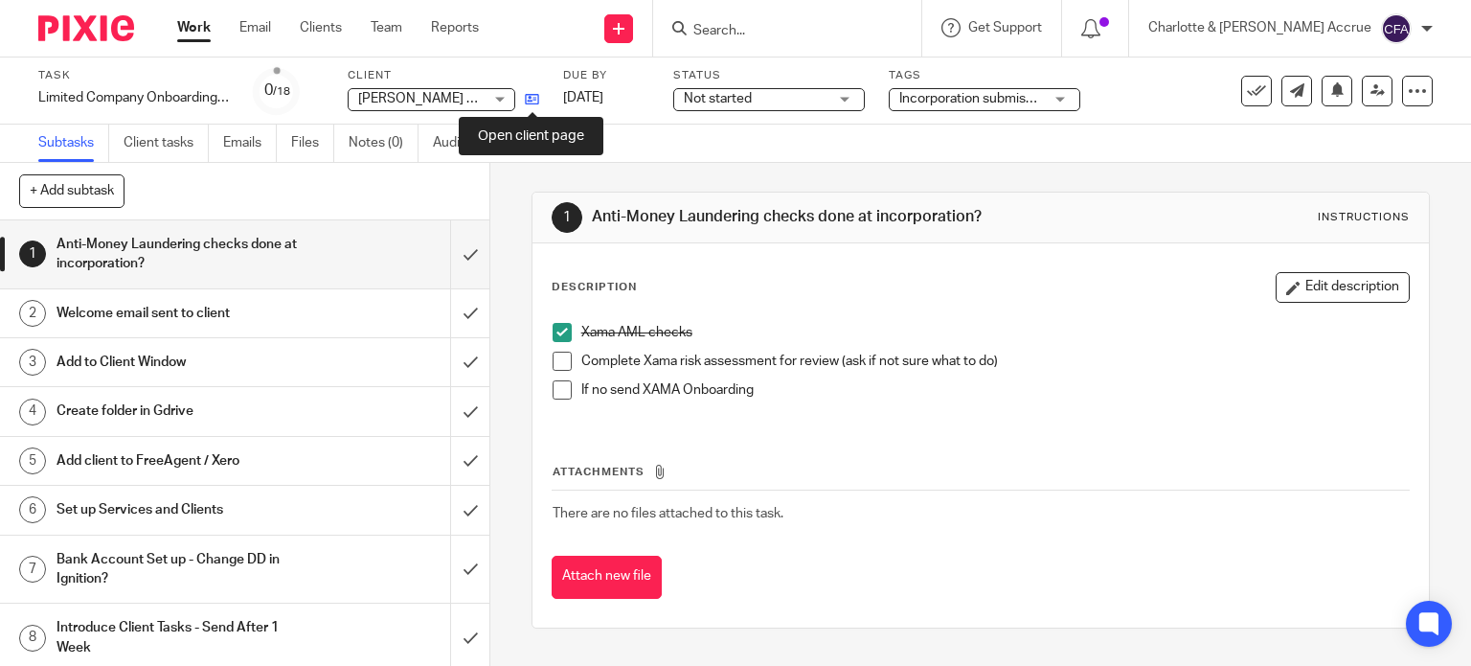
click at [533, 103] on icon at bounding box center [532, 99] width 14 height 14
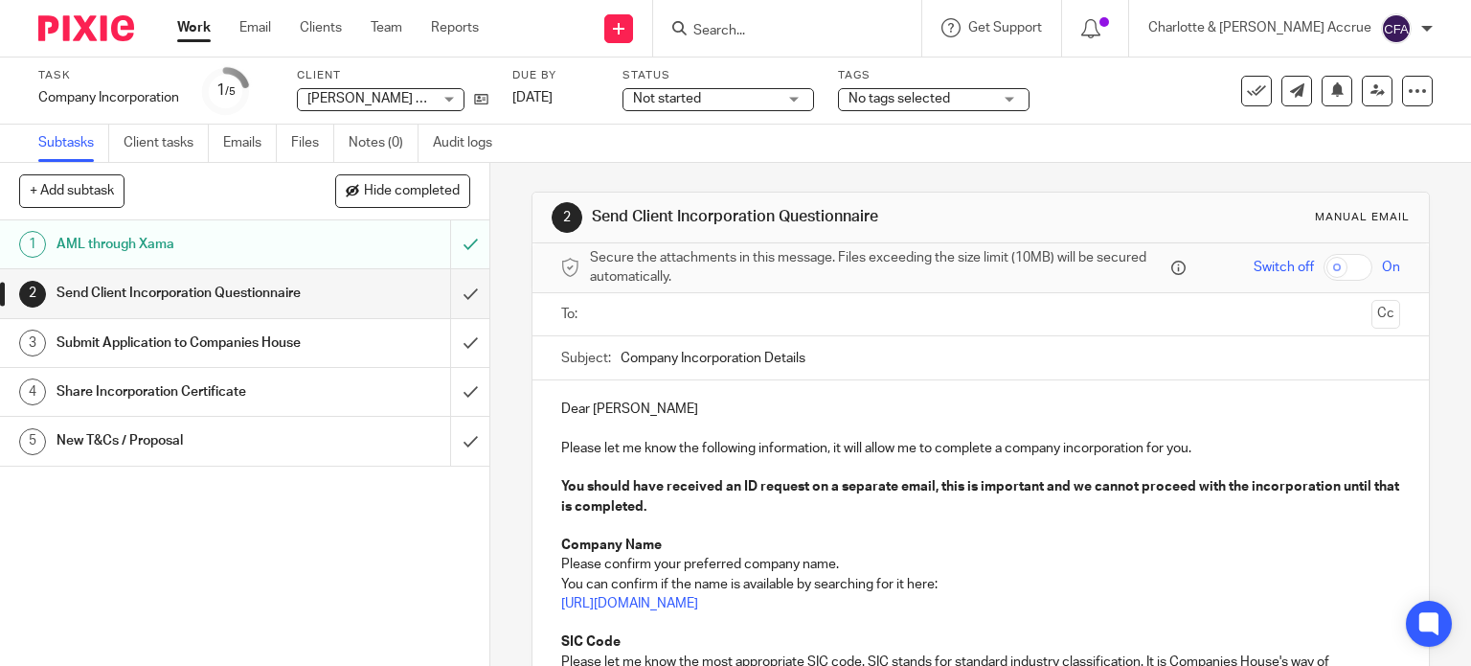
click at [655, 314] on input "text" at bounding box center [980, 315] width 767 height 22
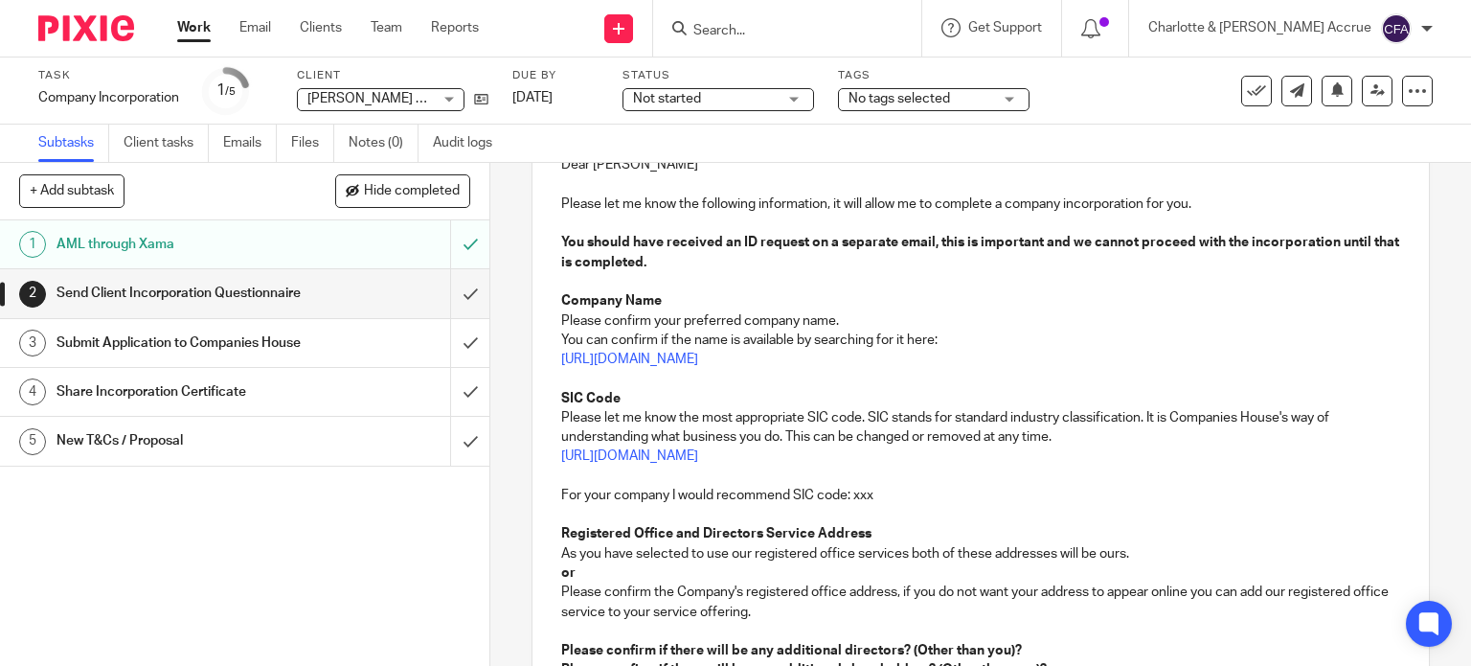
scroll to position [252, 0]
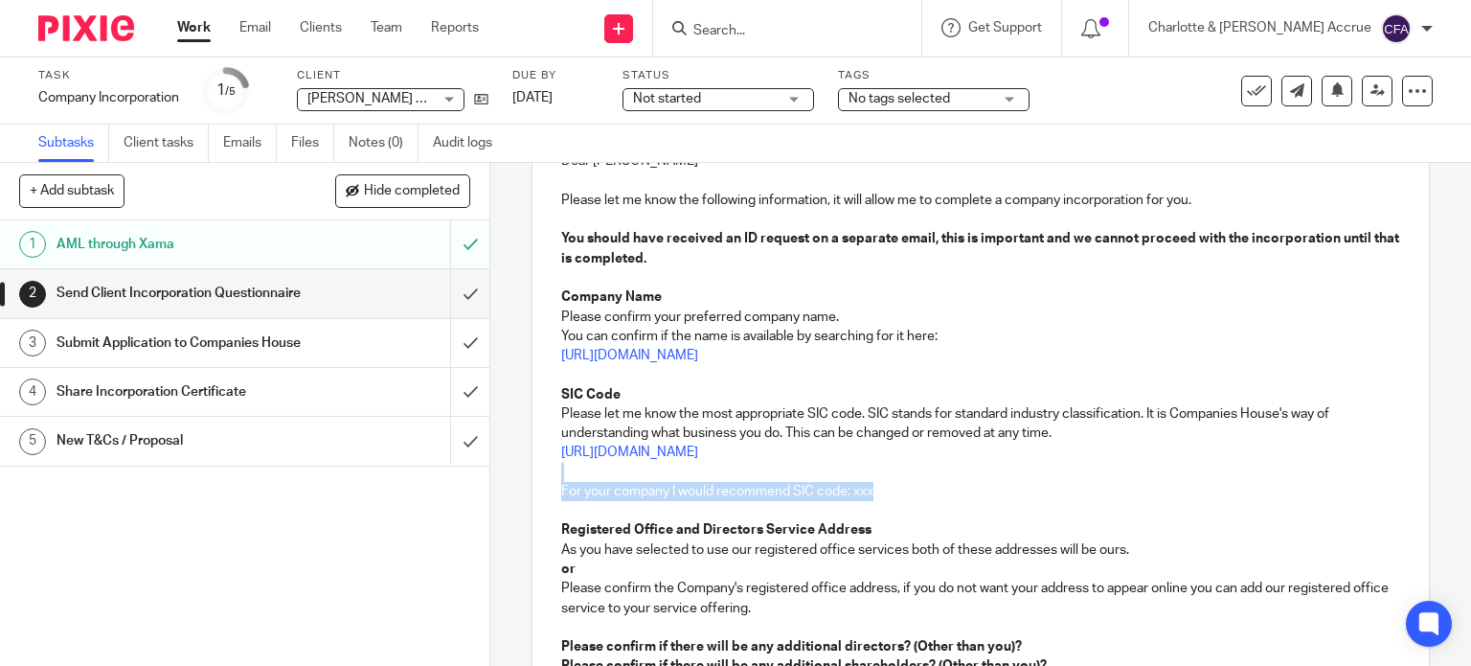
drag, startPoint x: 889, startPoint y: 486, endPoint x: 556, endPoint y: 467, distance: 333.9
click at [556, 467] on div "Dear Claudia Please let me know the following information, it will allow me to …" at bounding box center [982, 479] width 898 height 694
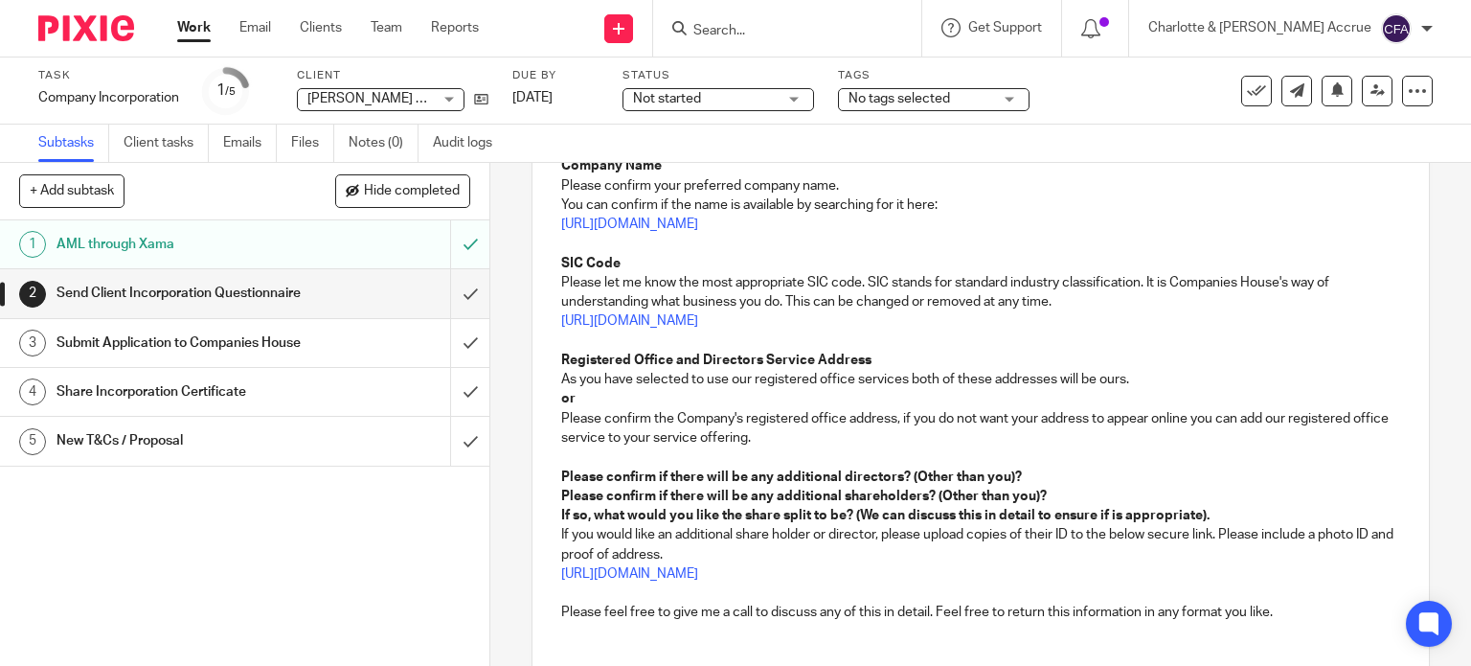
scroll to position [441, 0]
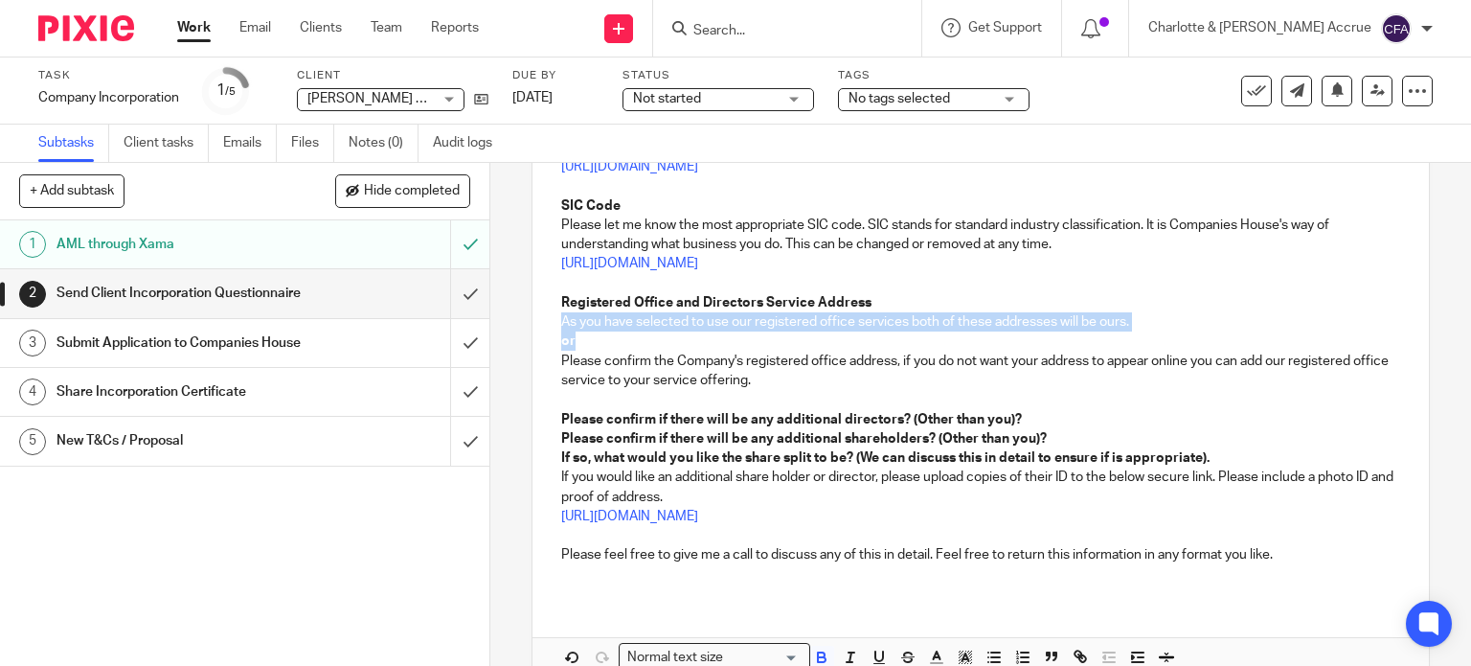
drag, startPoint x: 582, startPoint y: 335, endPoint x: 537, endPoint y: 312, distance: 50.6
click at [537, 312] on div "Dear Claudia Please let me know the following information, it will allow me to …" at bounding box center [982, 270] width 898 height 655
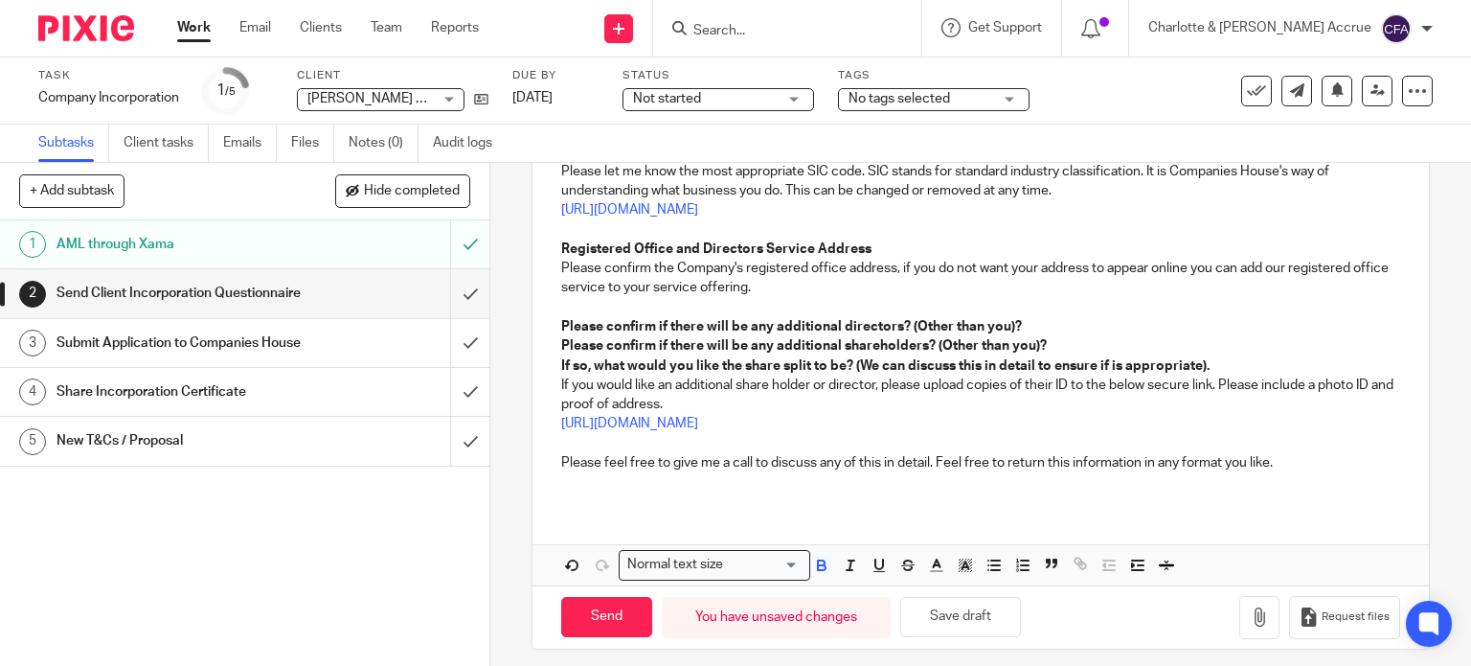
scroll to position [503, 0]
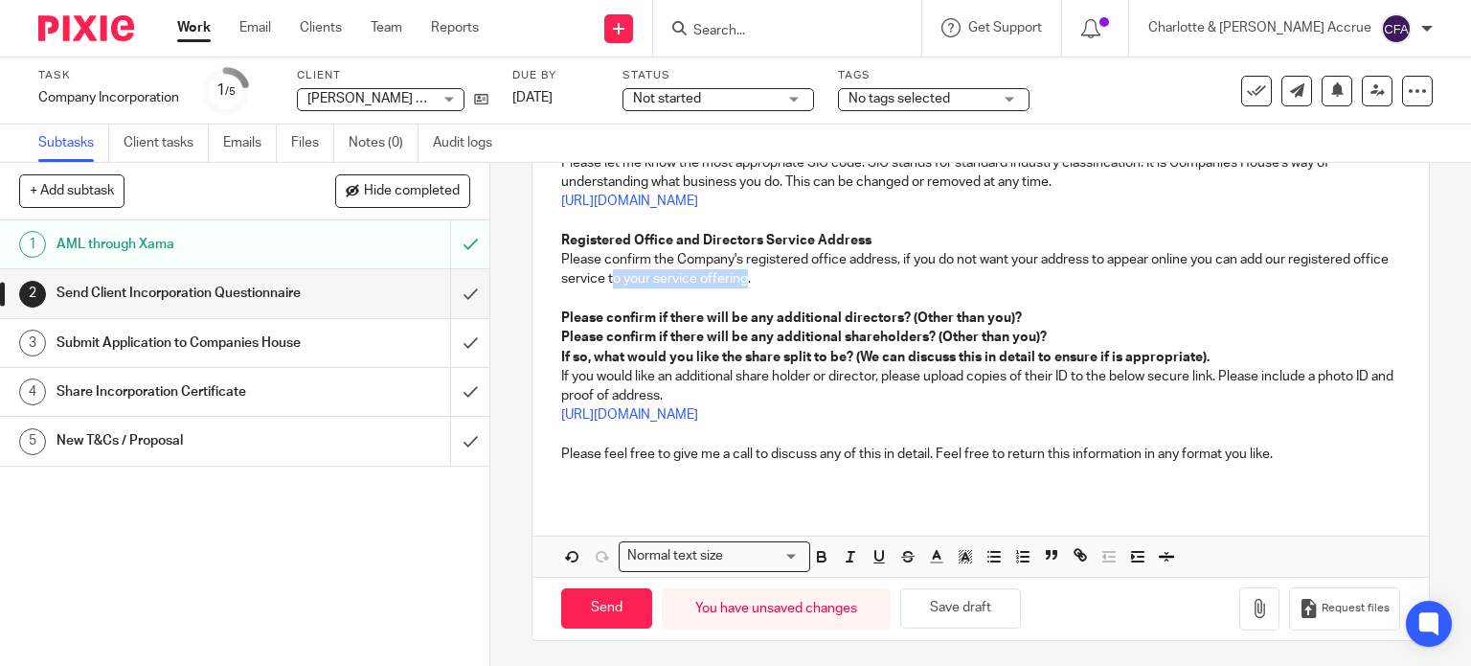
drag, startPoint x: 778, startPoint y: 280, endPoint x: 642, endPoint y: 271, distance: 136.3
click at [642, 271] on p "Please confirm the Company's registered office address, if you do not want your…" at bounding box center [981, 269] width 840 height 39
click at [609, 597] on input "Send" at bounding box center [606, 608] width 91 height 41
type input "Sent"
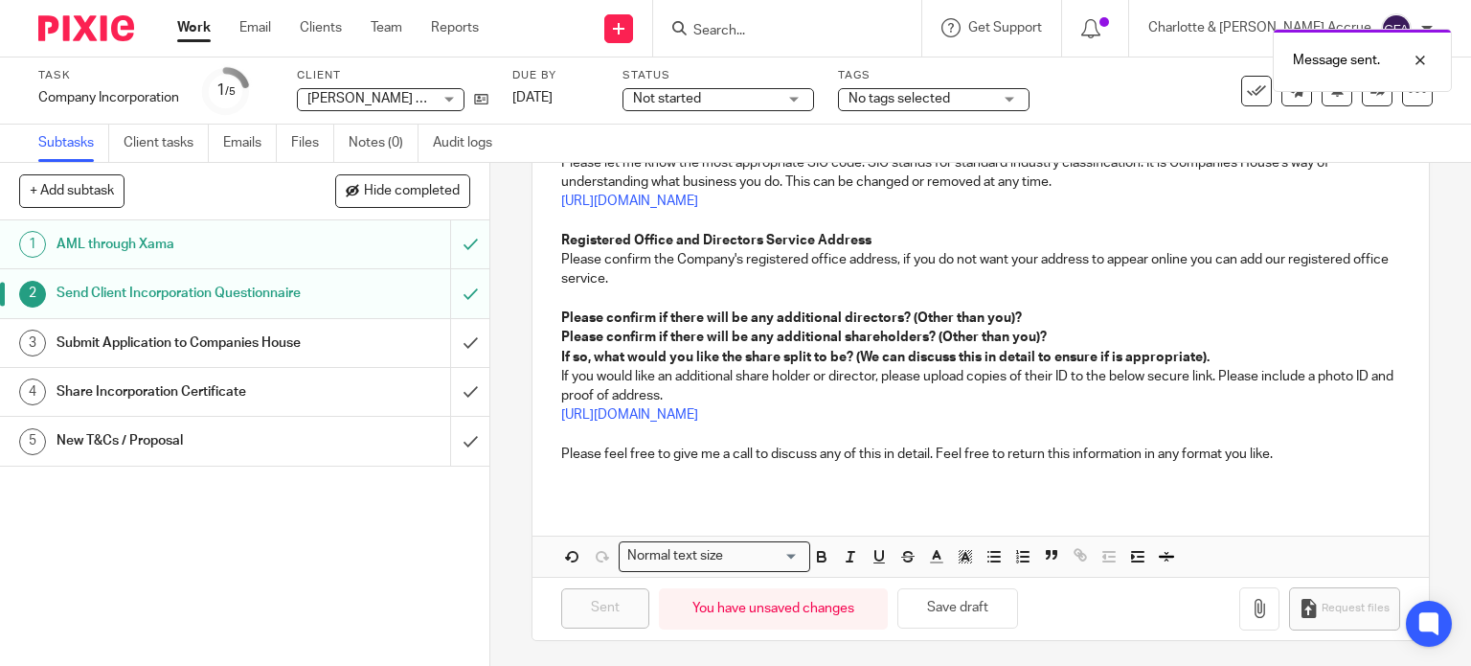
click at [938, 102] on span "No tags selected" at bounding box center [900, 98] width 102 height 13
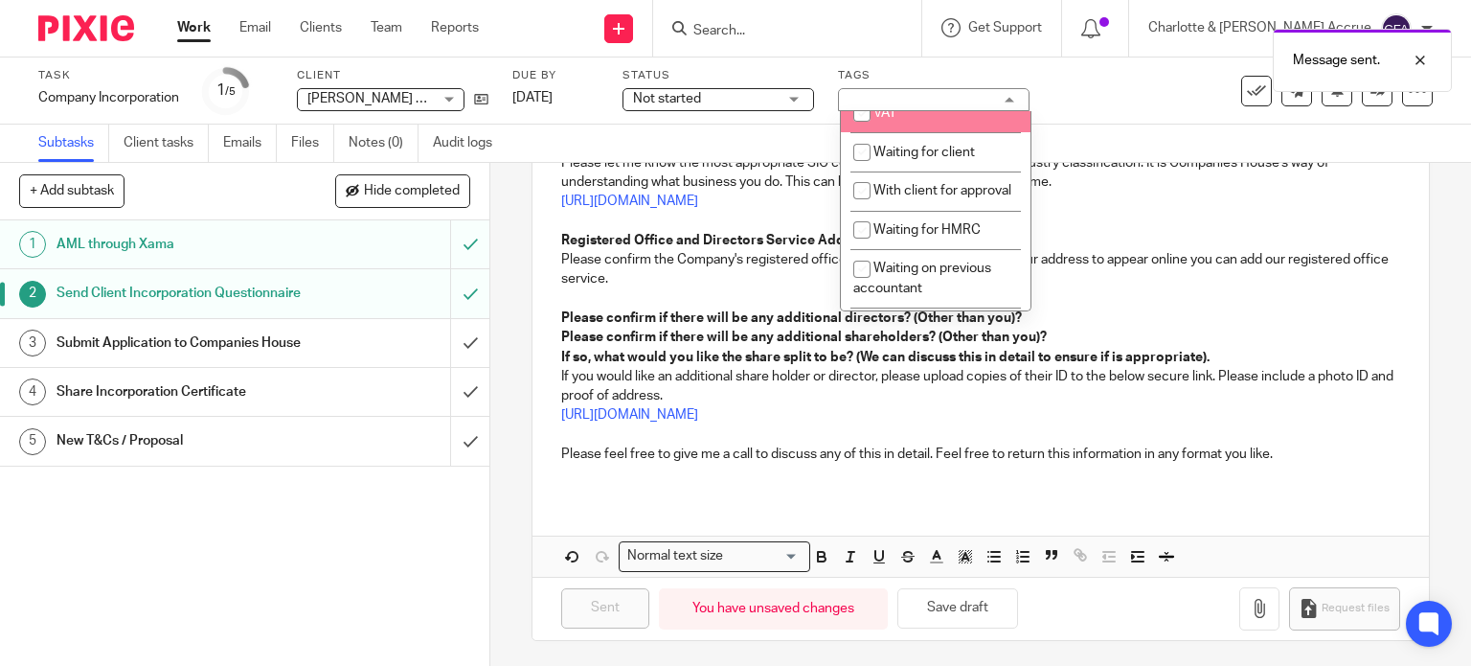
scroll to position [1049, 0]
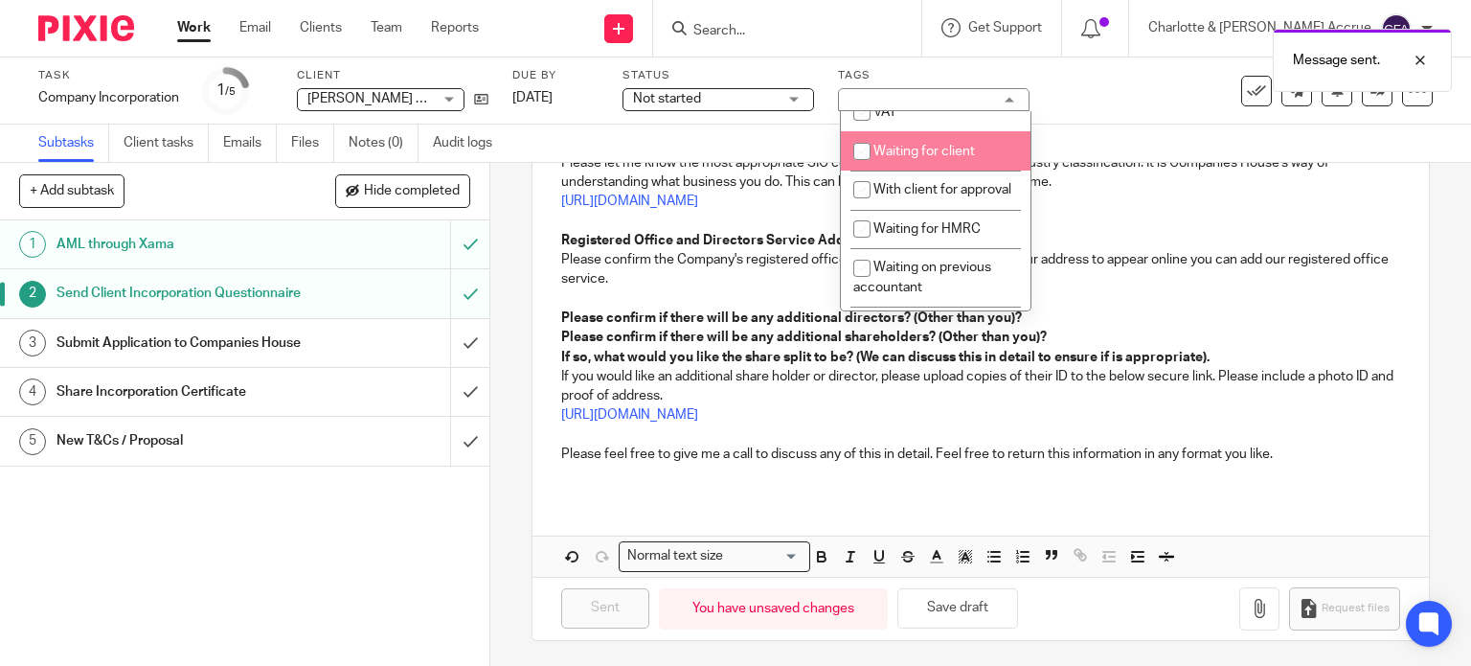
click at [934, 158] on span "Waiting for client" at bounding box center [925, 151] width 102 height 13
checkbox input "true"
click at [500, 237] on div "2 Send Client Incorporation Questionnaire Manual email Secure the attachments i…" at bounding box center [980, 414] width 981 height 503
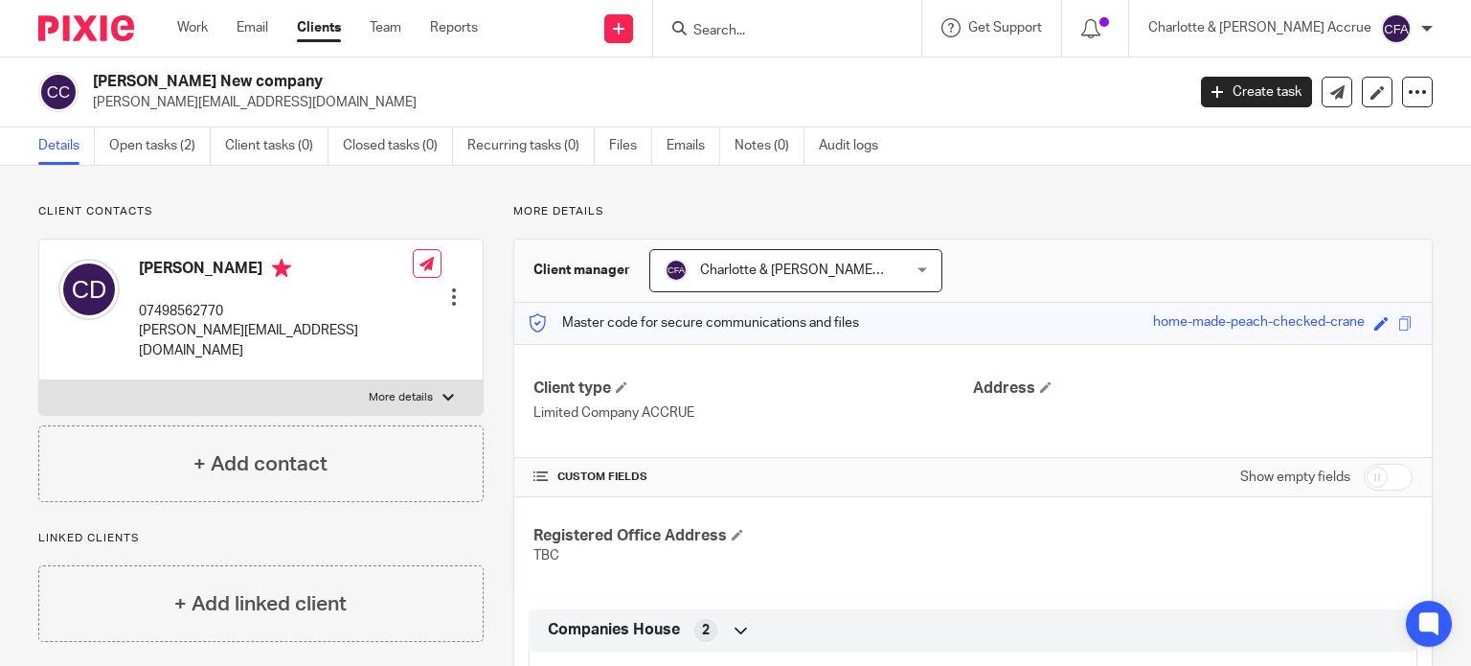
click at [1375, 478] on input "checkbox" at bounding box center [1388, 477] width 49 height 27
checkbox input "true"
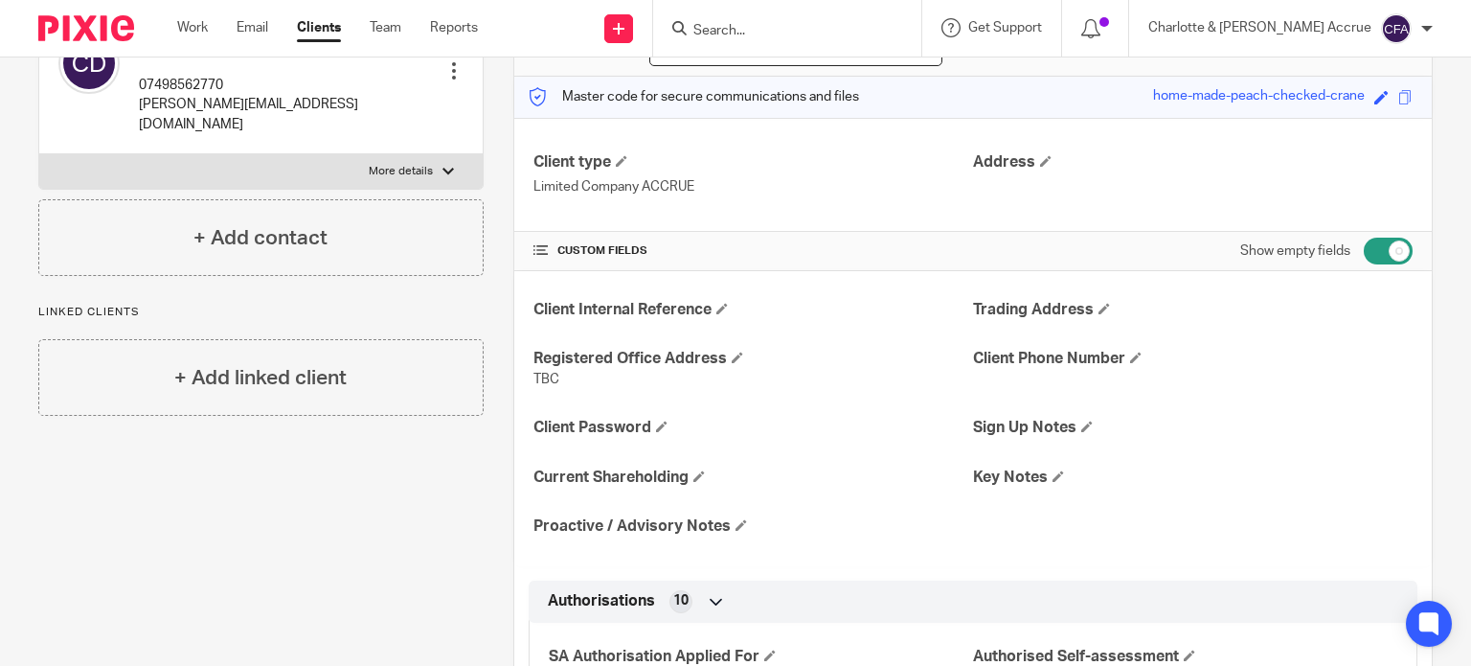
scroll to position [228, 0]
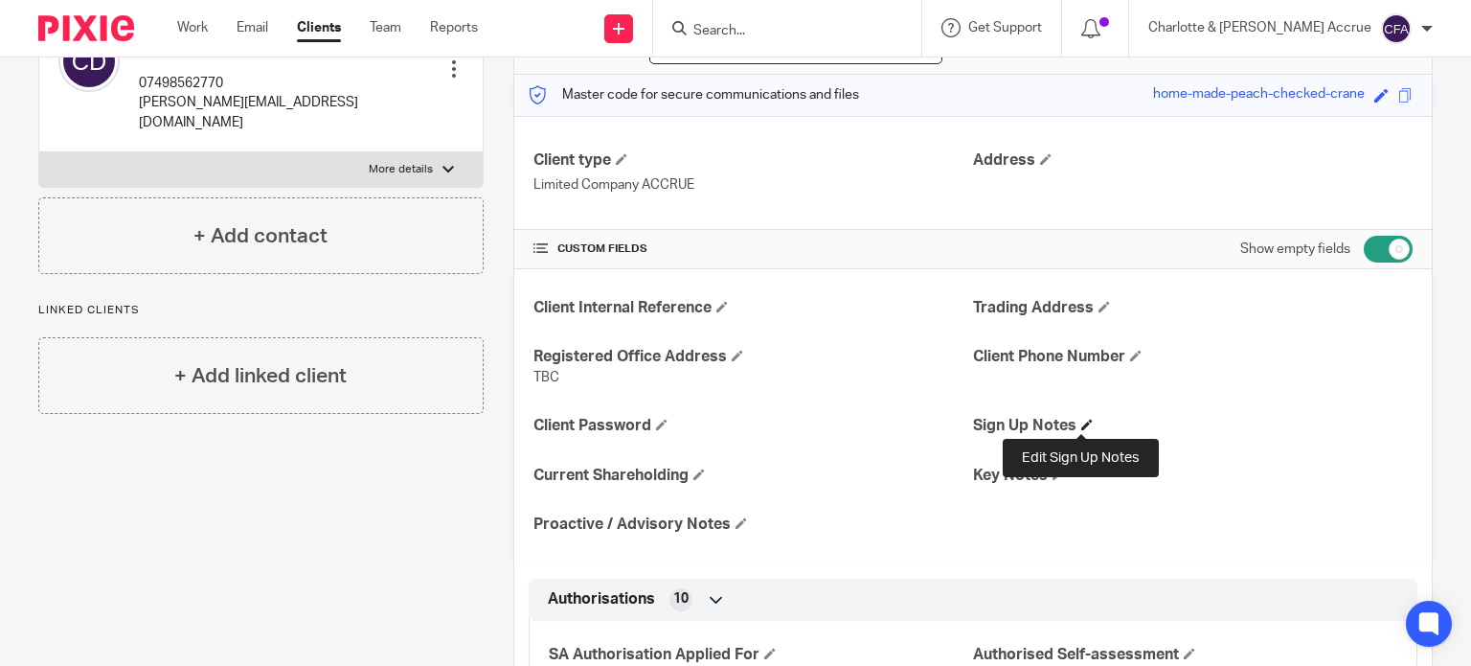
click at [1082, 424] on span at bounding box center [1087, 424] width 11 height 11
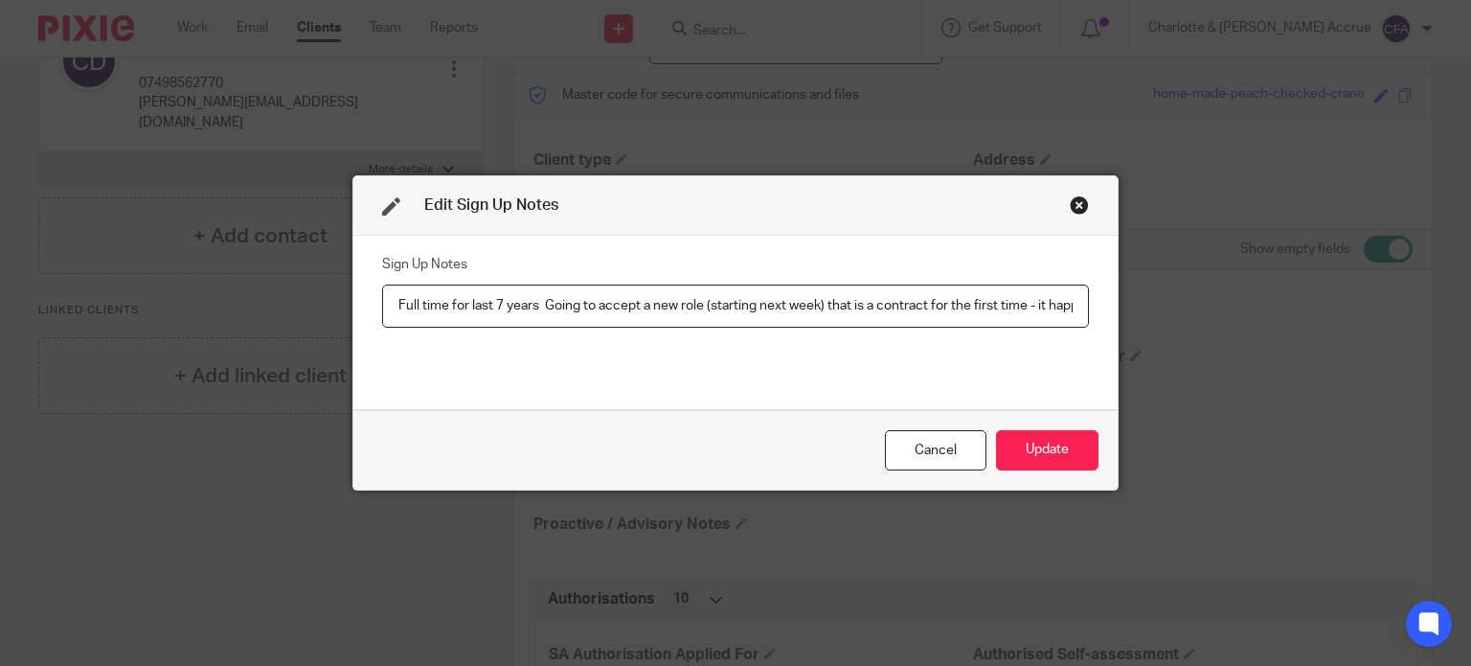
scroll to position [0, 2140]
type input "Full time for last 7 years Going to accept a new role (starting next week) that…"
click at [1062, 446] on button "Update" at bounding box center [1047, 450] width 102 height 41
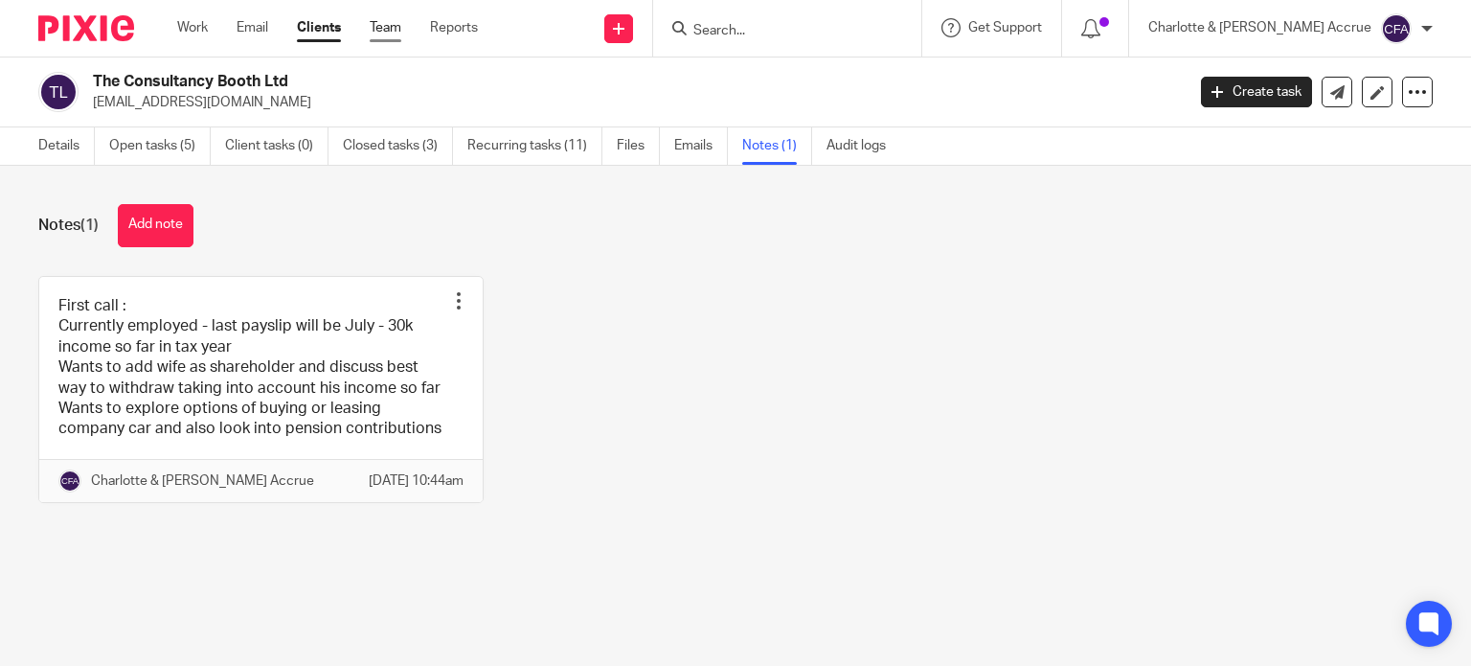
click at [391, 28] on link "Team" at bounding box center [386, 27] width 32 height 19
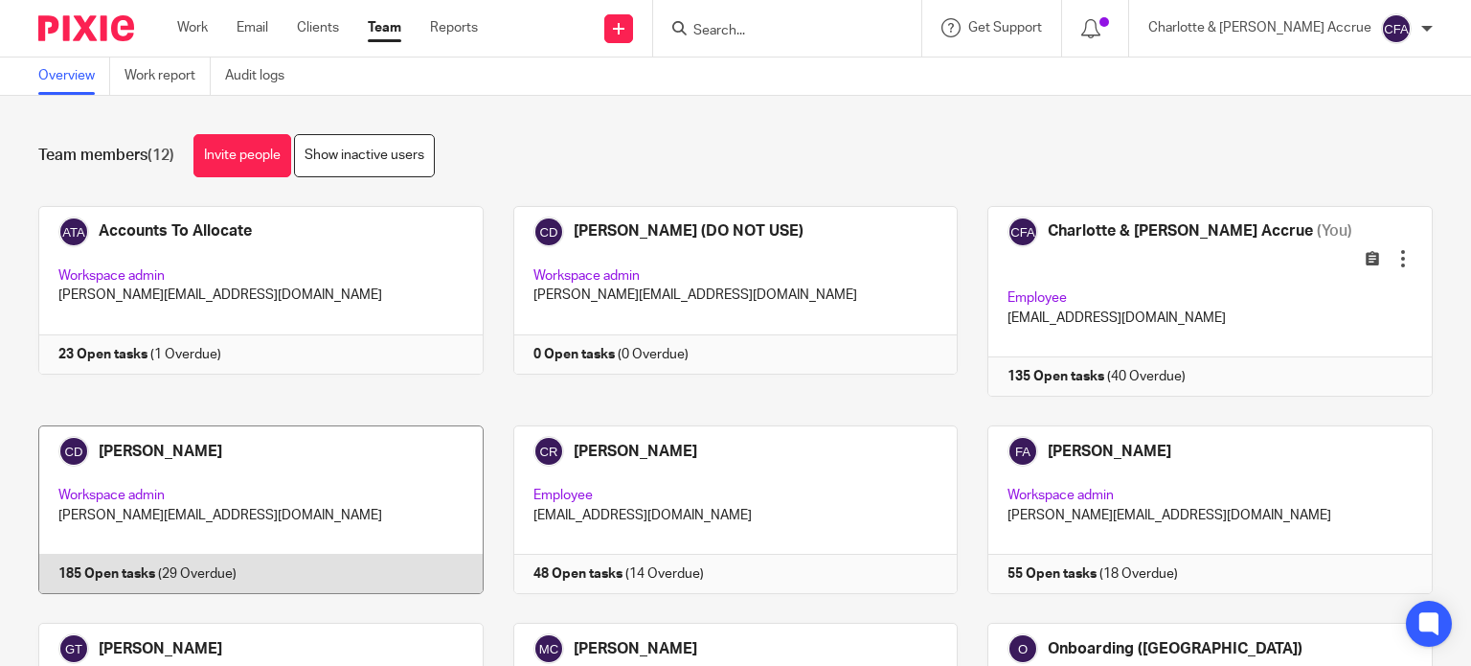
click at [119, 543] on link at bounding box center [246, 509] width 475 height 169
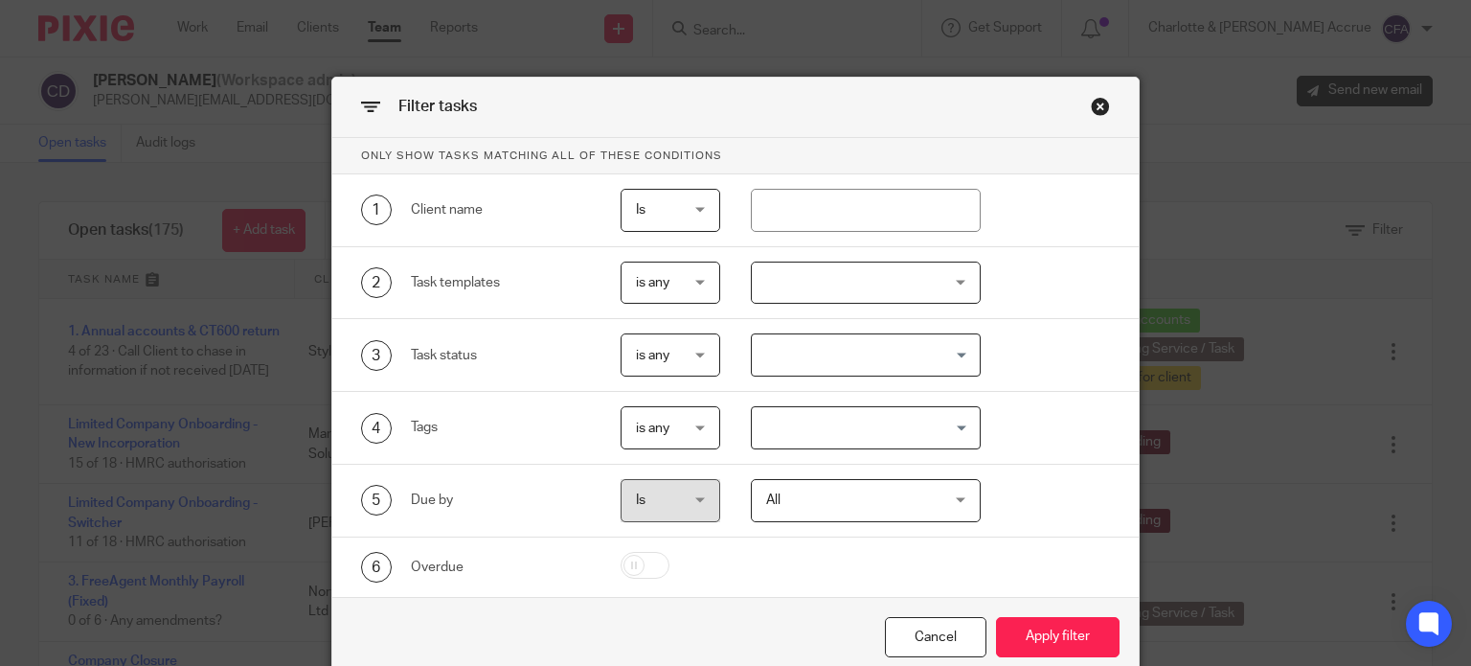
click at [820, 428] on input "Search for option" at bounding box center [862, 428] width 216 height 34
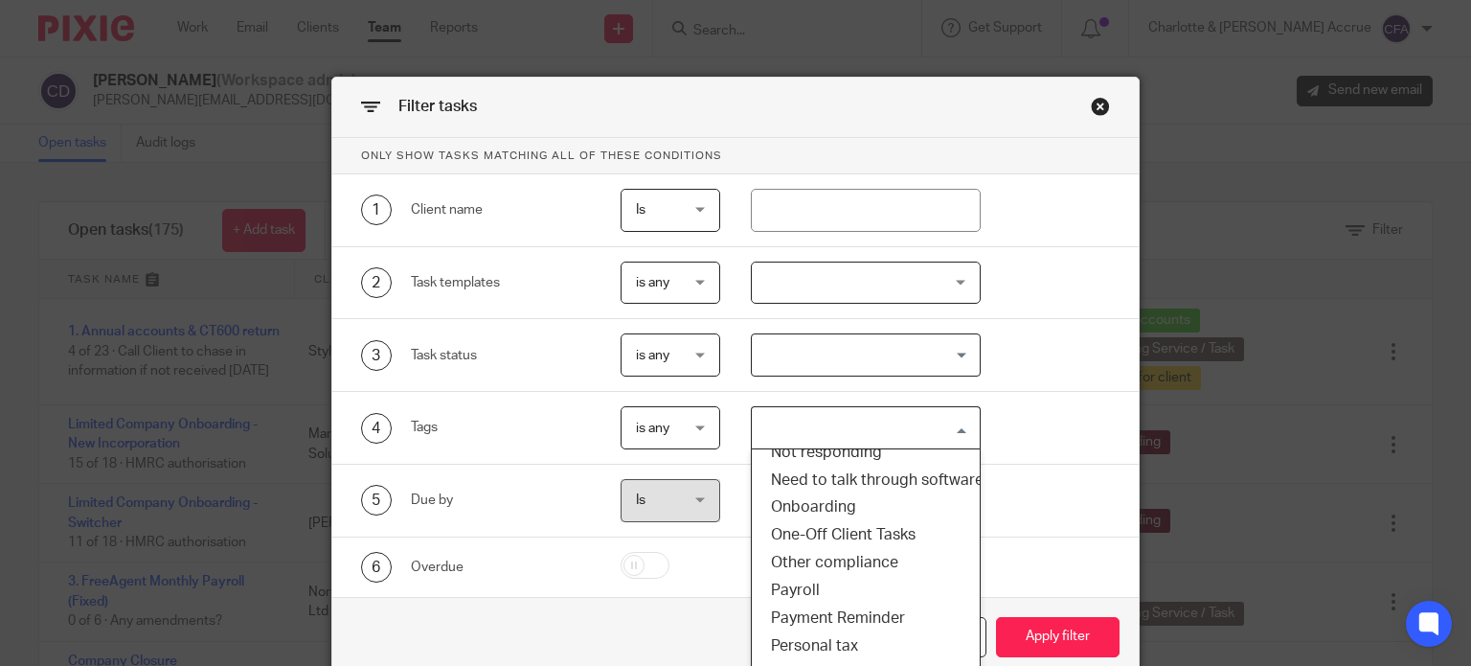
scroll to position [230, 0]
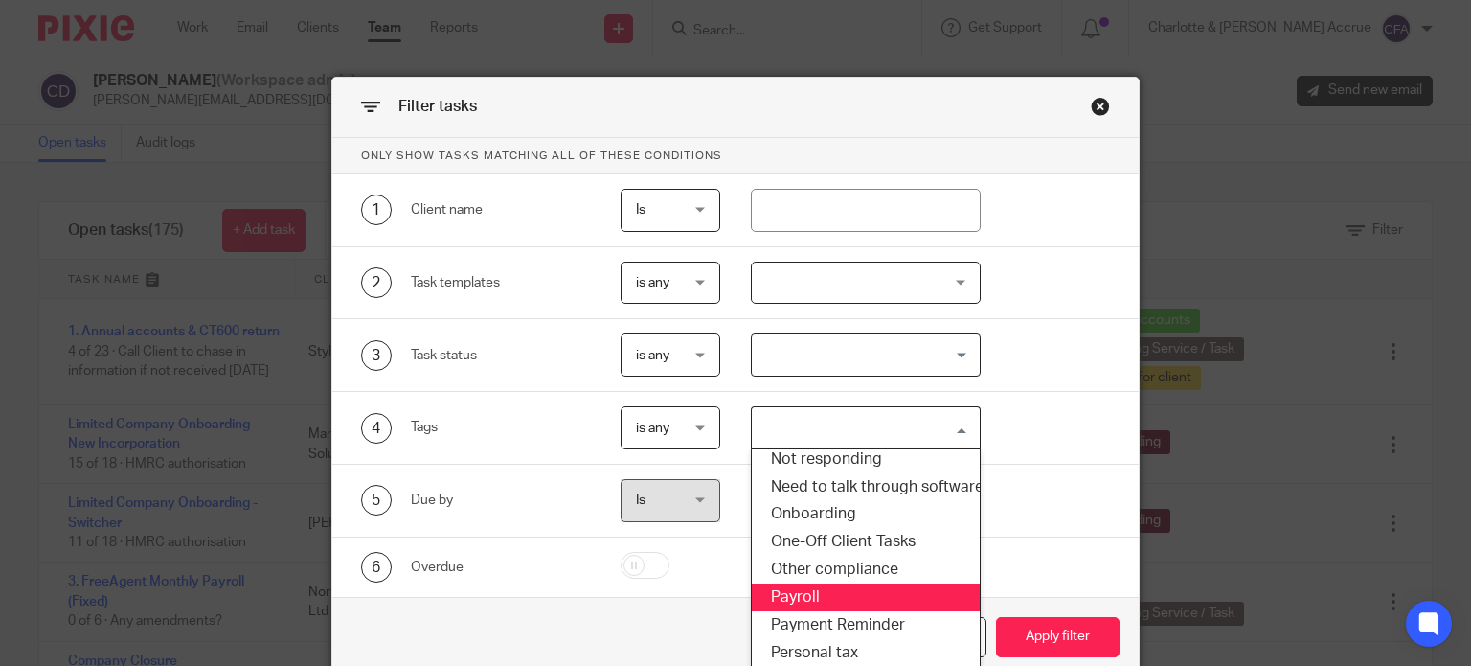
click at [786, 601] on li "Payroll" at bounding box center [866, 597] width 228 height 28
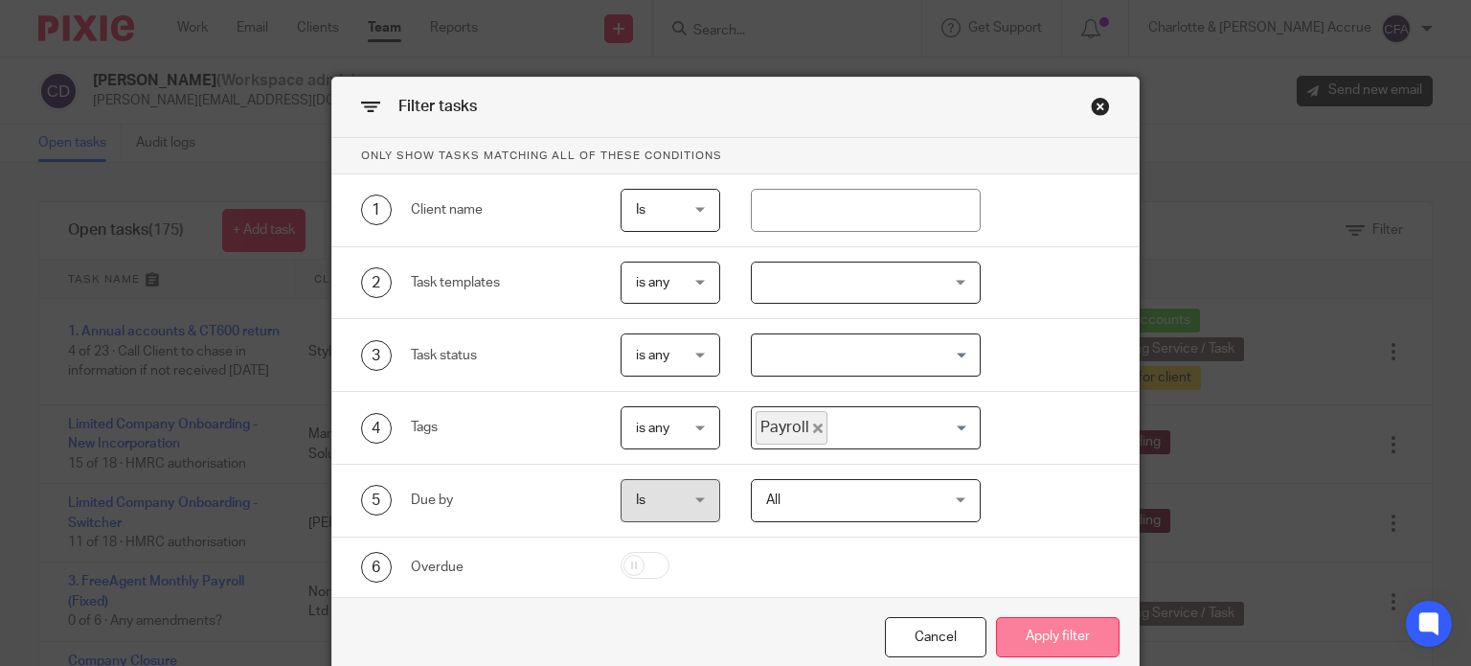
click at [1024, 639] on button "Apply filter" at bounding box center [1058, 637] width 124 height 41
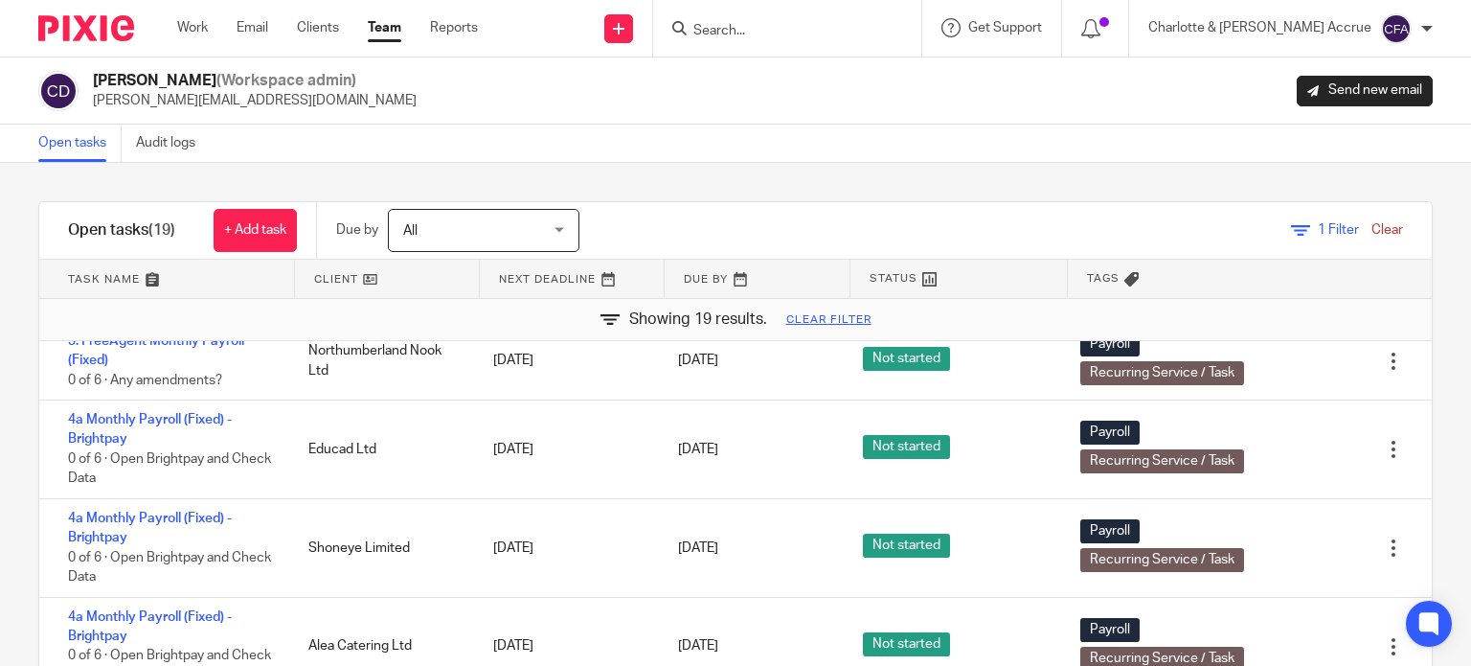
scroll to position [146, 0]
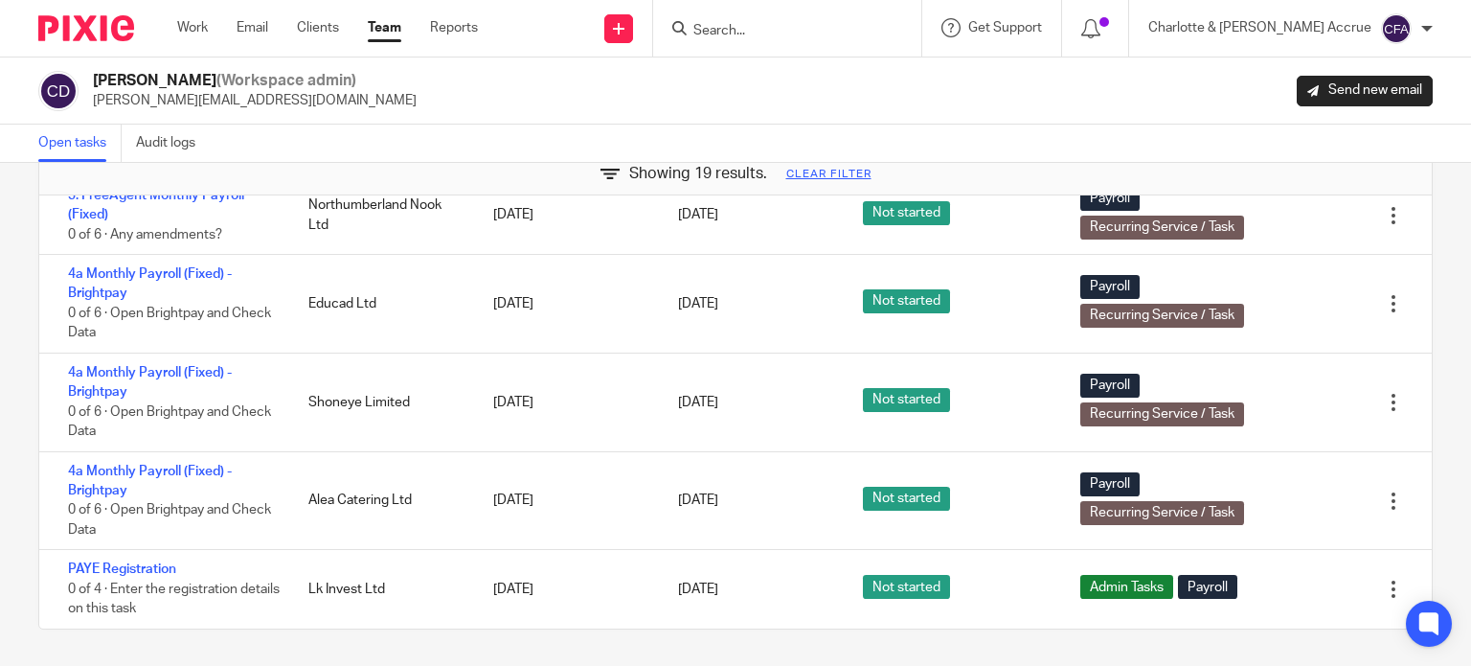
click at [391, 28] on link "Team" at bounding box center [385, 27] width 34 height 19
